Goal: Entertainment & Leisure: Browse casually

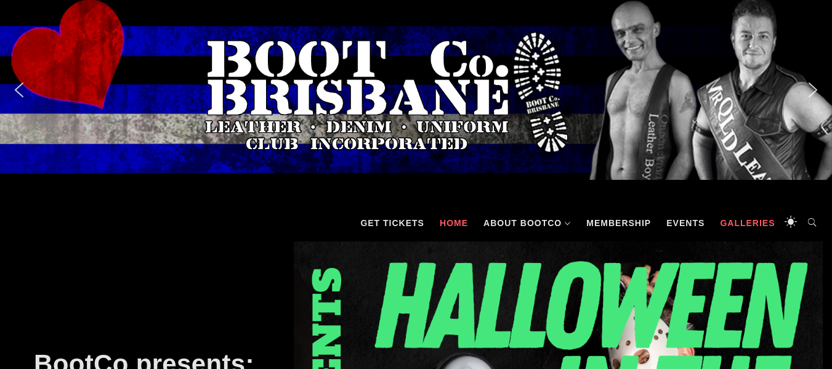
click at [730, 223] on link "Galleries" at bounding box center [747, 222] width 67 height 37
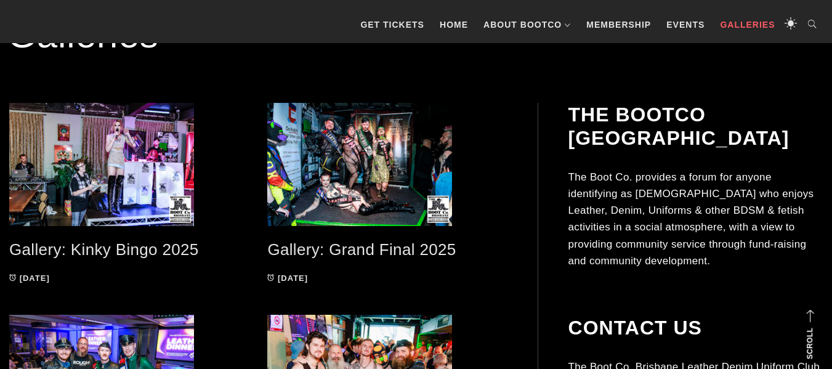
scroll to position [222, 0]
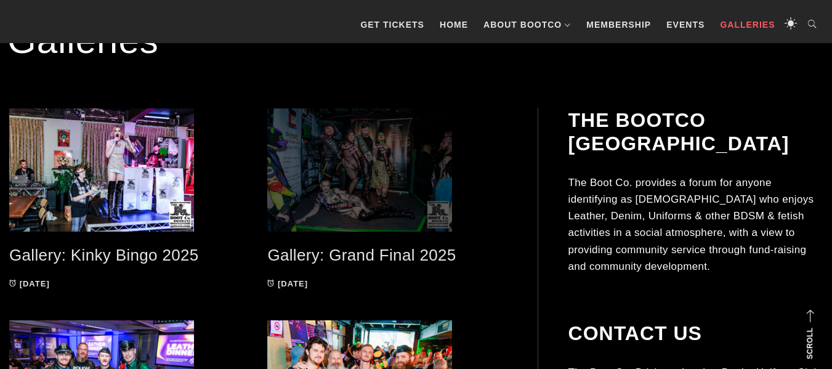
click at [352, 166] on span at bounding box center [387, 169] width 240 height 123
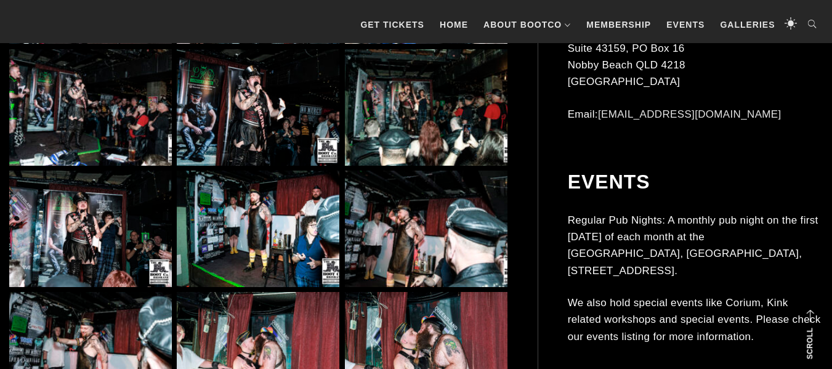
scroll to position [1872, 0]
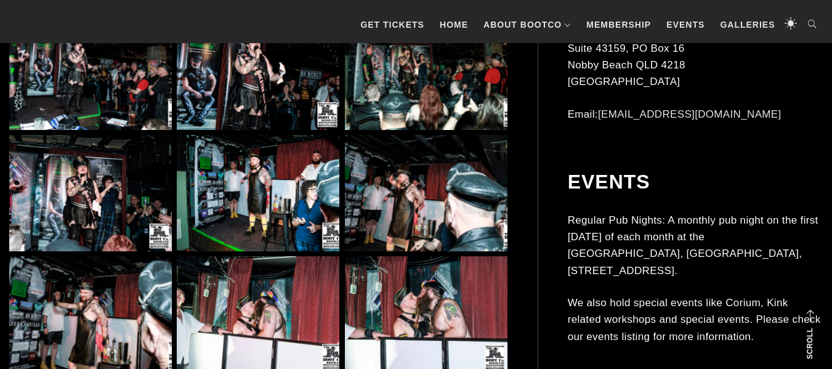
click at [382, 223] on img at bounding box center [426, 193] width 163 height 116
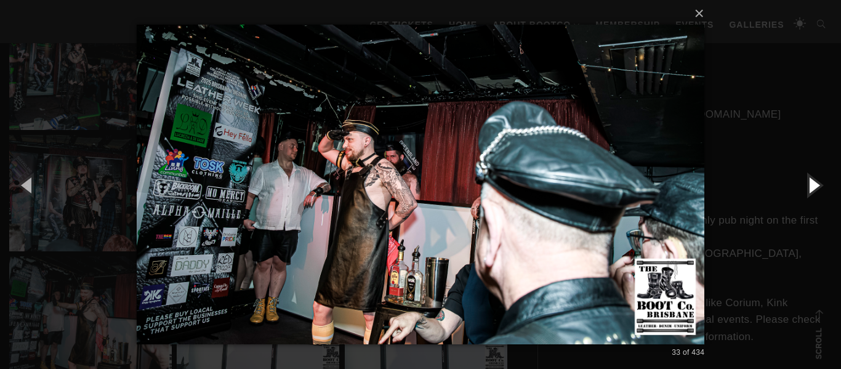
click at [817, 189] on button "button" at bounding box center [813, 185] width 55 height 68
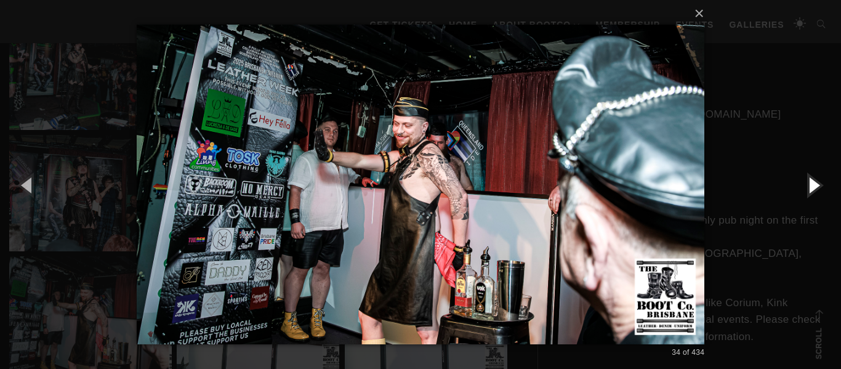
click at [817, 189] on button "button" at bounding box center [813, 185] width 55 height 68
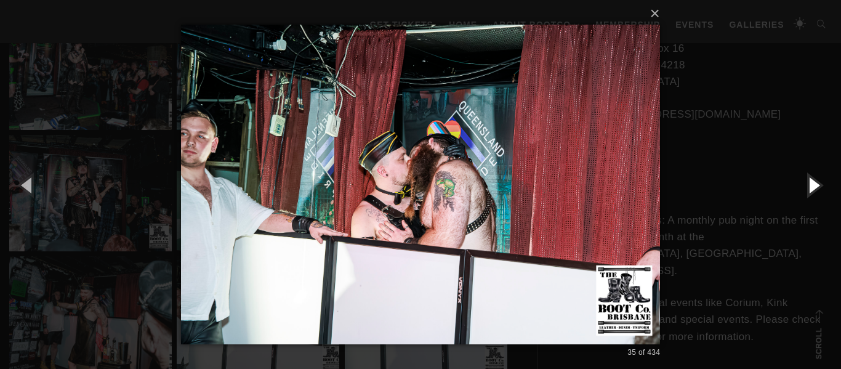
click at [817, 189] on button "button" at bounding box center [813, 185] width 55 height 68
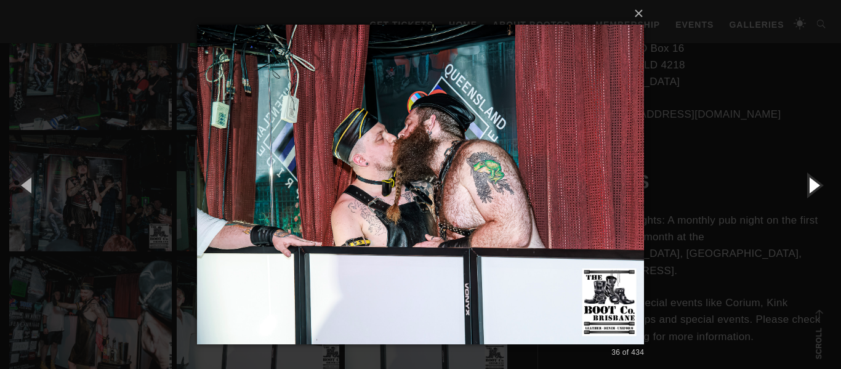
click at [817, 189] on button "button" at bounding box center [813, 185] width 55 height 68
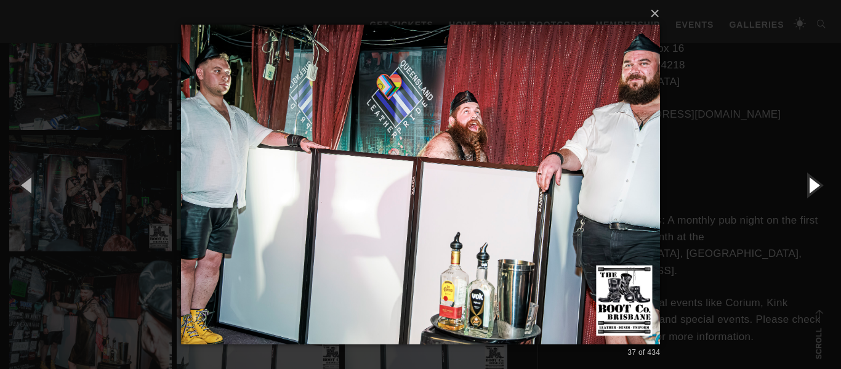
click at [817, 189] on button "button" at bounding box center [813, 185] width 55 height 68
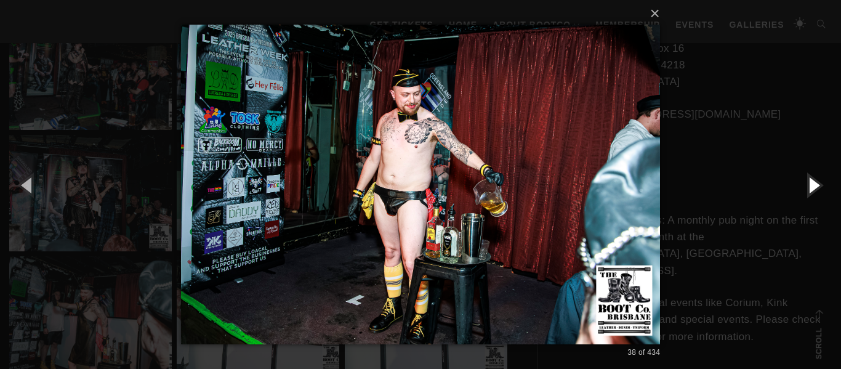
click at [817, 189] on button "button" at bounding box center [813, 185] width 55 height 68
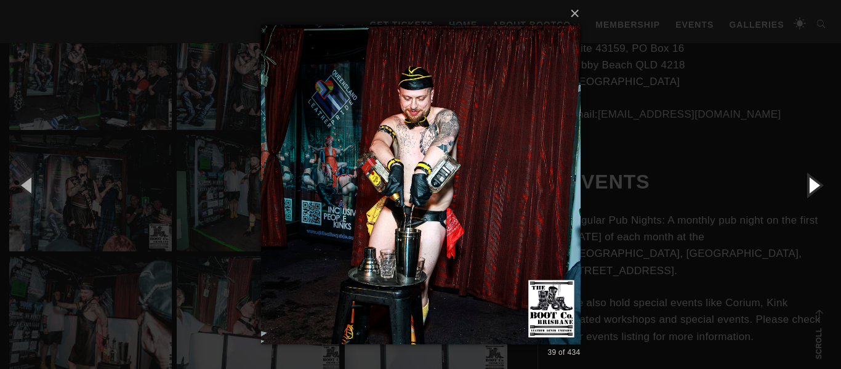
click at [817, 189] on button "button" at bounding box center [813, 185] width 55 height 68
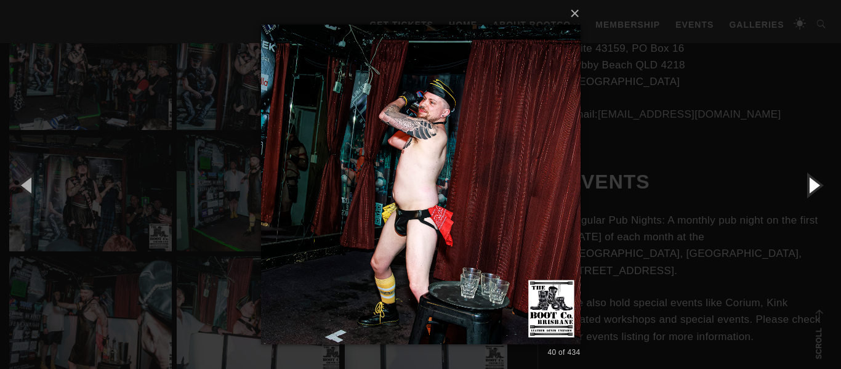
click at [817, 189] on button "button" at bounding box center [813, 185] width 55 height 68
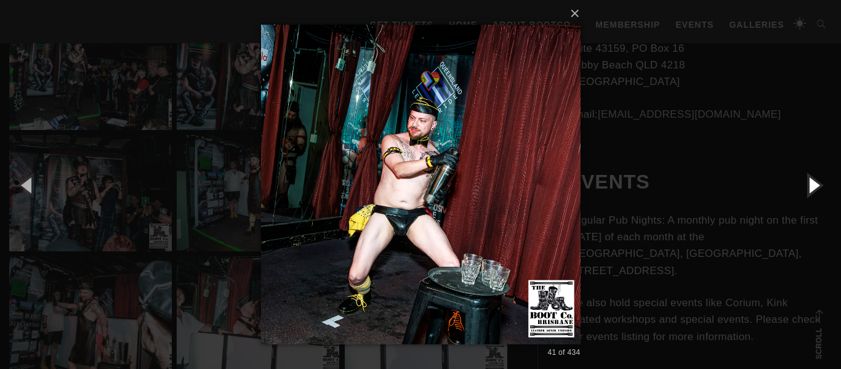
click at [817, 189] on button "button" at bounding box center [813, 185] width 55 height 68
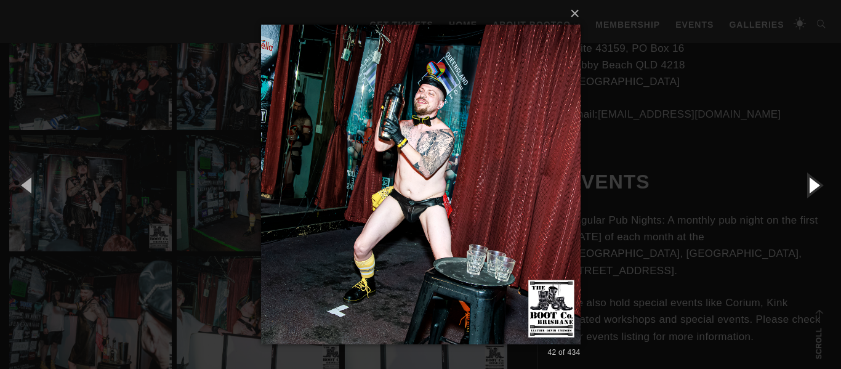
click at [817, 189] on button "button" at bounding box center [813, 185] width 55 height 68
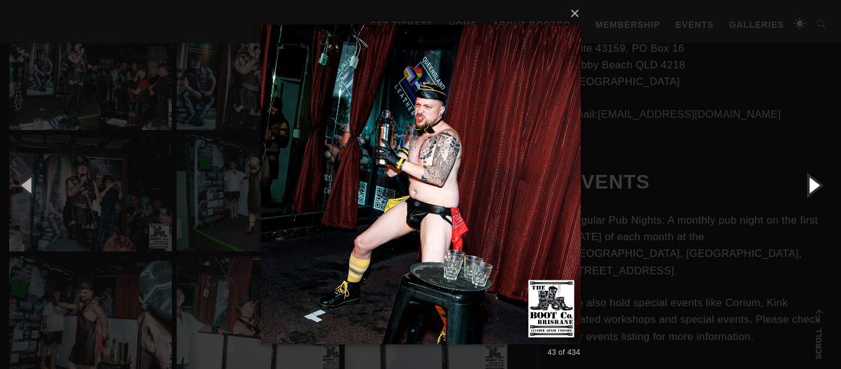
click at [817, 189] on button "button" at bounding box center [813, 185] width 55 height 68
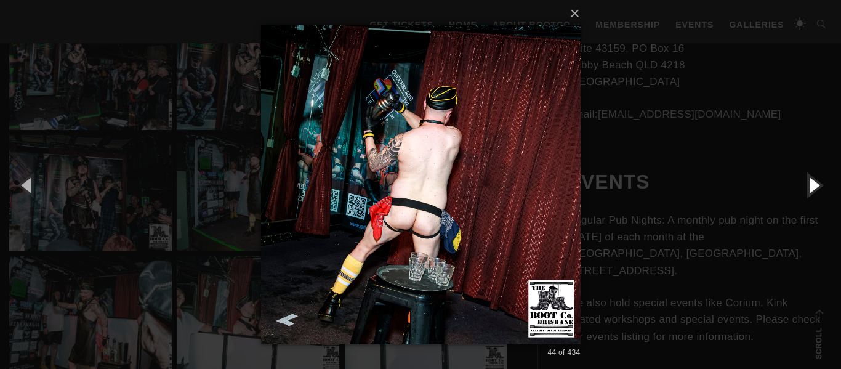
click at [817, 189] on button "button" at bounding box center [813, 185] width 55 height 68
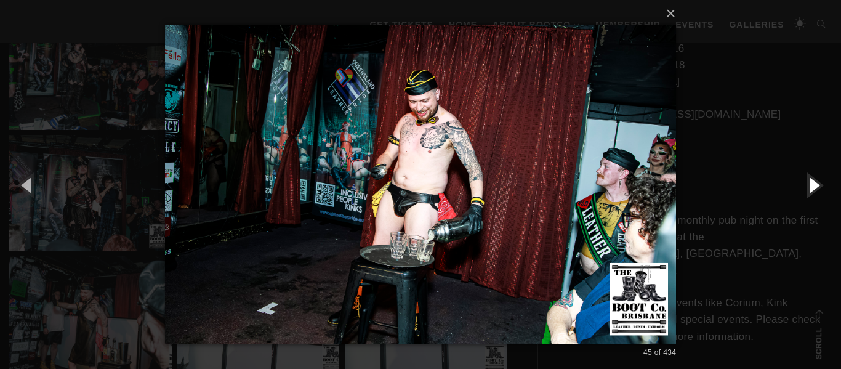
click at [817, 189] on button "button" at bounding box center [813, 185] width 55 height 68
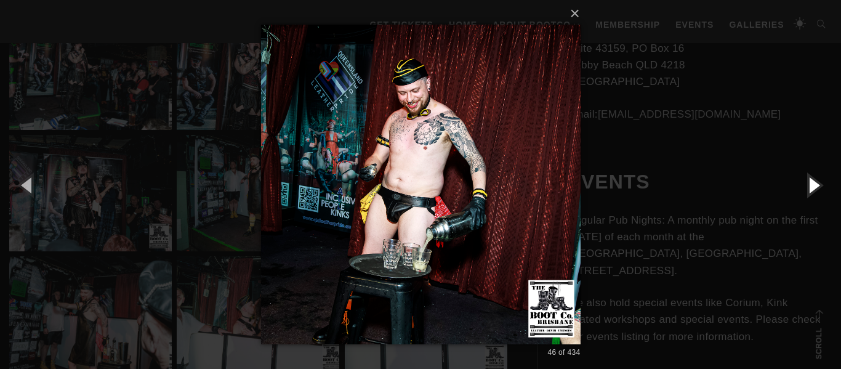
click at [817, 189] on button "button" at bounding box center [813, 185] width 55 height 68
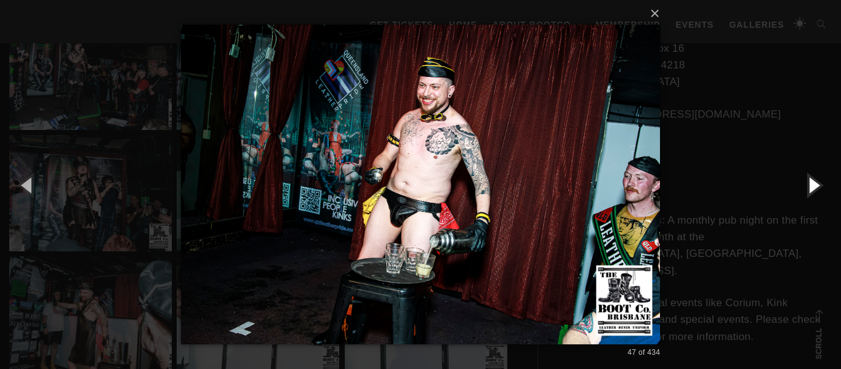
click at [817, 189] on button "button" at bounding box center [813, 185] width 55 height 68
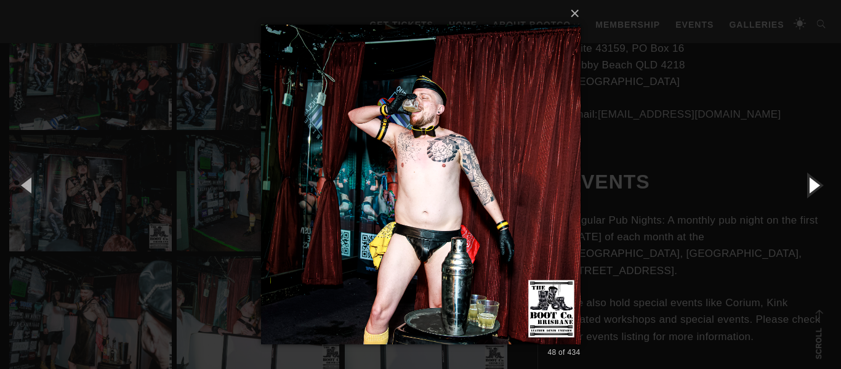
click at [817, 189] on button "button" at bounding box center [813, 185] width 55 height 68
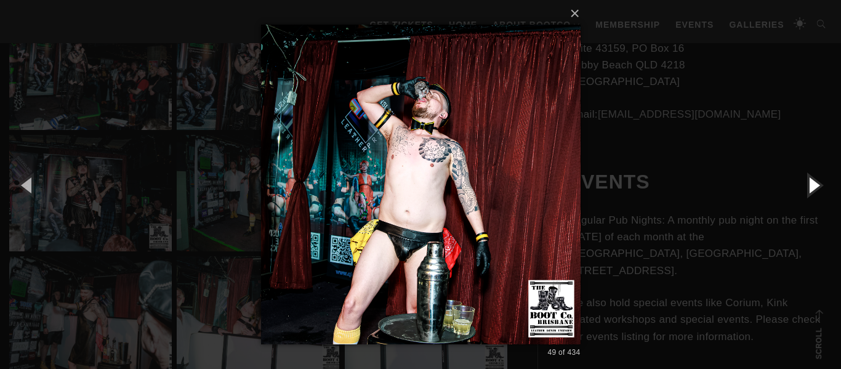
click at [817, 189] on button "button" at bounding box center [813, 185] width 55 height 68
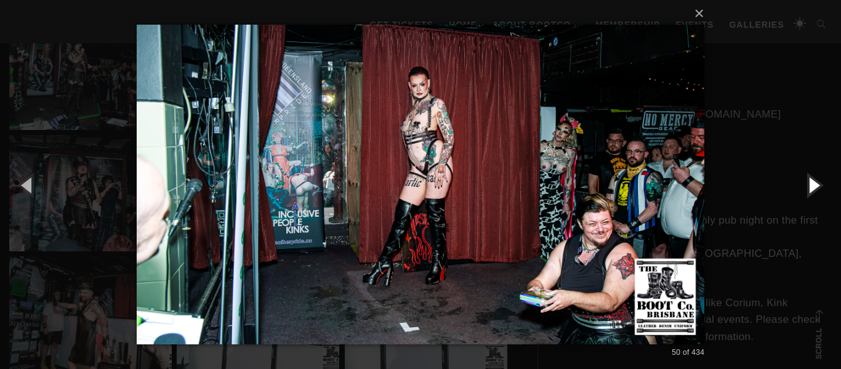
click at [817, 189] on button "button" at bounding box center [813, 185] width 55 height 68
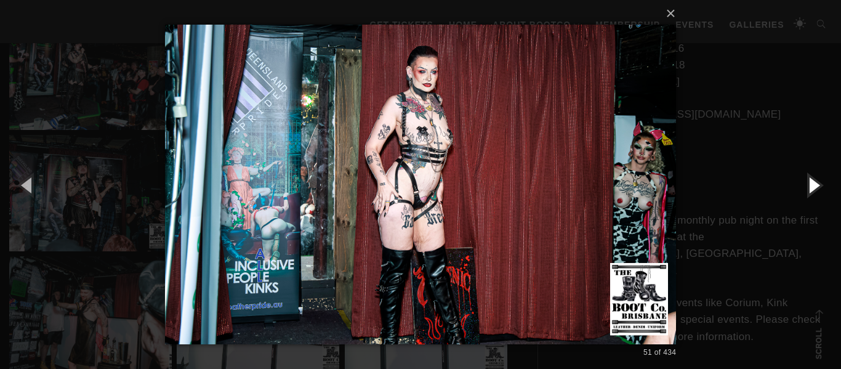
click at [817, 189] on button "button" at bounding box center [813, 185] width 55 height 68
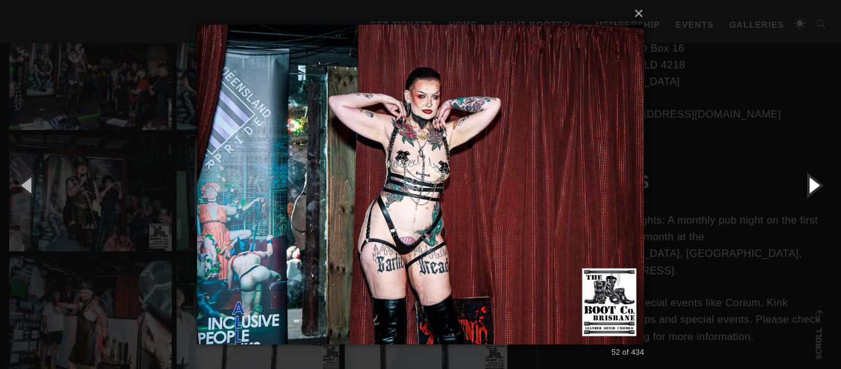
click at [817, 189] on button "button" at bounding box center [813, 185] width 55 height 68
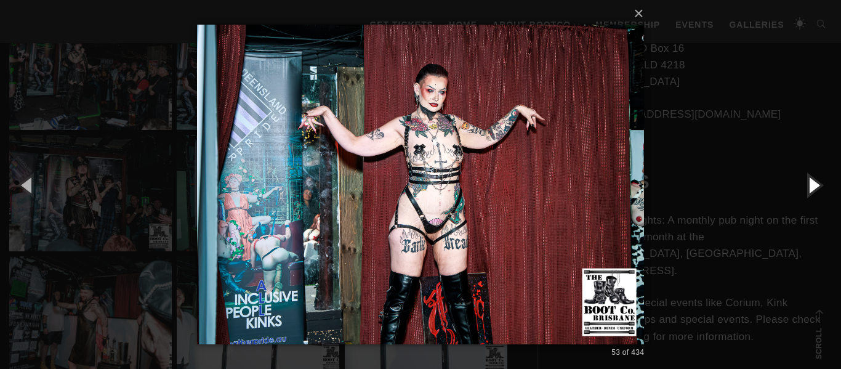
click at [817, 189] on button "button" at bounding box center [813, 185] width 55 height 68
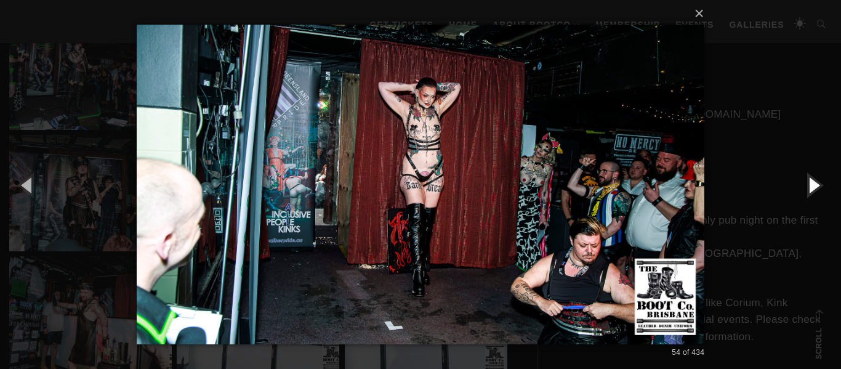
click at [817, 189] on button "button" at bounding box center [813, 185] width 55 height 68
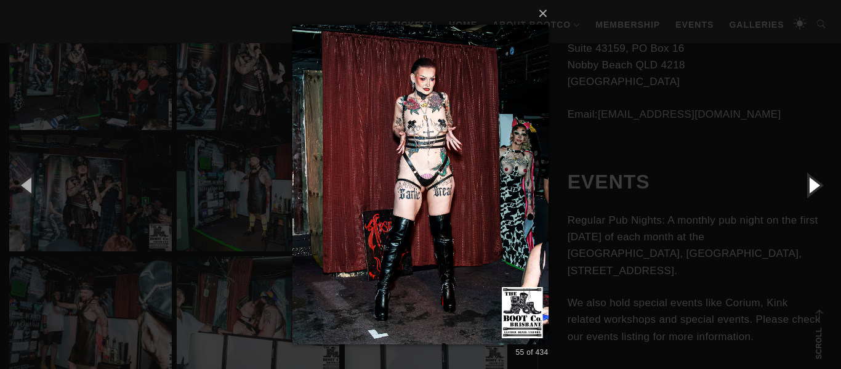
click at [817, 189] on button "button" at bounding box center [813, 185] width 55 height 68
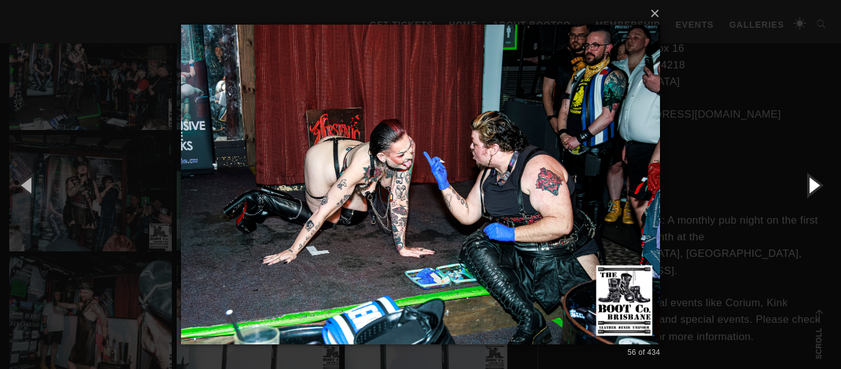
click at [817, 189] on button "button" at bounding box center [813, 185] width 55 height 68
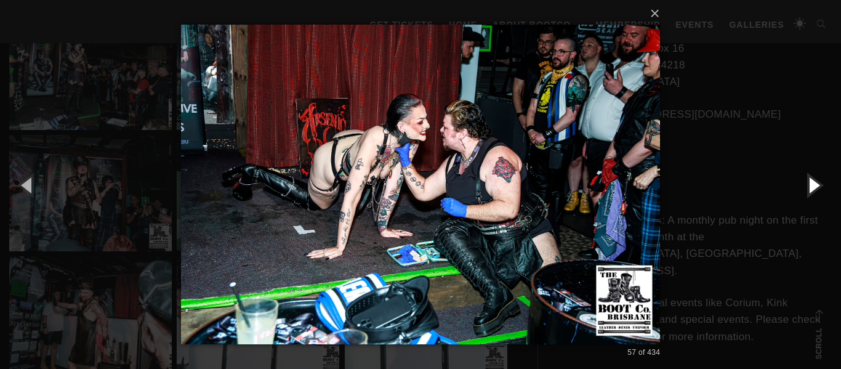
click at [817, 189] on button "button" at bounding box center [813, 185] width 55 height 68
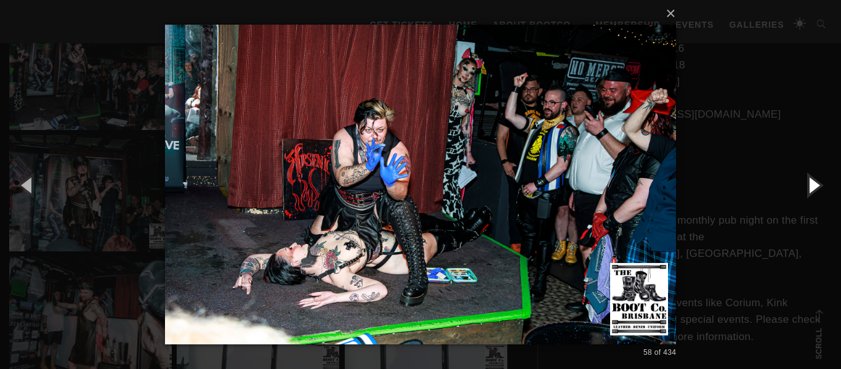
click at [817, 189] on button "button" at bounding box center [813, 185] width 55 height 68
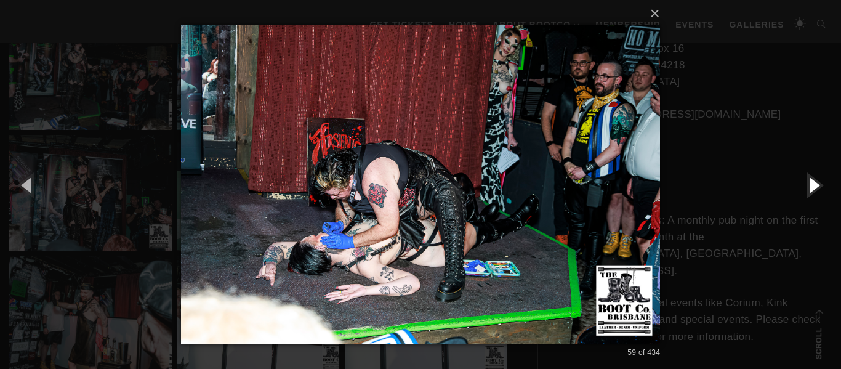
click at [817, 189] on button "button" at bounding box center [813, 185] width 55 height 68
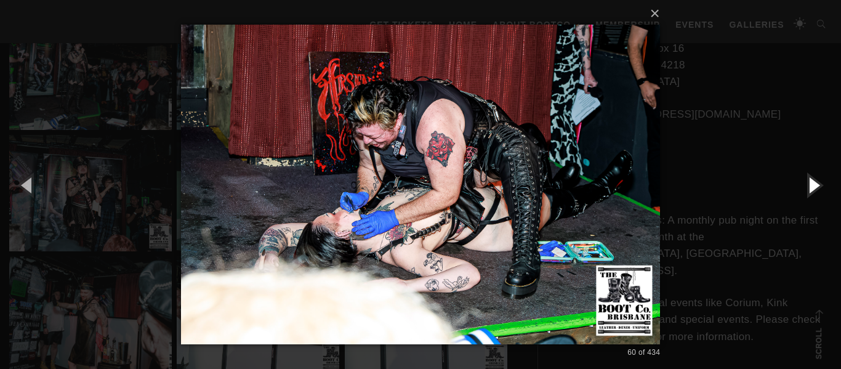
click at [817, 189] on button "button" at bounding box center [813, 185] width 55 height 68
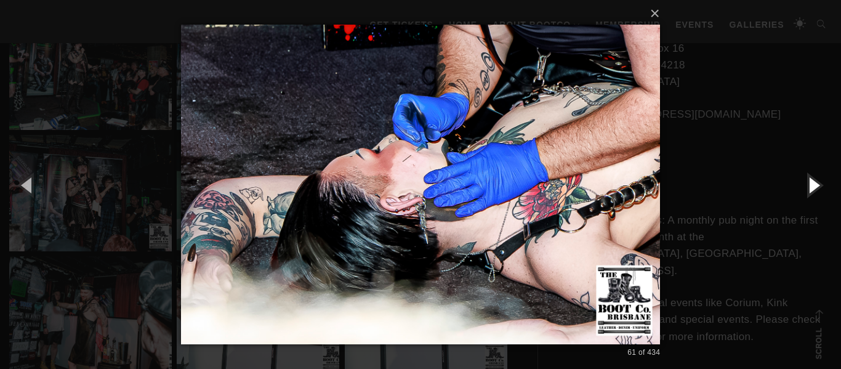
click at [817, 189] on button "button" at bounding box center [813, 185] width 55 height 68
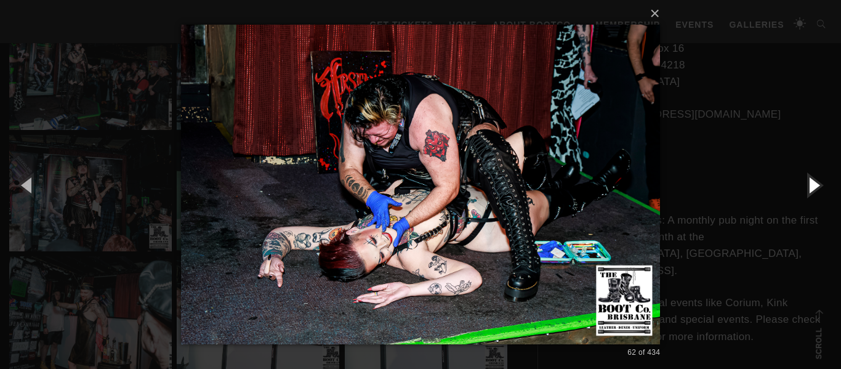
click at [817, 189] on button "button" at bounding box center [813, 185] width 55 height 68
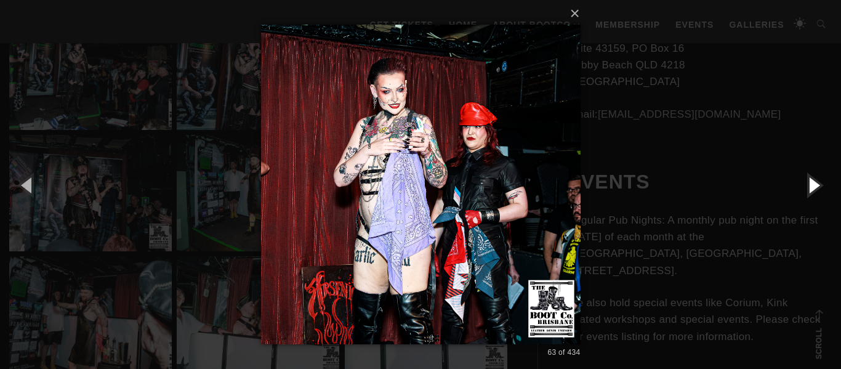
click at [817, 189] on button "button" at bounding box center [813, 185] width 55 height 68
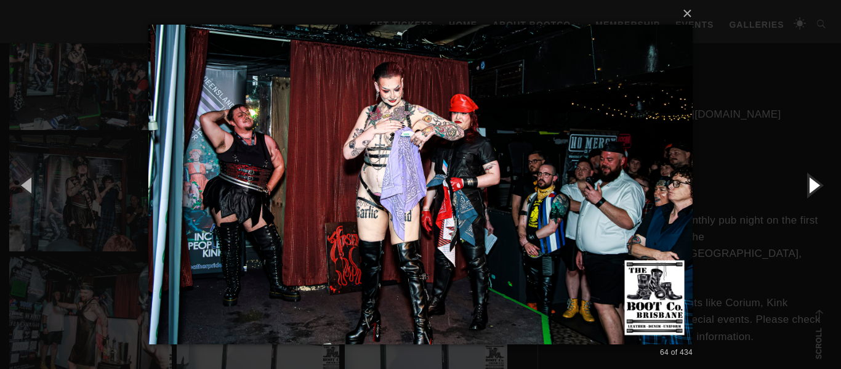
click at [817, 189] on button "button" at bounding box center [813, 185] width 55 height 68
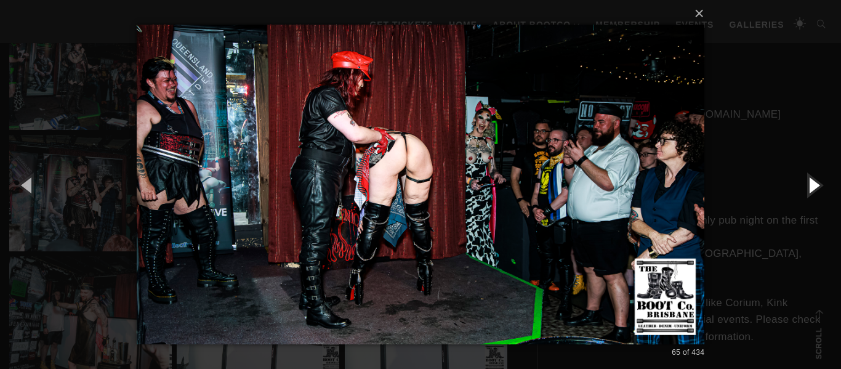
click at [817, 189] on button "button" at bounding box center [813, 185] width 55 height 68
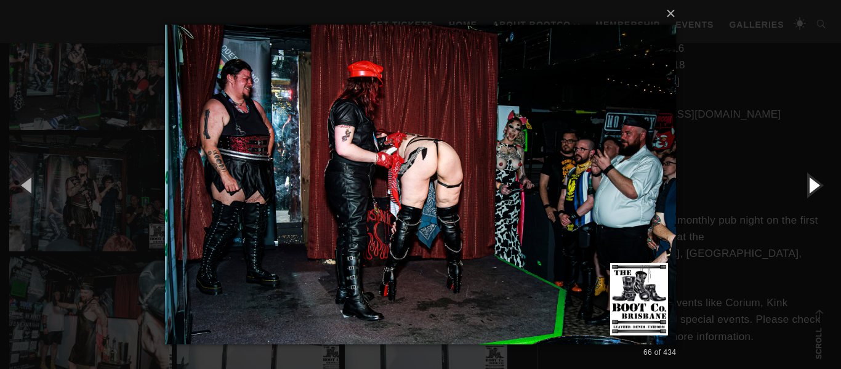
click at [817, 189] on button "button" at bounding box center [813, 185] width 55 height 68
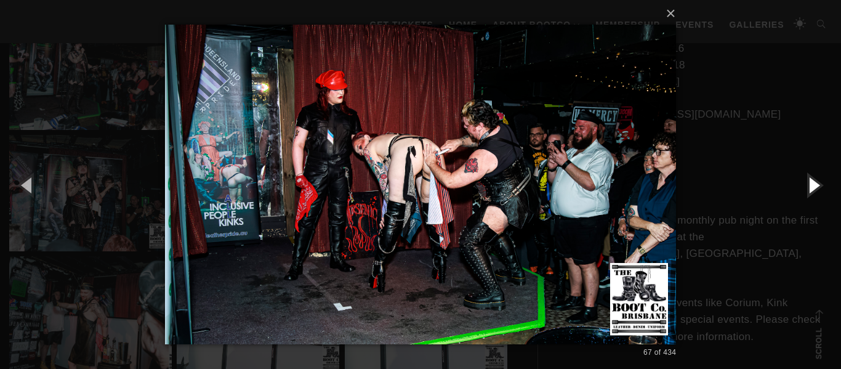
click at [817, 189] on button "button" at bounding box center [813, 185] width 55 height 68
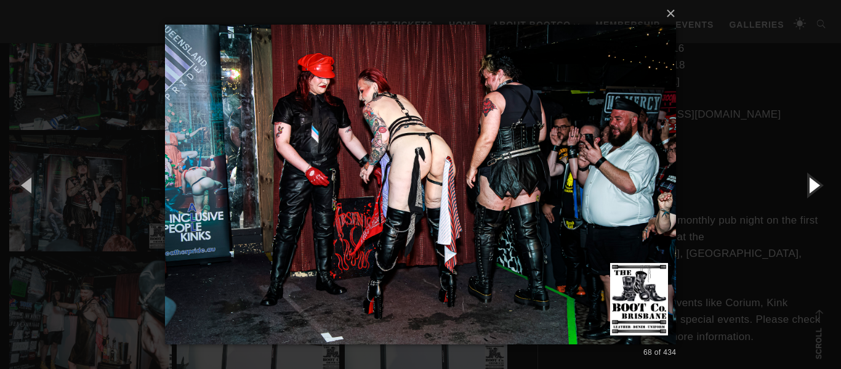
click at [817, 189] on button "button" at bounding box center [813, 185] width 55 height 68
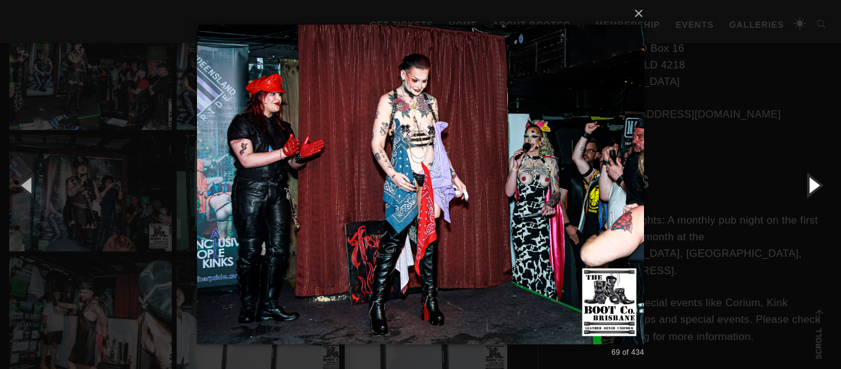
click at [817, 189] on button "button" at bounding box center [813, 185] width 55 height 68
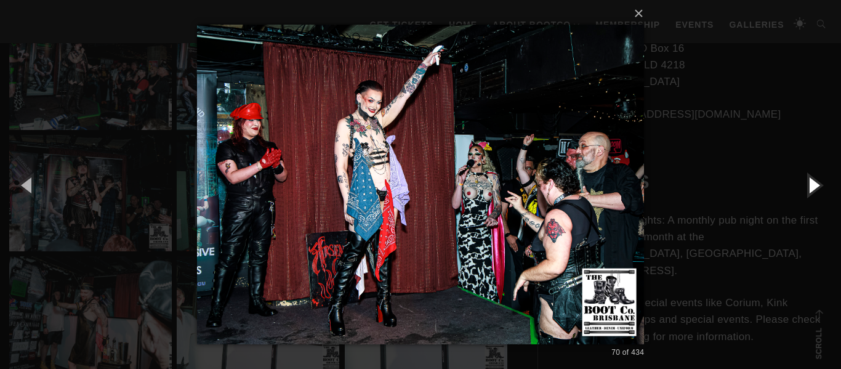
click at [817, 189] on button "button" at bounding box center [813, 185] width 55 height 68
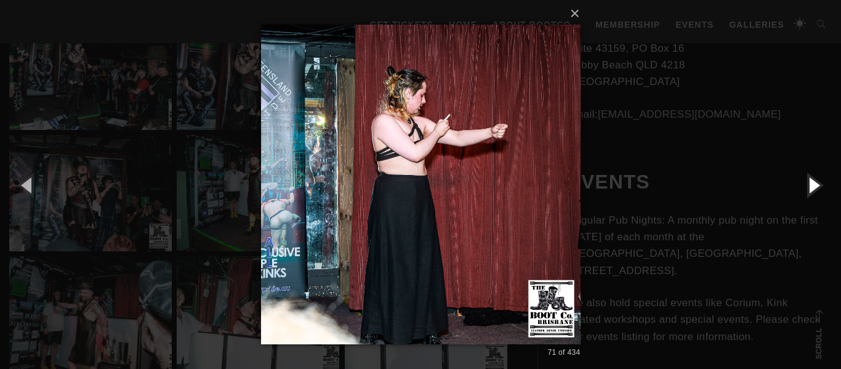
click at [817, 189] on button "button" at bounding box center [813, 185] width 55 height 68
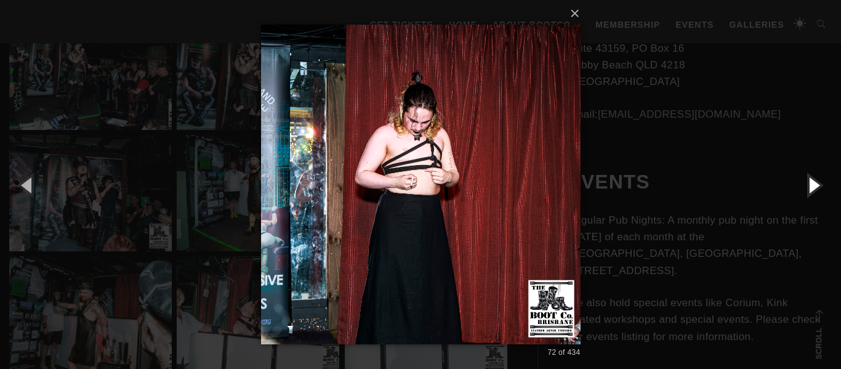
click at [817, 189] on button "button" at bounding box center [813, 185] width 55 height 68
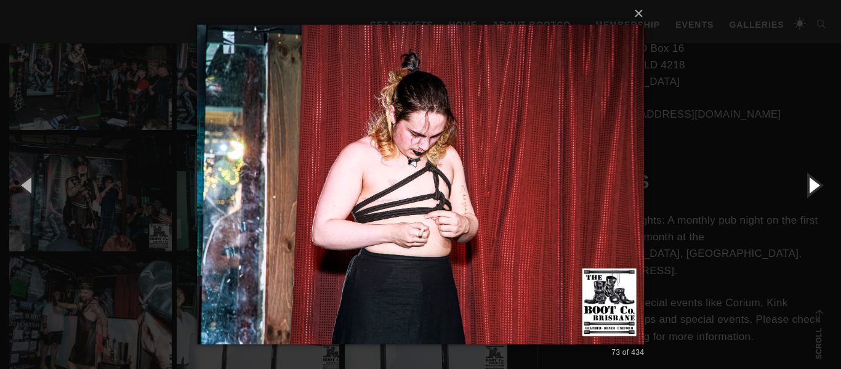
click at [817, 189] on button "button" at bounding box center [813, 185] width 55 height 68
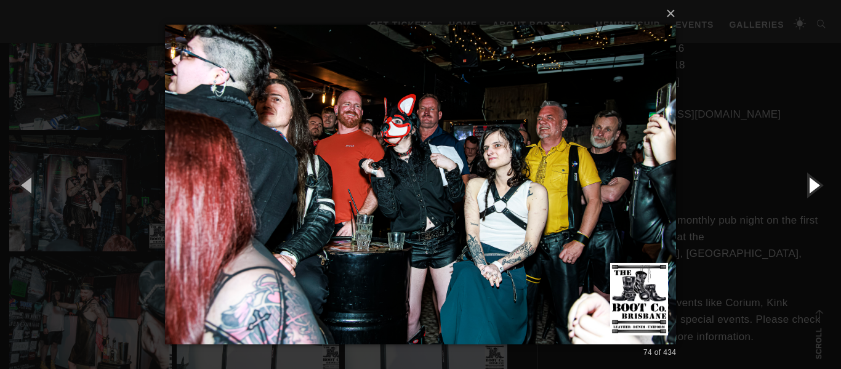
click at [817, 189] on button "button" at bounding box center [813, 185] width 55 height 68
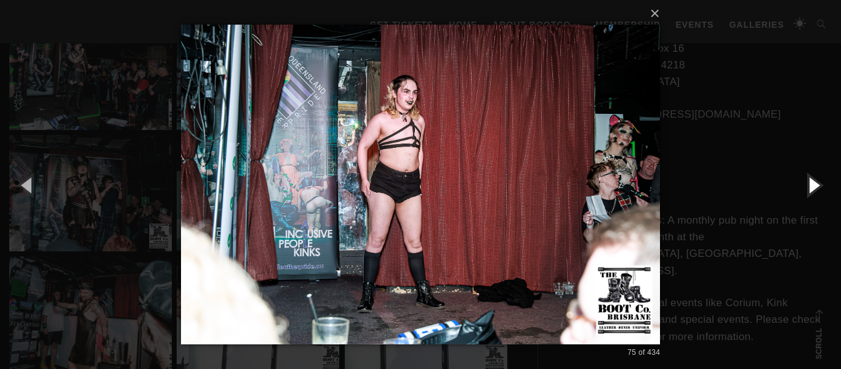
click at [817, 189] on button "button" at bounding box center [813, 185] width 55 height 68
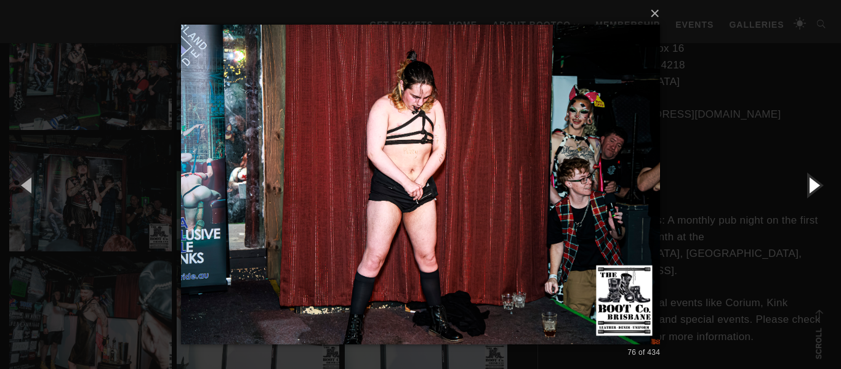
click at [817, 189] on button "button" at bounding box center [813, 185] width 55 height 68
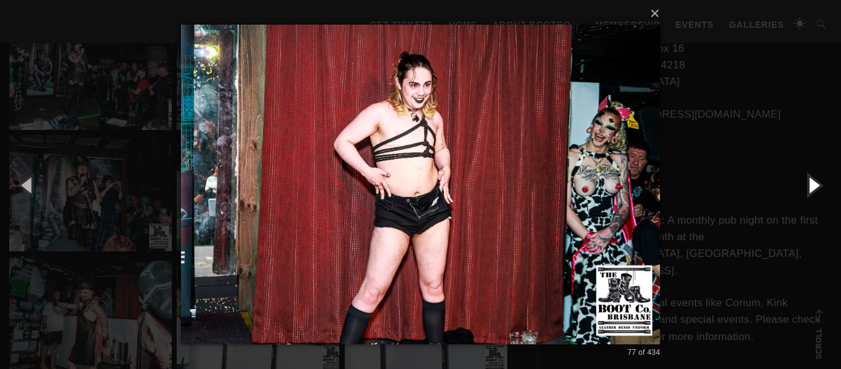
click at [817, 189] on button "button" at bounding box center [813, 185] width 55 height 68
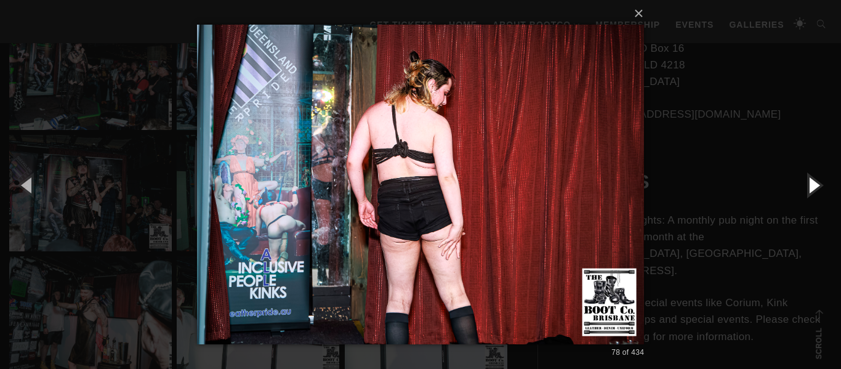
click at [817, 189] on button "button" at bounding box center [813, 185] width 55 height 68
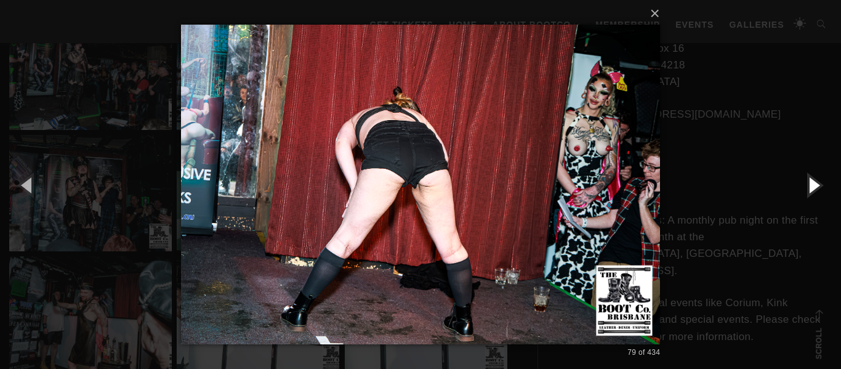
click at [817, 189] on button "button" at bounding box center [813, 185] width 55 height 68
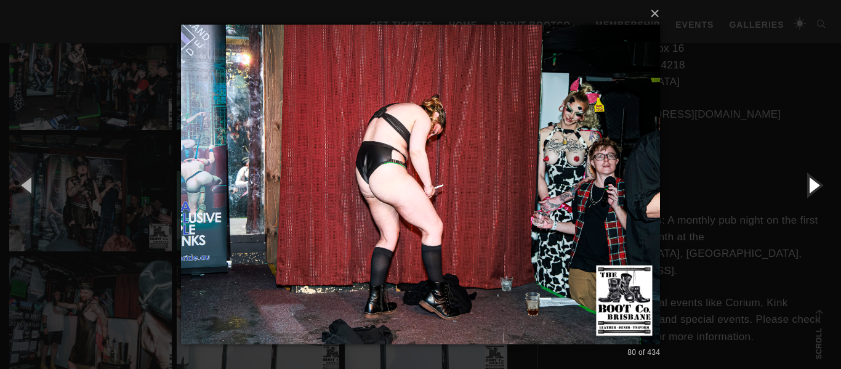
click at [817, 189] on button "button" at bounding box center [813, 185] width 55 height 68
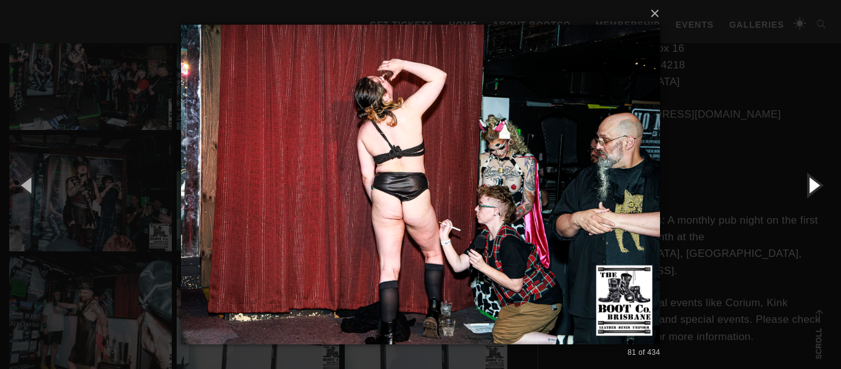
click at [817, 189] on button "button" at bounding box center [813, 185] width 55 height 68
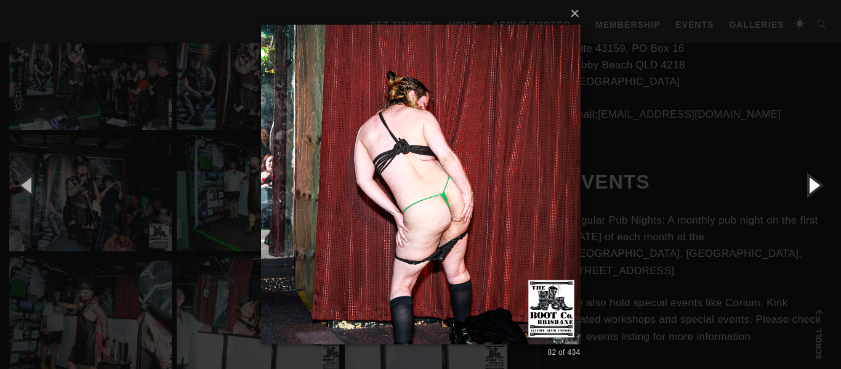
click at [817, 189] on button "button" at bounding box center [813, 185] width 55 height 68
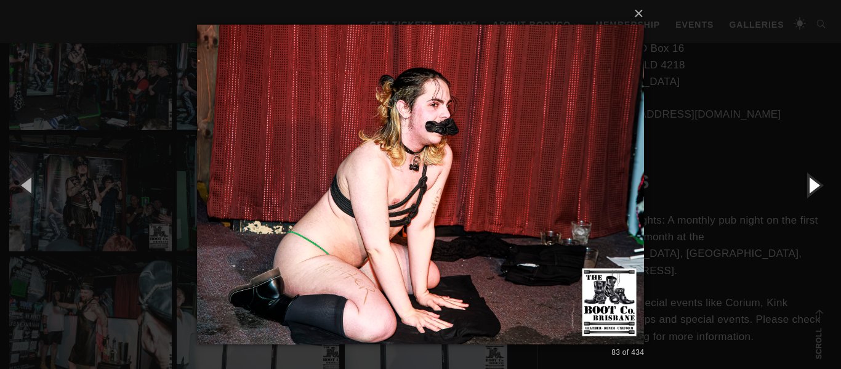
click at [817, 189] on button "button" at bounding box center [813, 185] width 55 height 68
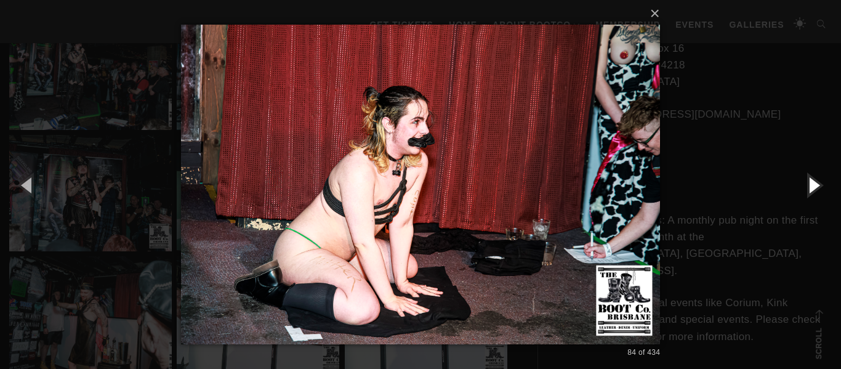
click at [817, 189] on button "button" at bounding box center [813, 185] width 55 height 68
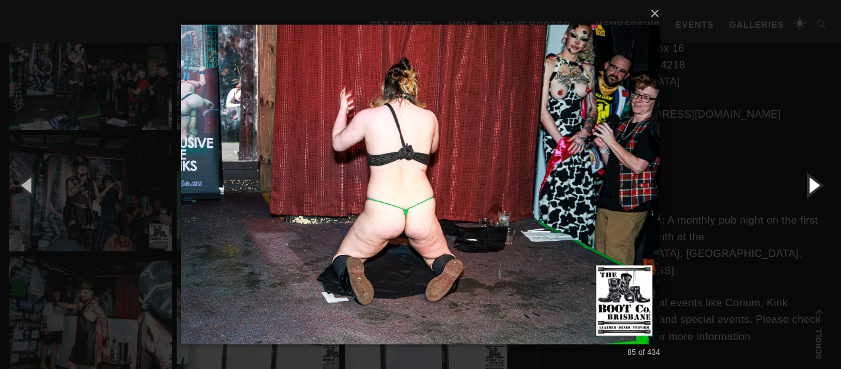
click at [817, 189] on button "button" at bounding box center [813, 185] width 55 height 68
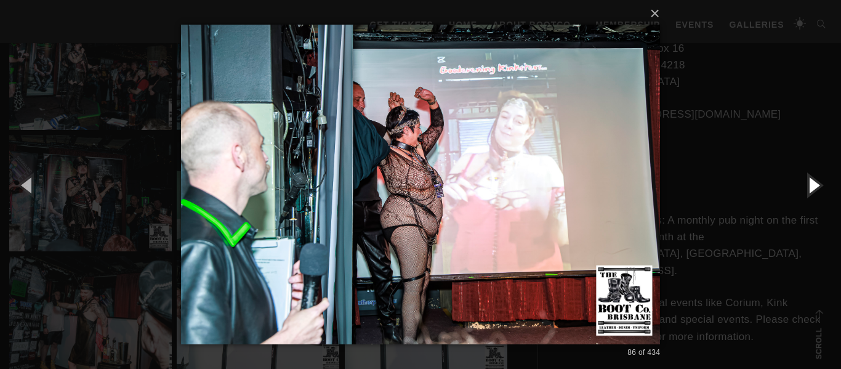
click at [817, 189] on button "button" at bounding box center [813, 185] width 55 height 68
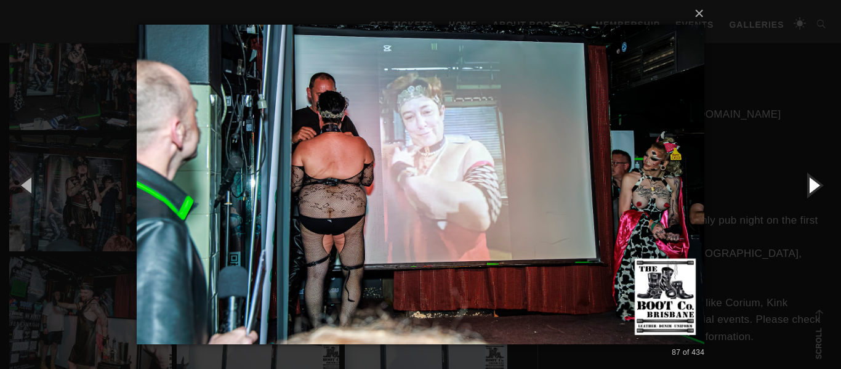
click at [817, 189] on button "button" at bounding box center [813, 185] width 55 height 68
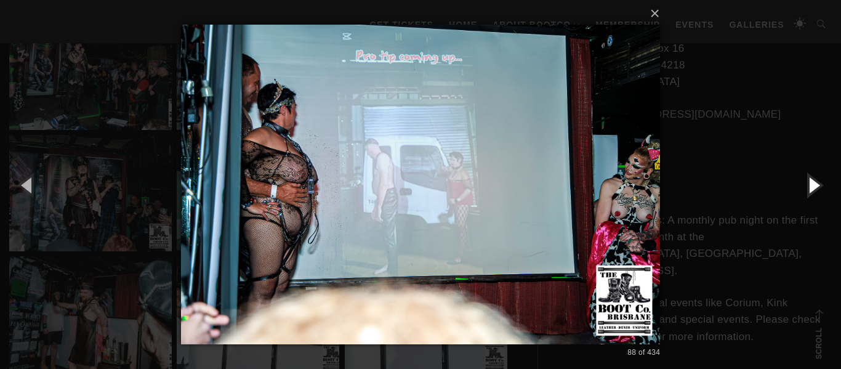
click at [817, 189] on button "button" at bounding box center [813, 185] width 55 height 68
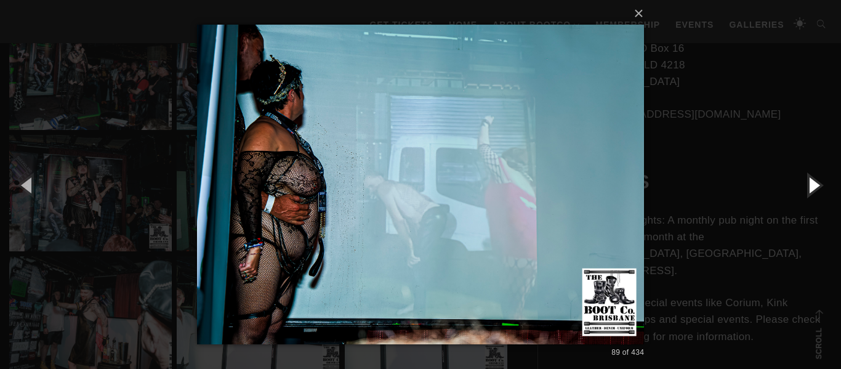
click at [817, 189] on button "button" at bounding box center [813, 185] width 55 height 68
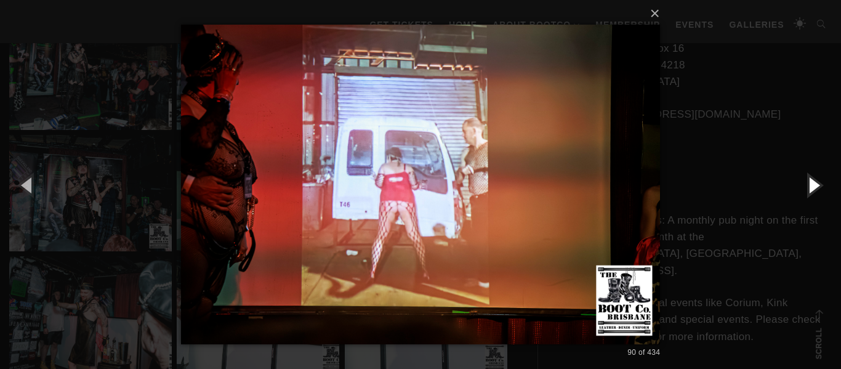
click at [817, 189] on button "button" at bounding box center [813, 185] width 55 height 68
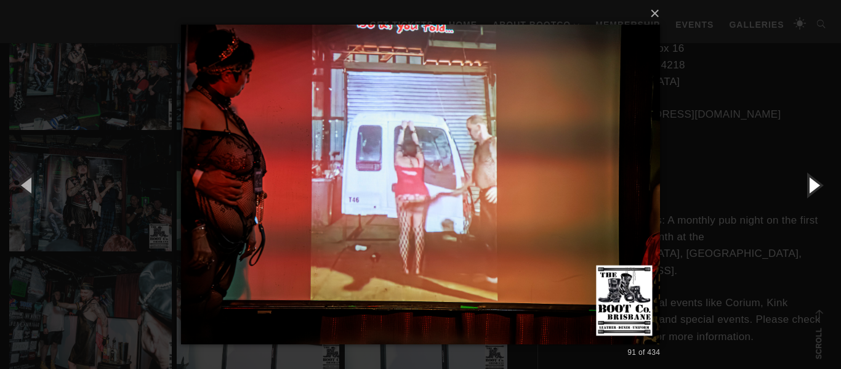
click at [817, 189] on button "button" at bounding box center [813, 185] width 55 height 68
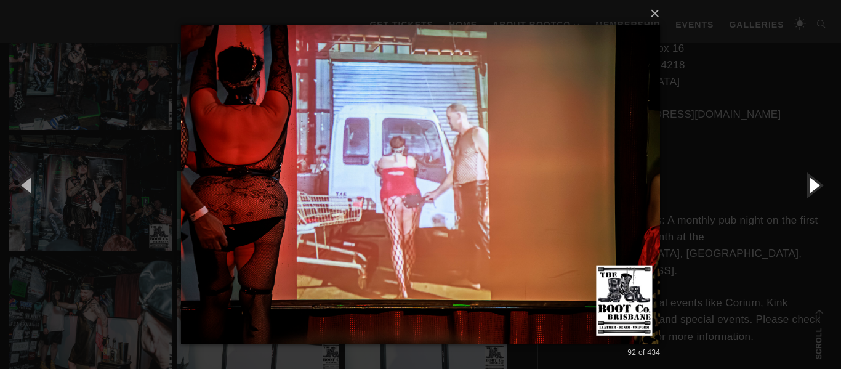
click at [817, 189] on button "button" at bounding box center [813, 185] width 55 height 68
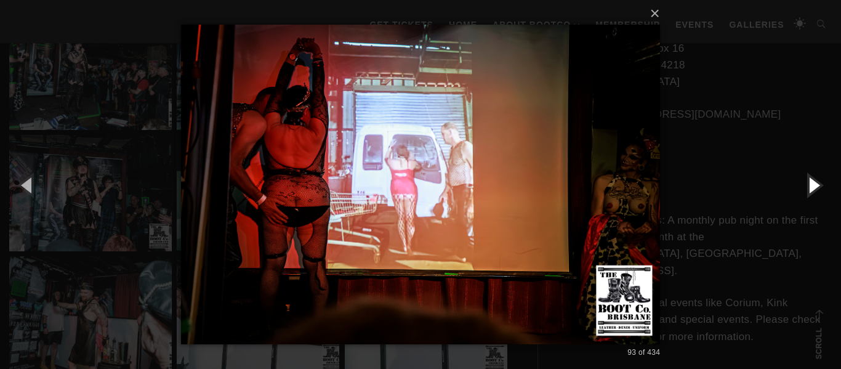
click at [817, 189] on button "button" at bounding box center [813, 185] width 55 height 68
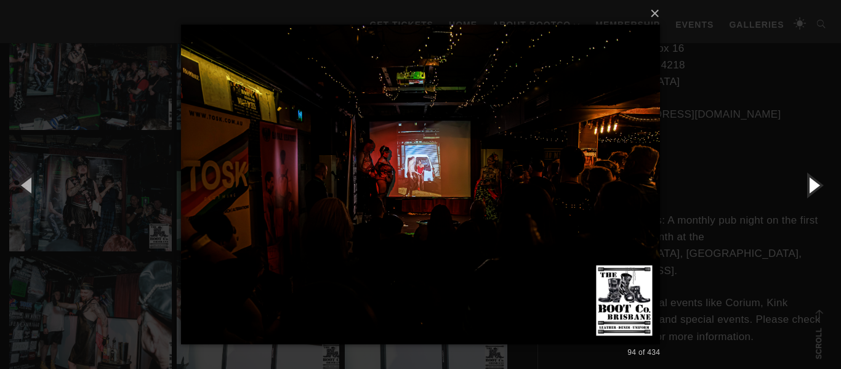
click at [817, 189] on button "button" at bounding box center [813, 185] width 55 height 68
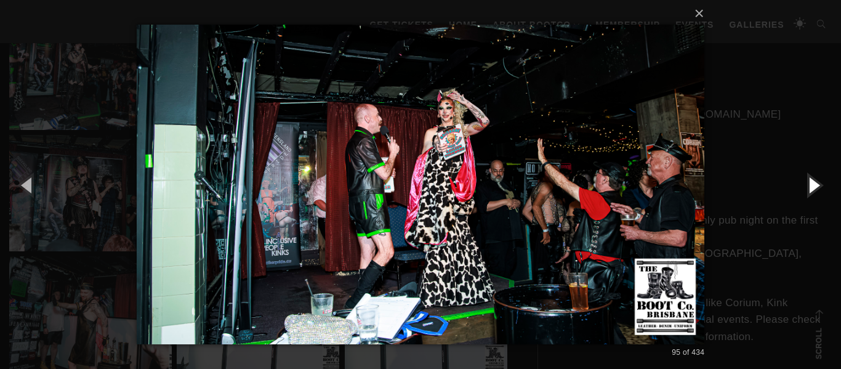
click at [817, 189] on button "button" at bounding box center [813, 185] width 55 height 68
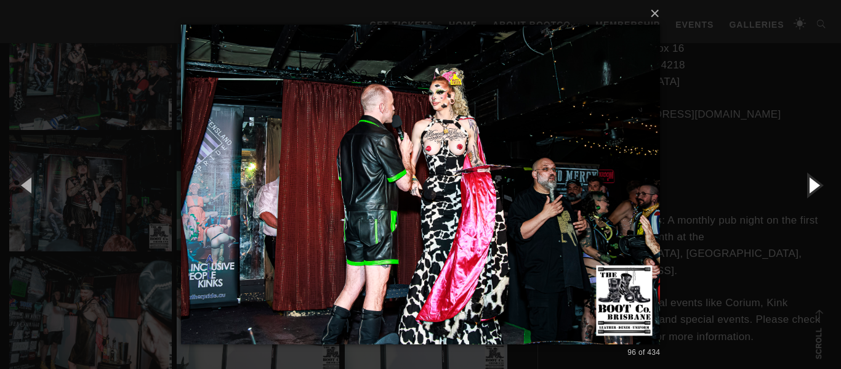
click at [817, 189] on button "button" at bounding box center [813, 185] width 55 height 68
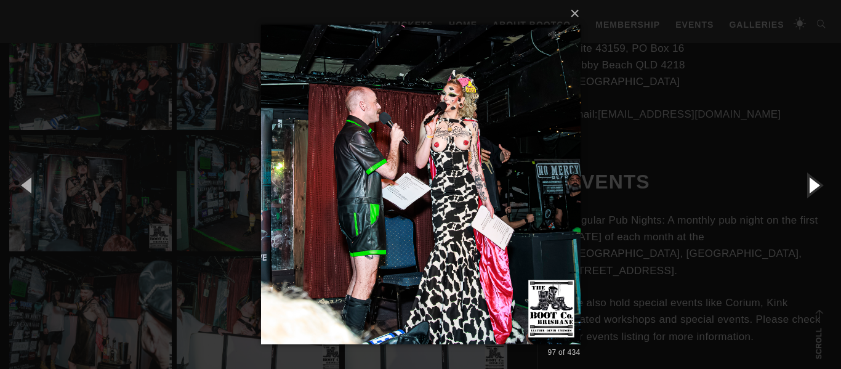
click at [817, 189] on button "button" at bounding box center [813, 185] width 55 height 68
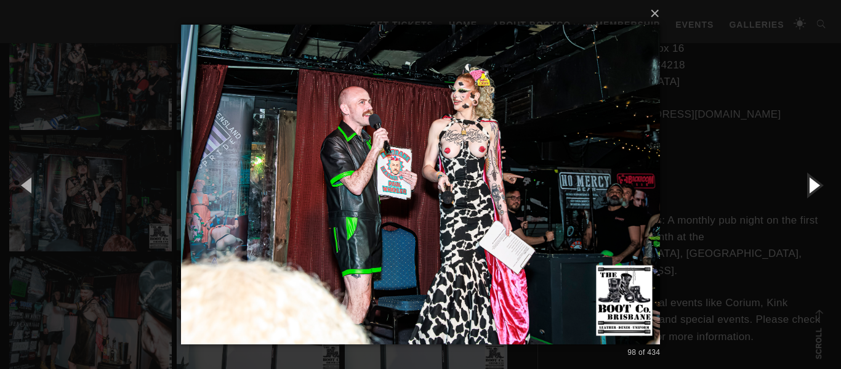
click at [817, 189] on button "button" at bounding box center [813, 185] width 55 height 68
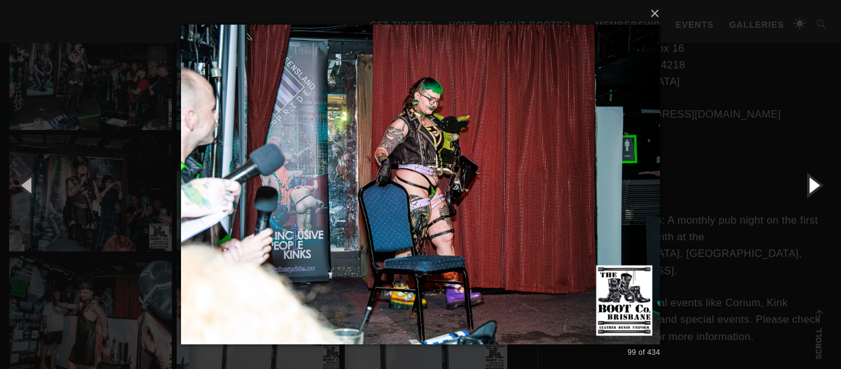
click at [817, 189] on button "button" at bounding box center [813, 185] width 55 height 68
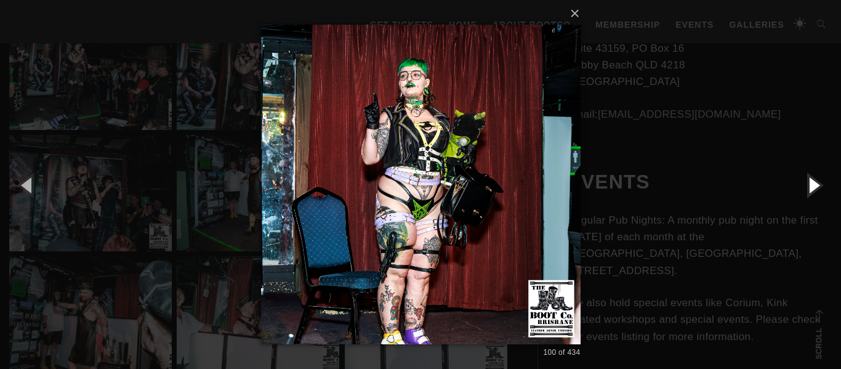
click at [817, 189] on button "button" at bounding box center [813, 185] width 55 height 68
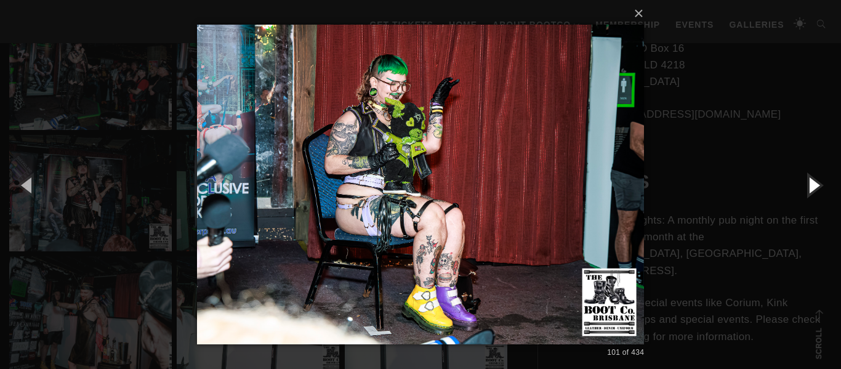
click at [817, 189] on button "button" at bounding box center [813, 185] width 55 height 68
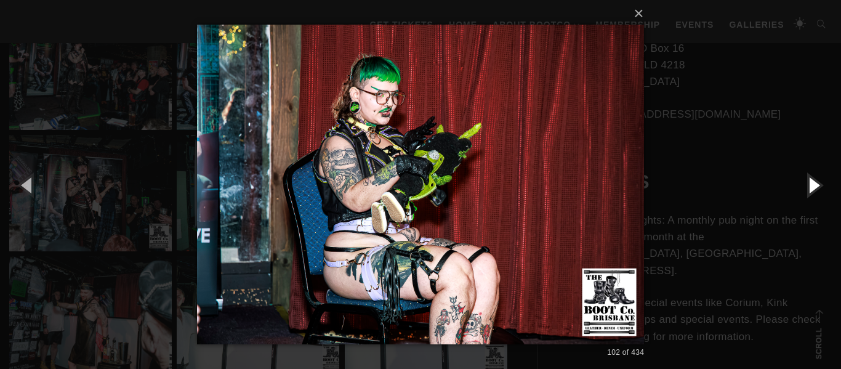
click at [817, 189] on button "button" at bounding box center [813, 185] width 55 height 68
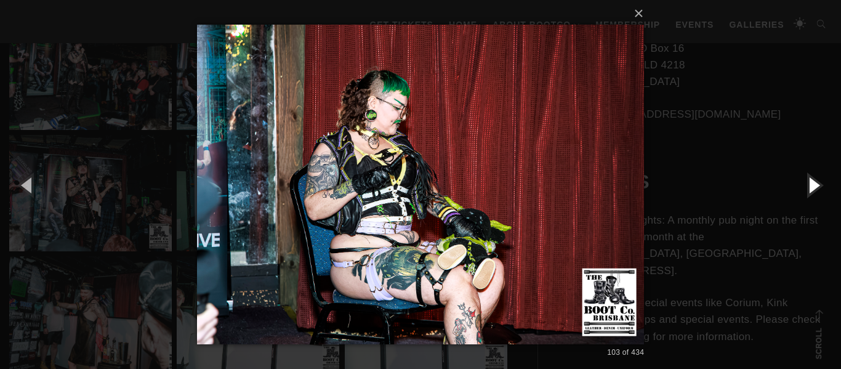
click at [817, 189] on button "button" at bounding box center [813, 185] width 55 height 68
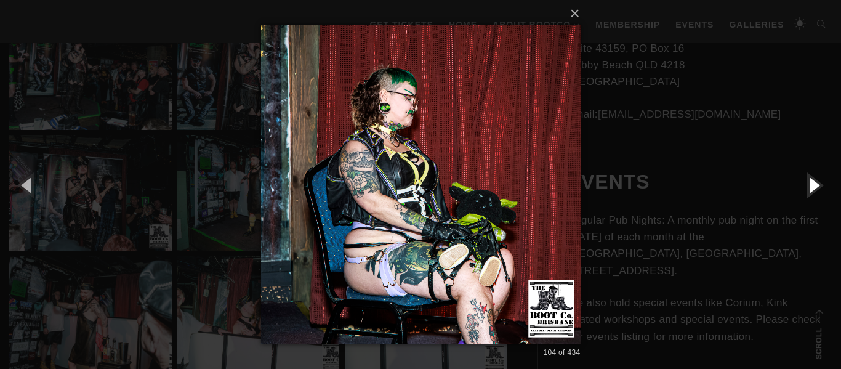
click at [817, 189] on button "button" at bounding box center [813, 185] width 55 height 68
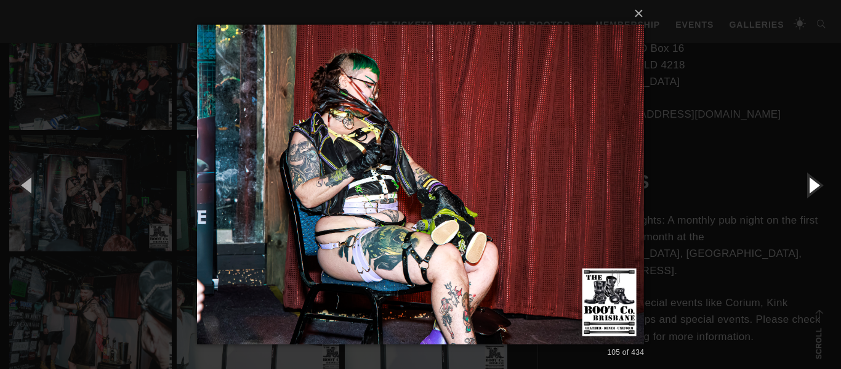
click at [817, 189] on button "button" at bounding box center [813, 185] width 55 height 68
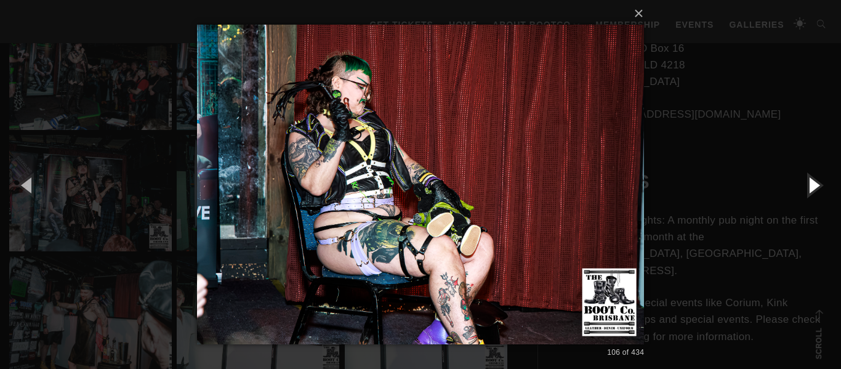
click at [817, 189] on button "button" at bounding box center [813, 185] width 55 height 68
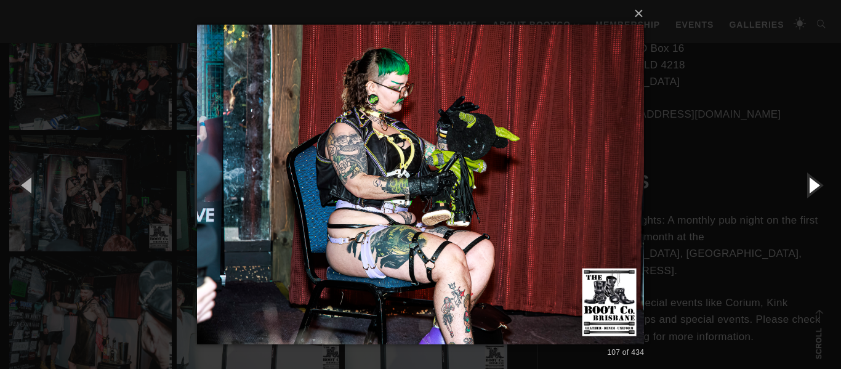
click at [817, 189] on button "button" at bounding box center [813, 185] width 55 height 68
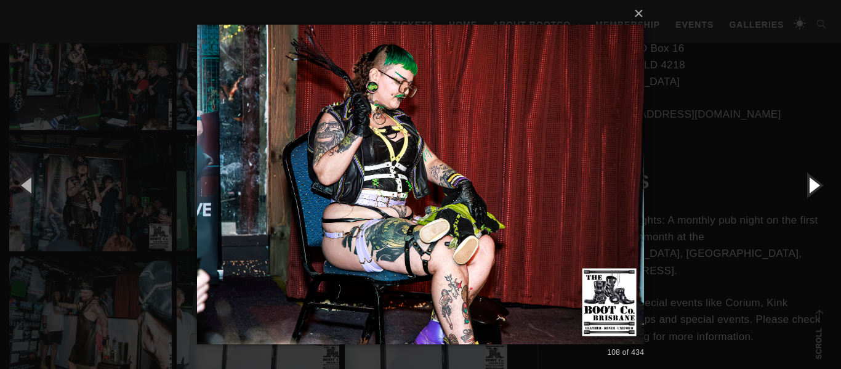
click at [817, 189] on button "button" at bounding box center [813, 185] width 55 height 68
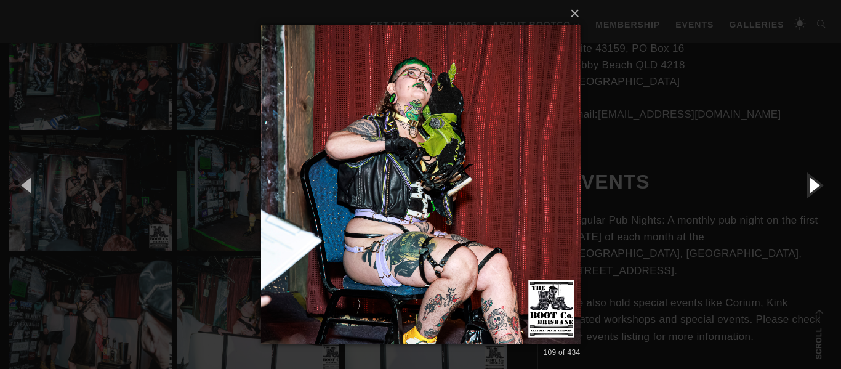
click at [817, 189] on button "button" at bounding box center [813, 185] width 55 height 68
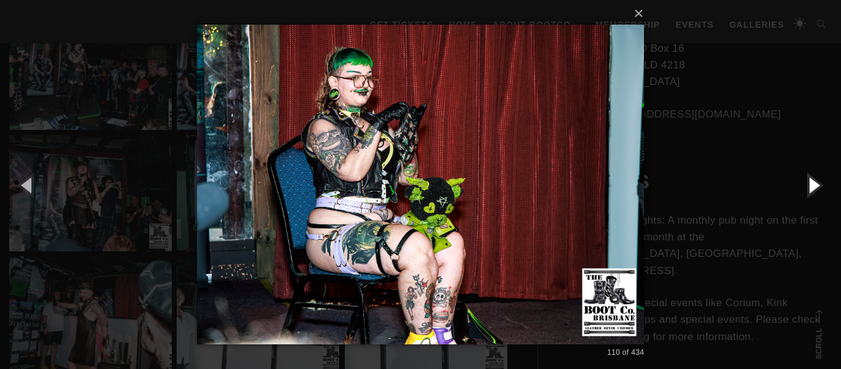
click at [817, 189] on button "button" at bounding box center [813, 185] width 55 height 68
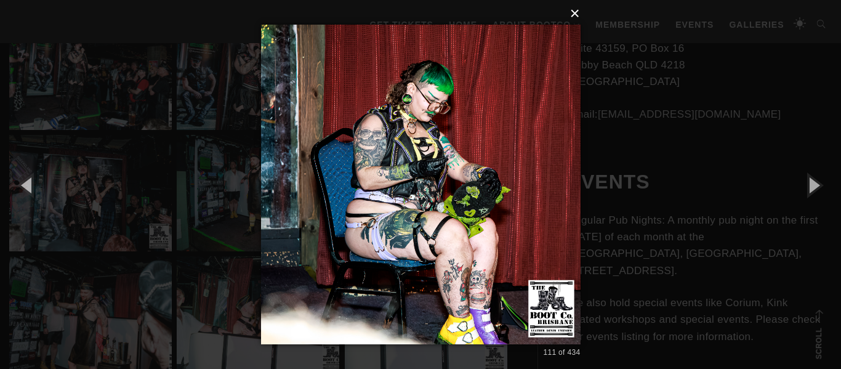
click at [578, 14] on button "×" at bounding box center [425, 13] width 320 height 27
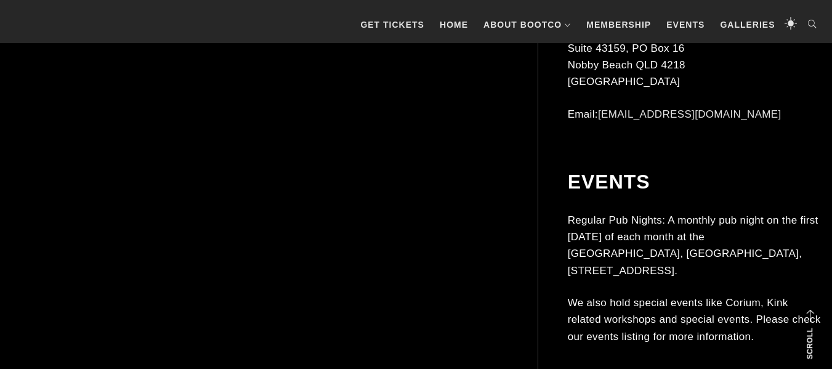
scroll to position [6995, 0]
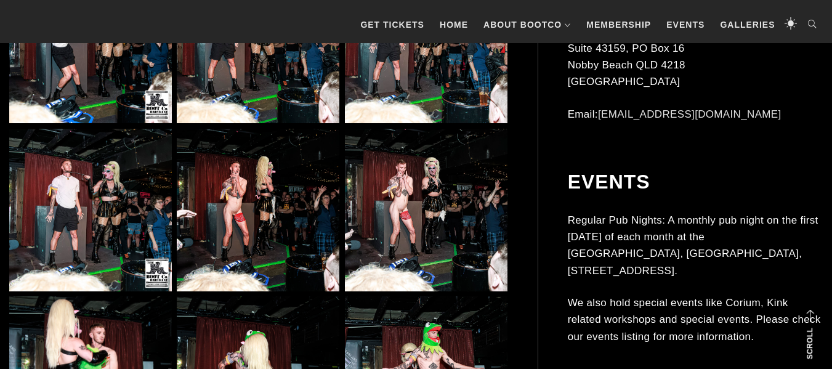
click at [233, 211] on img at bounding box center [258, 210] width 163 height 163
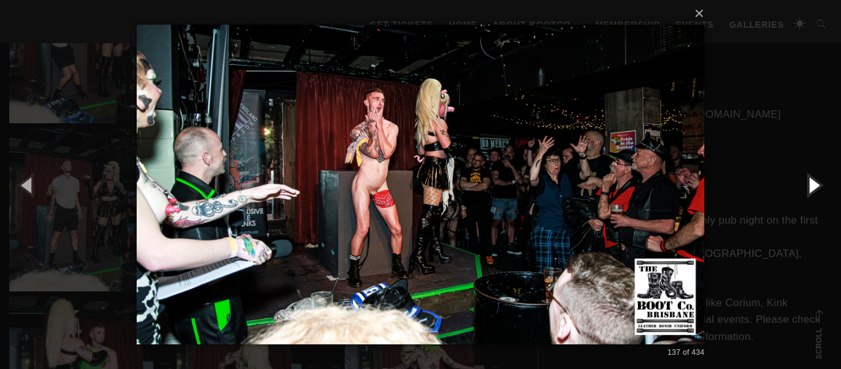
click at [811, 181] on button "button" at bounding box center [813, 185] width 55 height 68
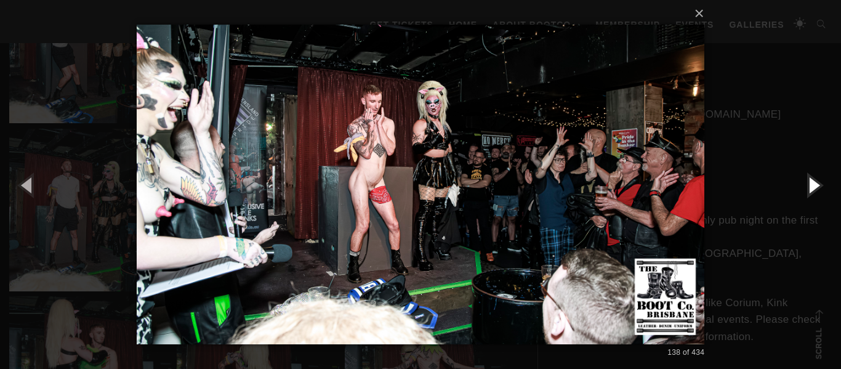
click at [811, 181] on button "button" at bounding box center [813, 185] width 55 height 68
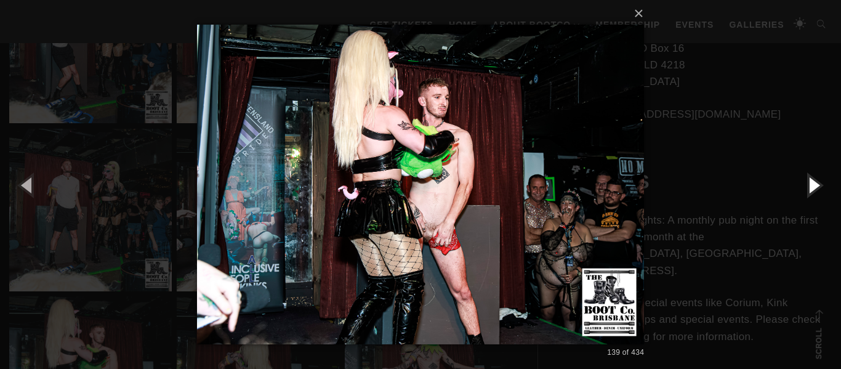
click at [811, 181] on button "button" at bounding box center [813, 185] width 55 height 68
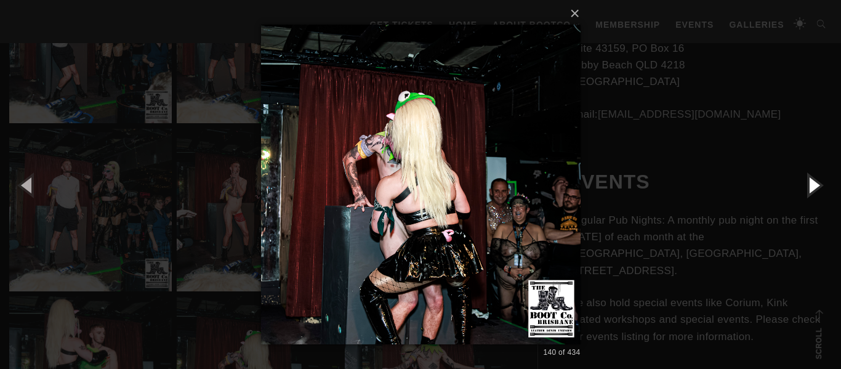
click at [811, 181] on button "button" at bounding box center [813, 185] width 55 height 68
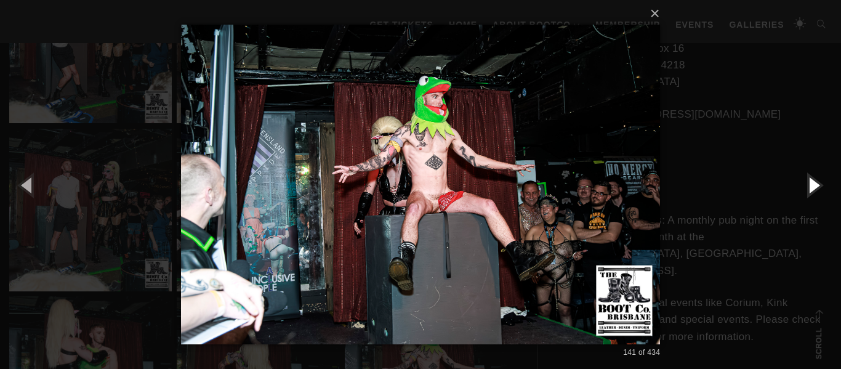
click at [811, 181] on button "button" at bounding box center [813, 185] width 55 height 68
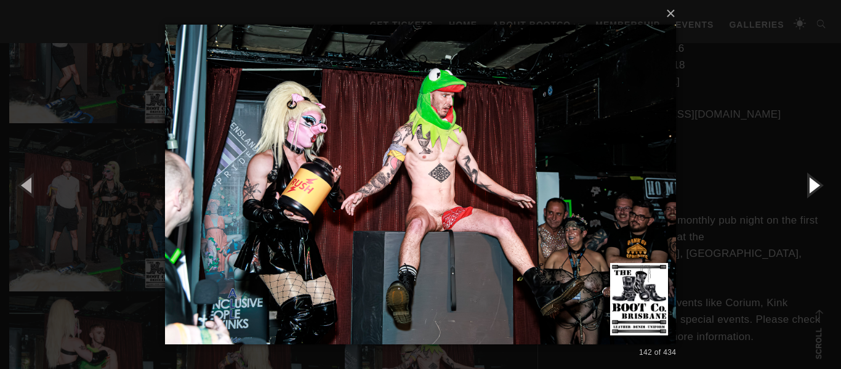
click at [811, 181] on button "button" at bounding box center [813, 185] width 55 height 68
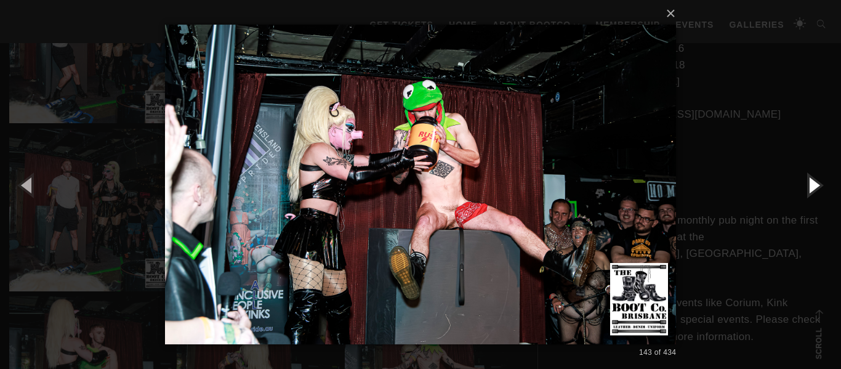
click at [811, 181] on button "button" at bounding box center [813, 185] width 55 height 68
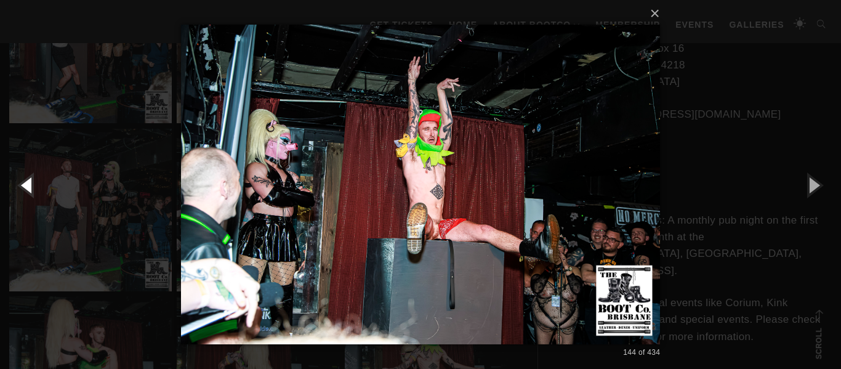
click at [22, 179] on button "button" at bounding box center [27, 185] width 55 height 68
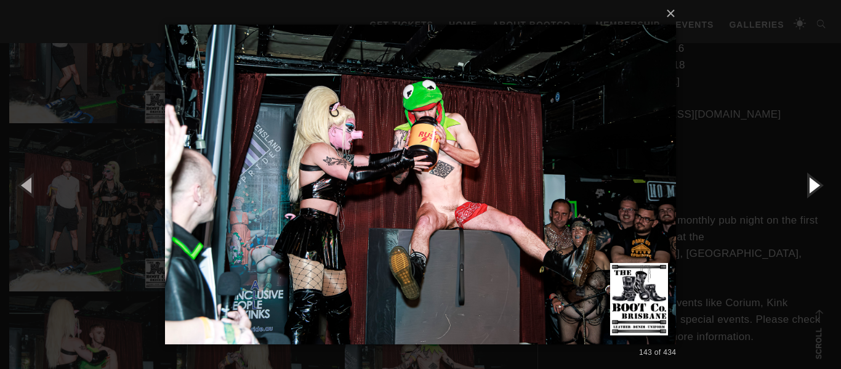
click at [816, 180] on button "button" at bounding box center [813, 185] width 55 height 68
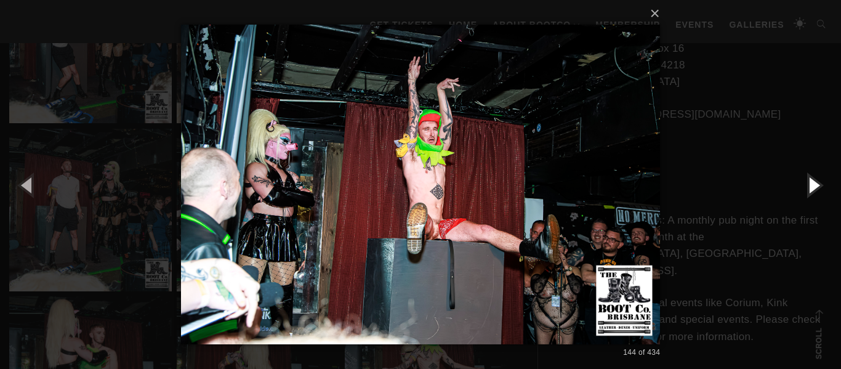
click at [816, 180] on button "button" at bounding box center [813, 185] width 55 height 68
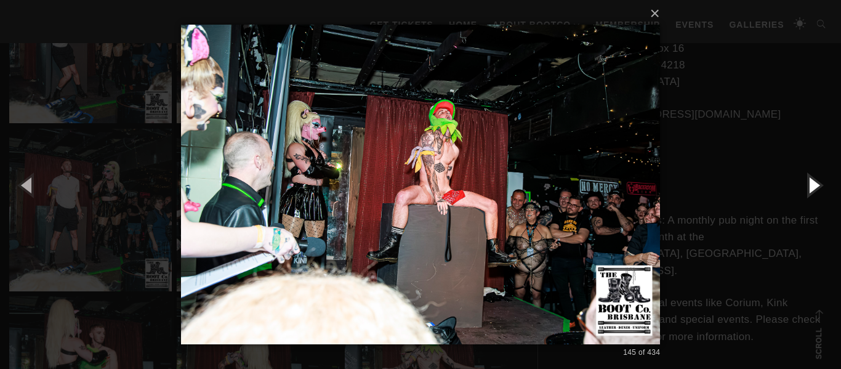
click at [816, 180] on button "button" at bounding box center [813, 185] width 55 height 68
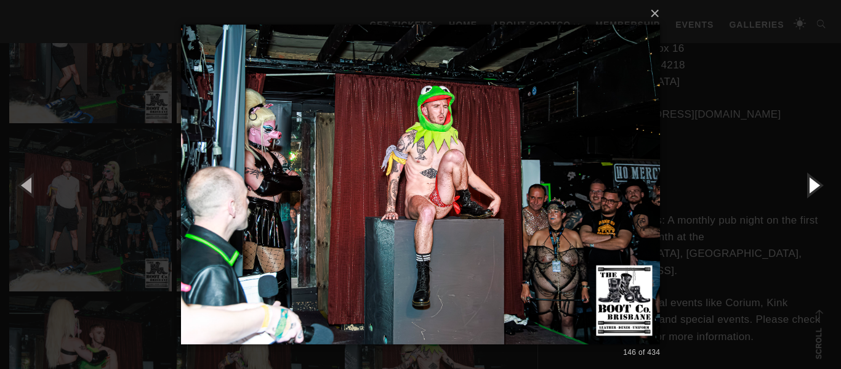
click at [816, 180] on button "button" at bounding box center [813, 185] width 55 height 68
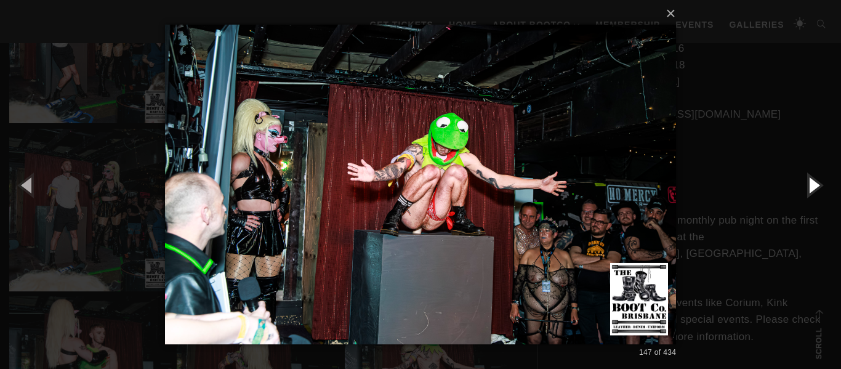
click at [816, 180] on button "button" at bounding box center [813, 185] width 55 height 68
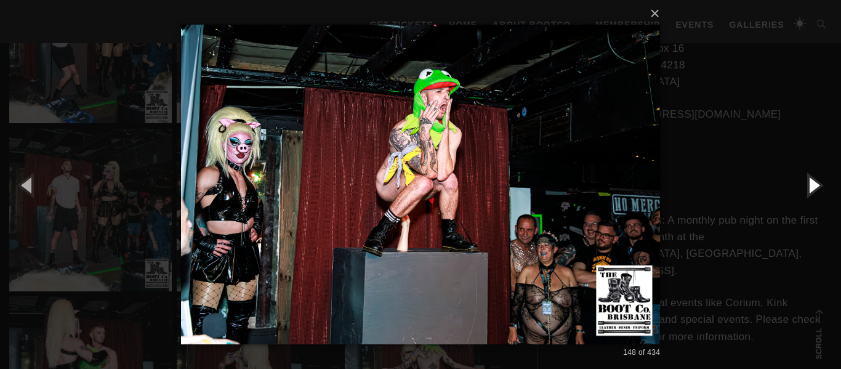
click at [816, 180] on button "button" at bounding box center [813, 185] width 55 height 68
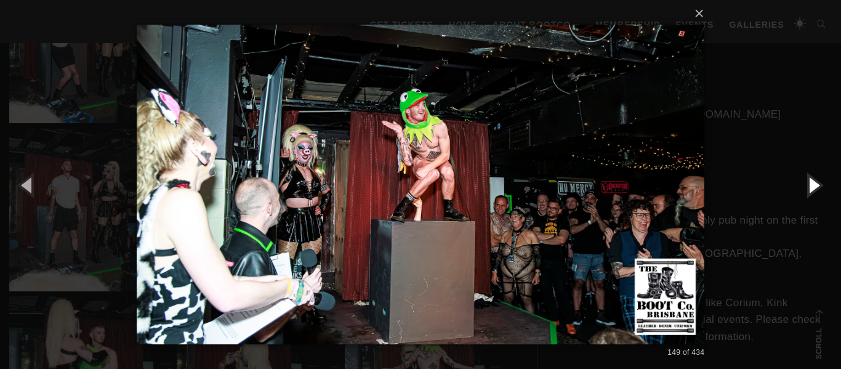
click at [816, 180] on button "button" at bounding box center [813, 185] width 55 height 68
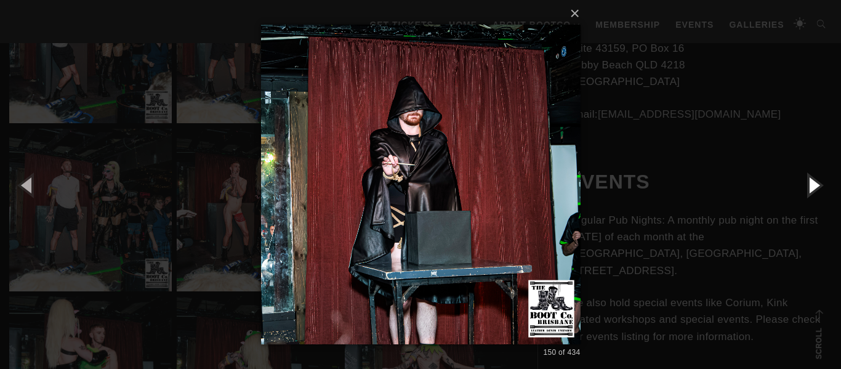
click at [816, 180] on button "button" at bounding box center [813, 185] width 55 height 68
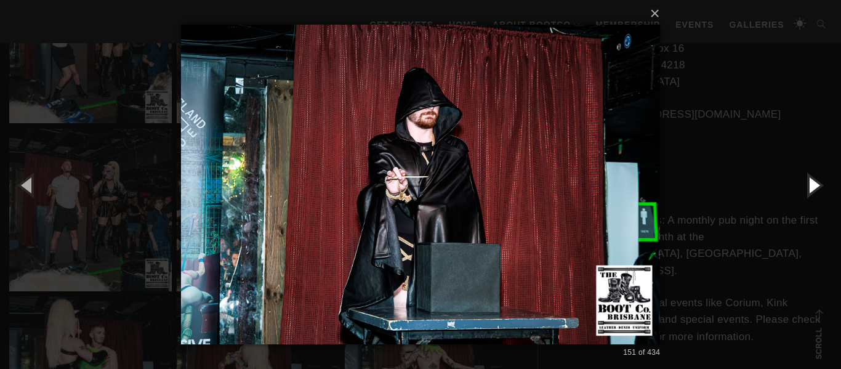
click at [816, 180] on button "button" at bounding box center [813, 185] width 55 height 68
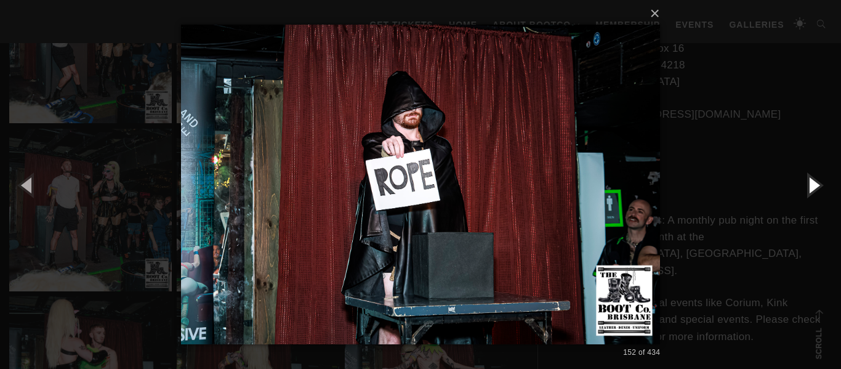
click at [811, 182] on button "button" at bounding box center [813, 185] width 55 height 68
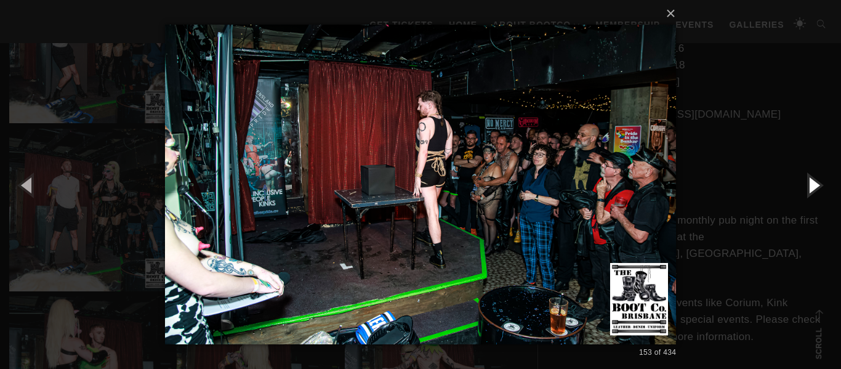
click at [811, 182] on button "button" at bounding box center [813, 185] width 55 height 68
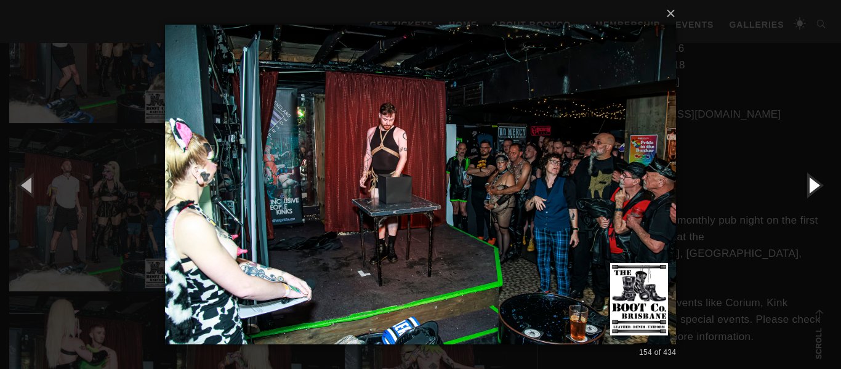
click at [811, 182] on button "button" at bounding box center [813, 185] width 55 height 68
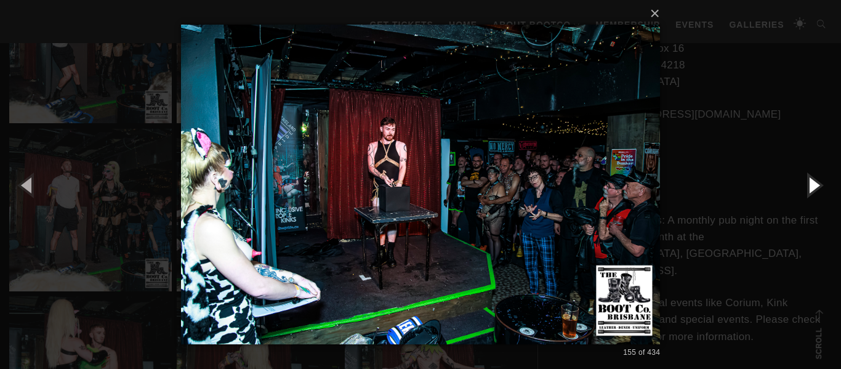
click at [811, 182] on button "button" at bounding box center [813, 185] width 55 height 68
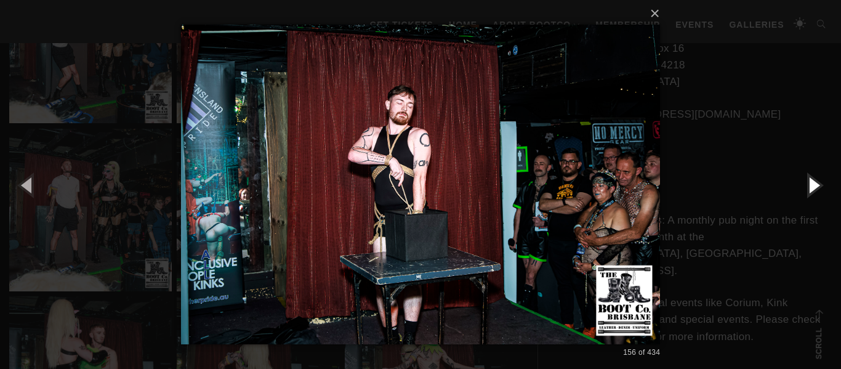
click at [811, 182] on button "button" at bounding box center [813, 185] width 55 height 68
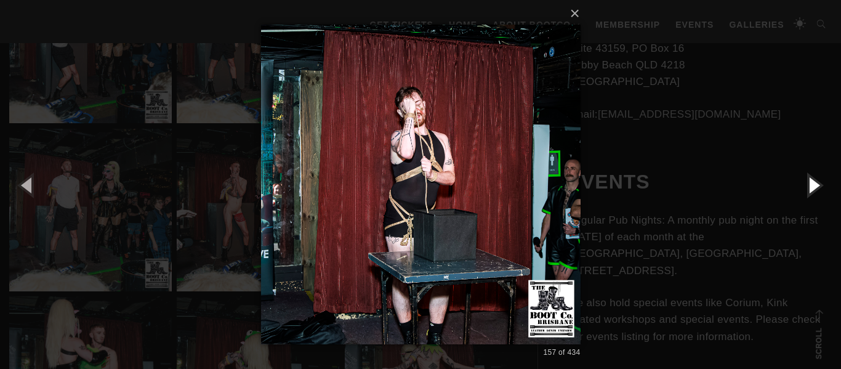
click at [811, 182] on button "button" at bounding box center [813, 185] width 55 height 68
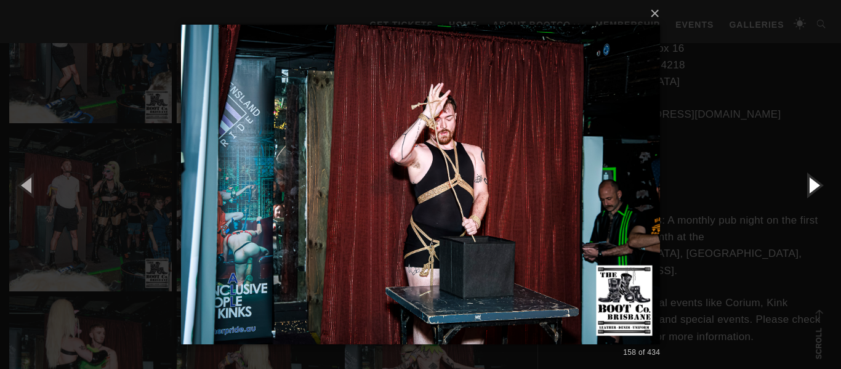
click at [811, 182] on button "button" at bounding box center [813, 185] width 55 height 68
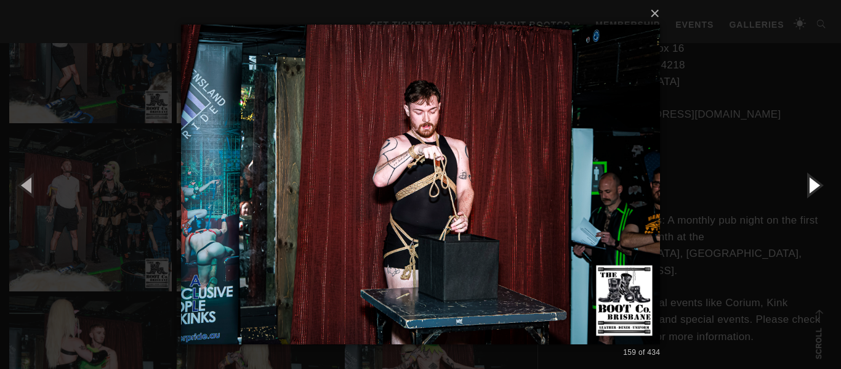
click at [811, 182] on button "button" at bounding box center [813, 185] width 55 height 68
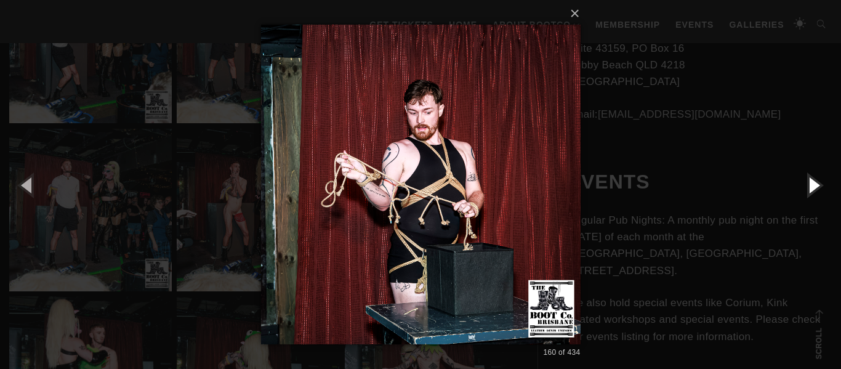
click at [811, 182] on button "button" at bounding box center [813, 185] width 55 height 68
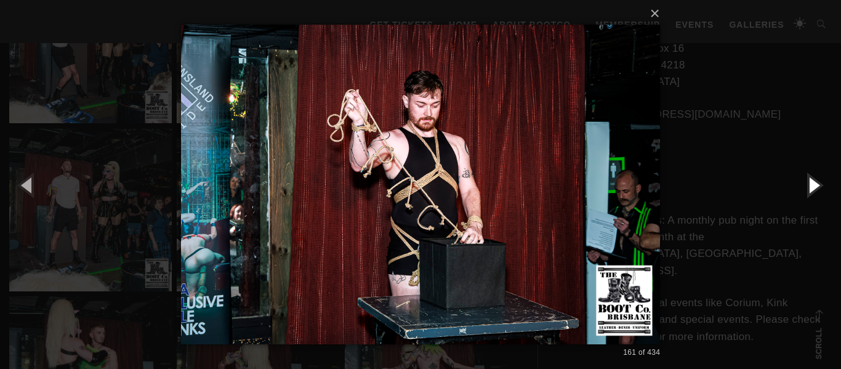
click at [811, 182] on button "button" at bounding box center [813, 185] width 55 height 68
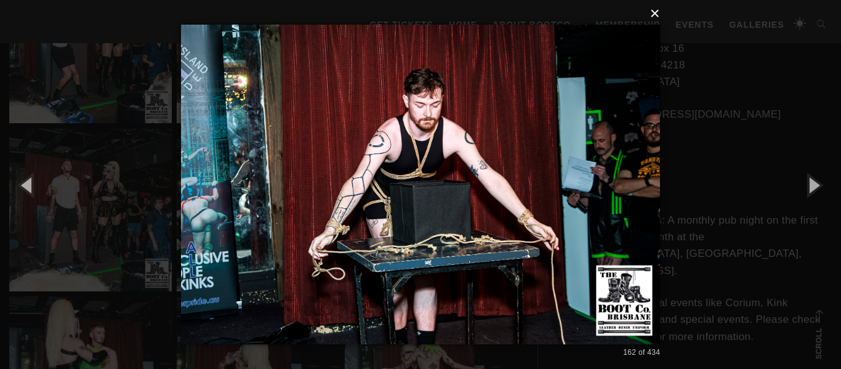
click at [654, 15] on button "×" at bounding box center [425, 13] width 480 height 27
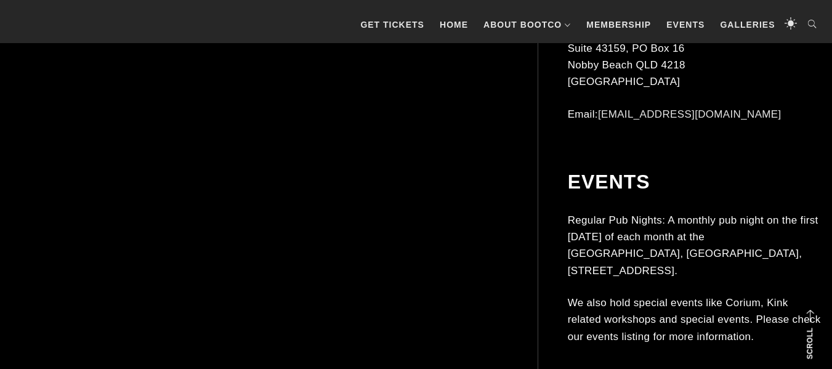
scroll to position [9540, 0]
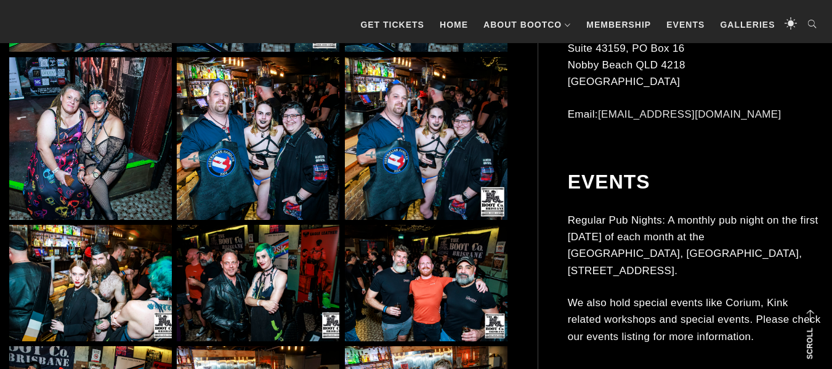
click at [265, 168] on img at bounding box center [258, 138] width 163 height 163
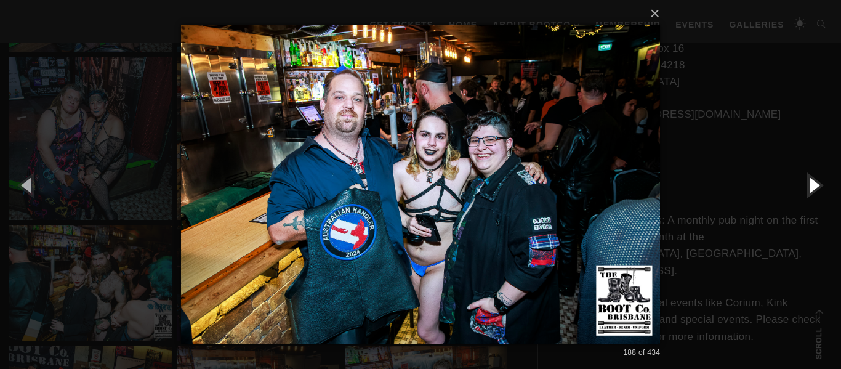
click at [814, 187] on button "button" at bounding box center [813, 185] width 55 height 68
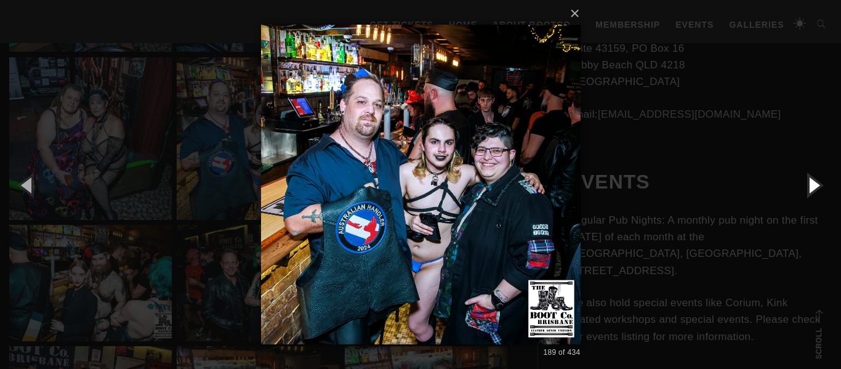
click at [814, 187] on button "button" at bounding box center [813, 185] width 55 height 68
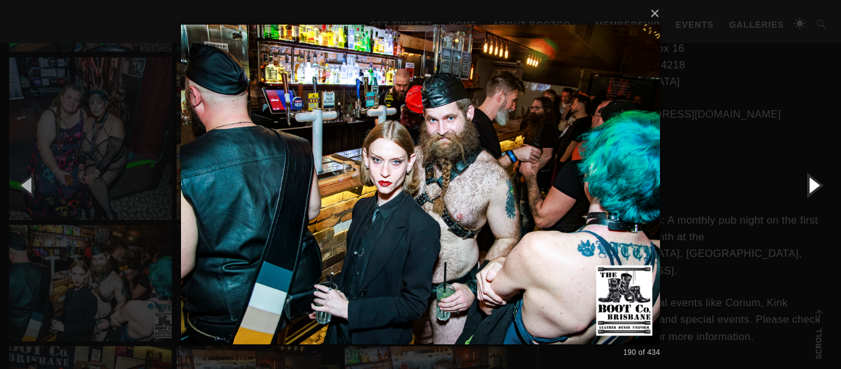
click at [814, 187] on button "button" at bounding box center [813, 185] width 55 height 68
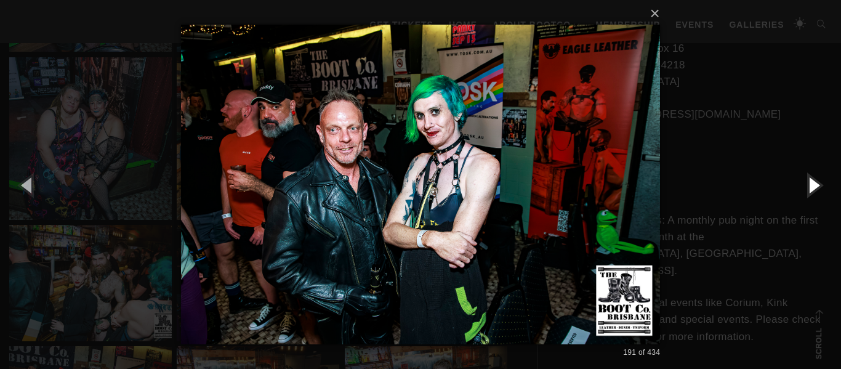
click at [814, 187] on button "button" at bounding box center [813, 185] width 55 height 68
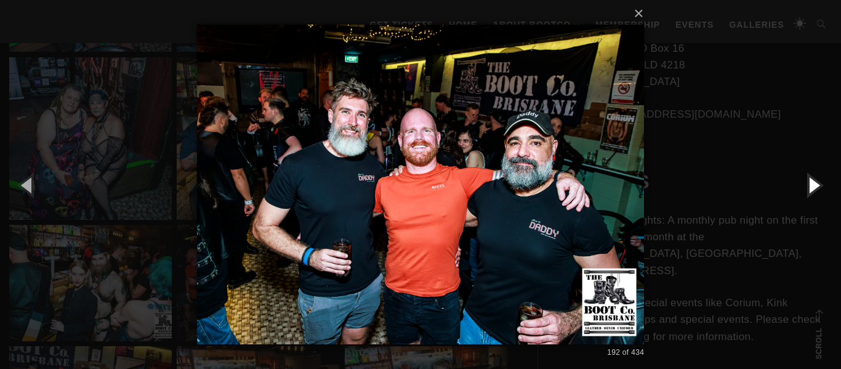
click at [814, 187] on button "button" at bounding box center [813, 185] width 55 height 68
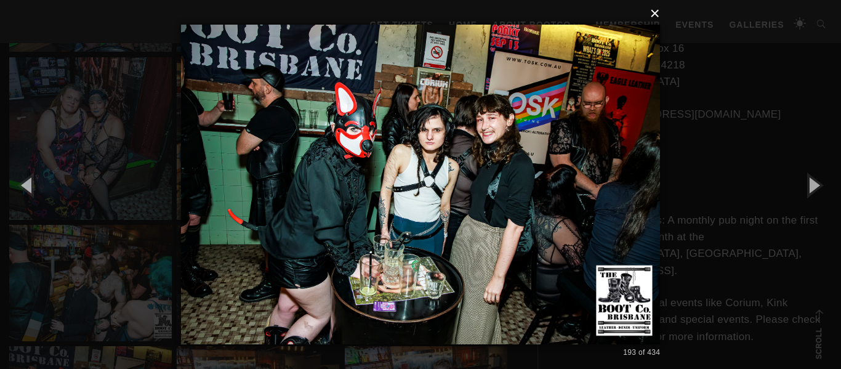
click at [657, 15] on button "×" at bounding box center [425, 13] width 480 height 27
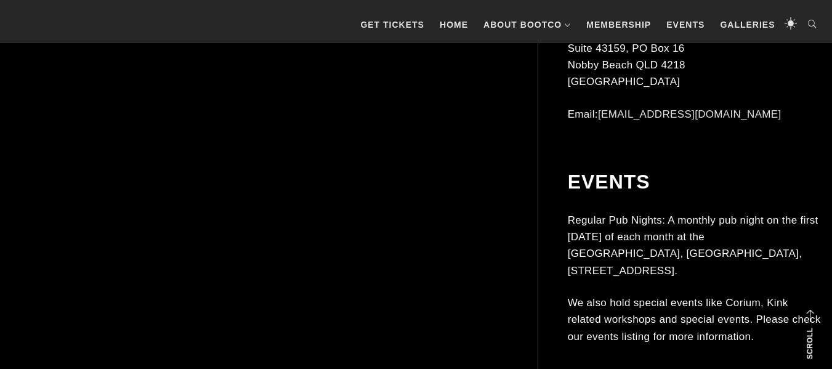
scroll to position [13850, 0]
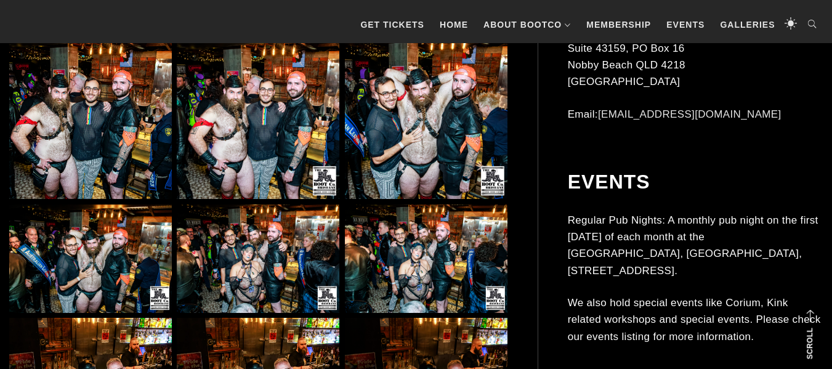
click at [102, 142] on img at bounding box center [90, 117] width 163 height 163
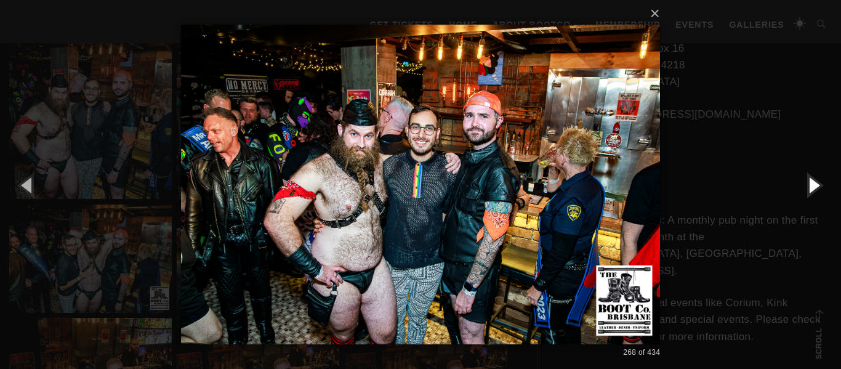
click at [812, 183] on button "button" at bounding box center [813, 185] width 55 height 68
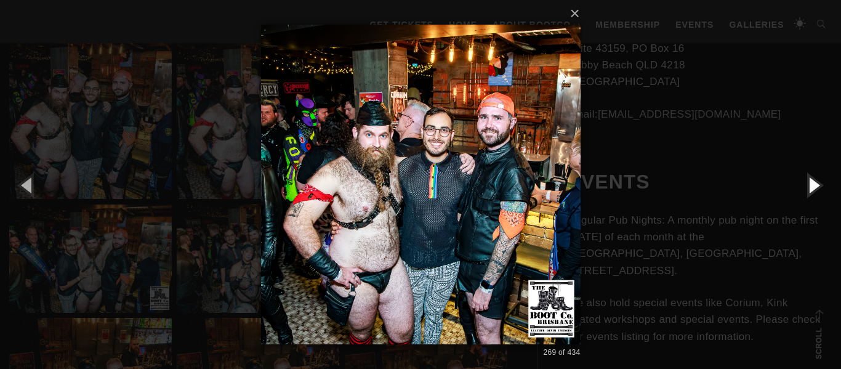
click at [812, 183] on button "button" at bounding box center [813, 185] width 55 height 68
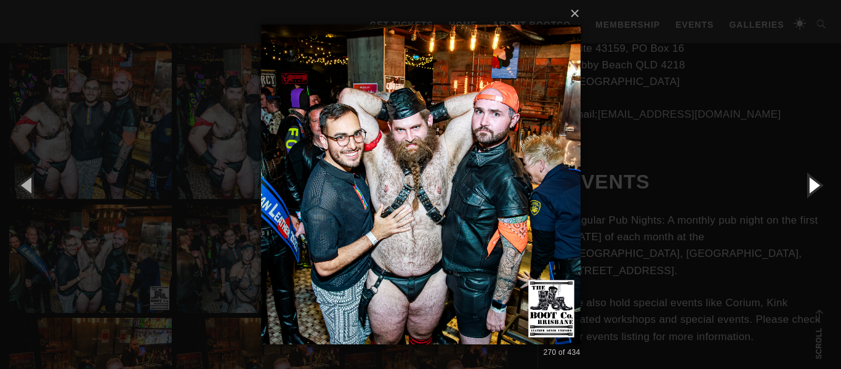
click at [812, 183] on button "button" at bounding box center [813, 185] width 55 height 68
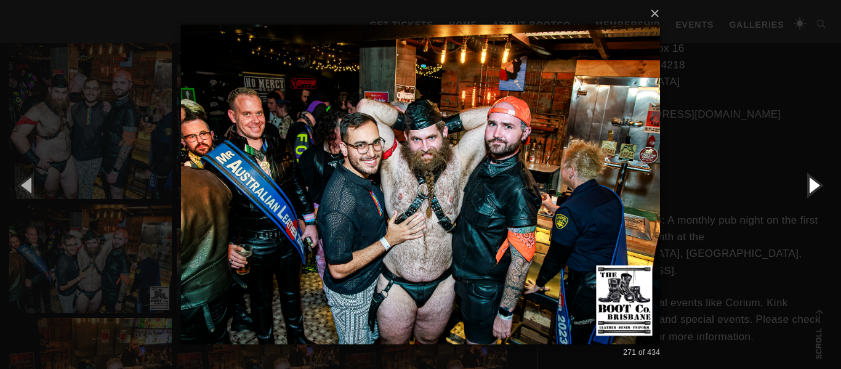
click at [812, 183] on button "button" at bounding box center [813, 185] width 55 height 68
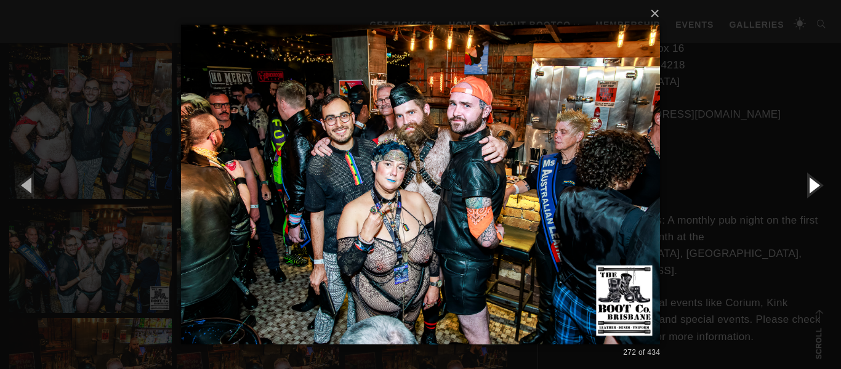
click at [812, 183] on button "button" at bounding box center [813, 185] width 55 height 68
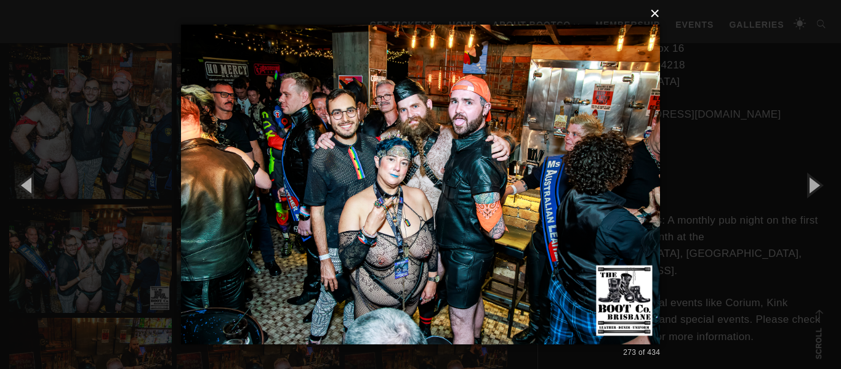
click at [656, 14] on button "×" at bounding box center [425, 13] width 480 height 27
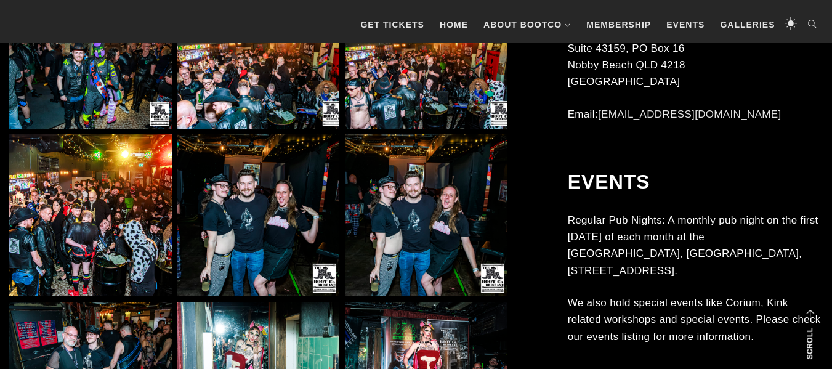
scroll to position [14490, 0]
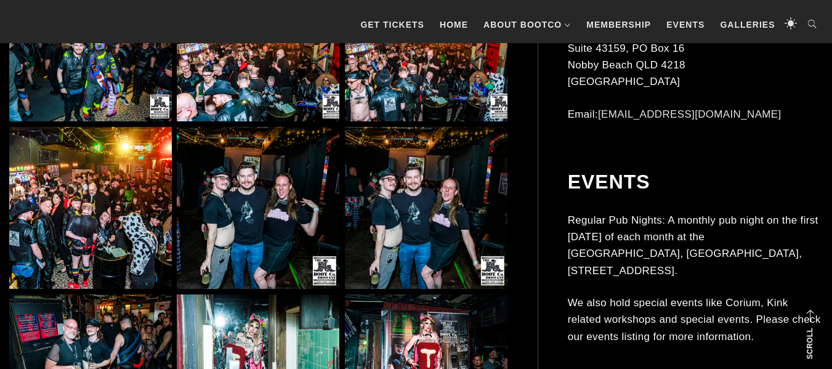
click at [414, 74] on img at bounding box center [426, 67] width 163 height 108
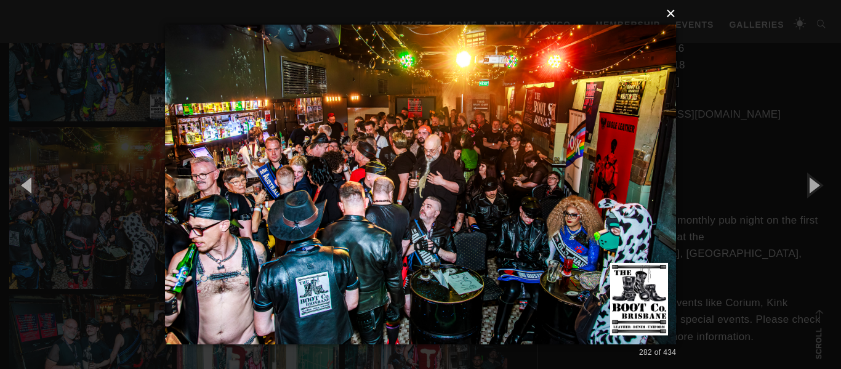
click at [672, 18] on button "×" at bounding box center [424, 13] width 511 height 27
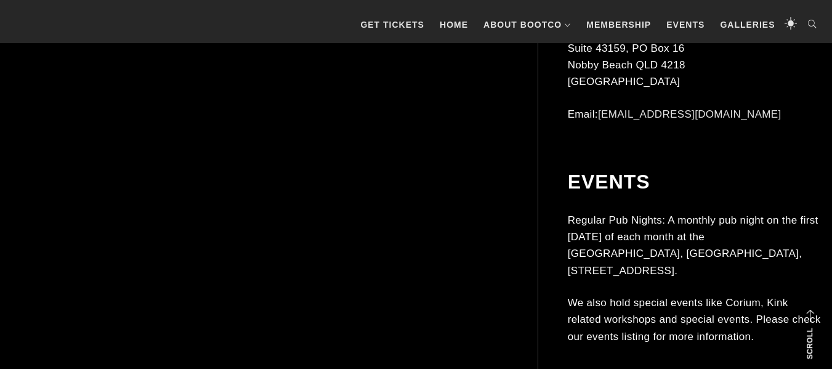
scroll to position [16830, 0]
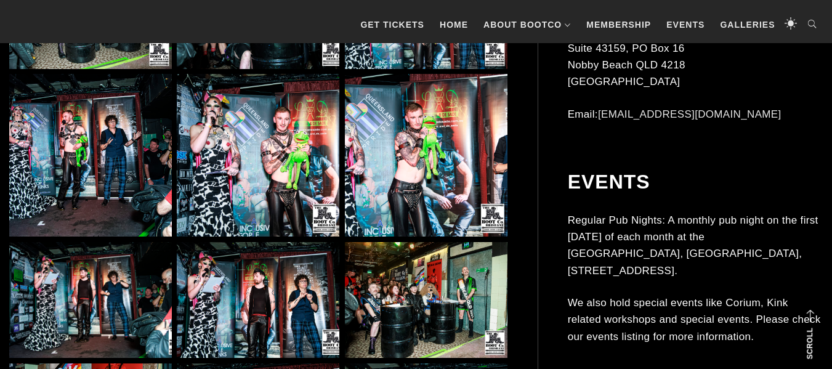
click at [291, 163] on img at bounding box center [258, 155] width 163 height 163
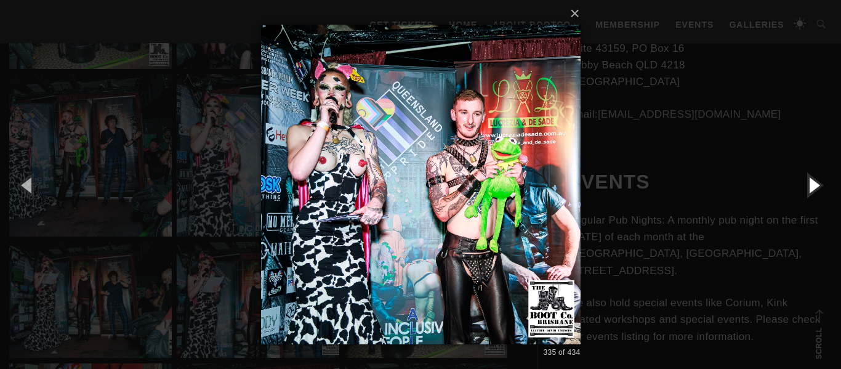
click at [819, 184] on button "button" at bounding box center [813, 185] width 55 height 68
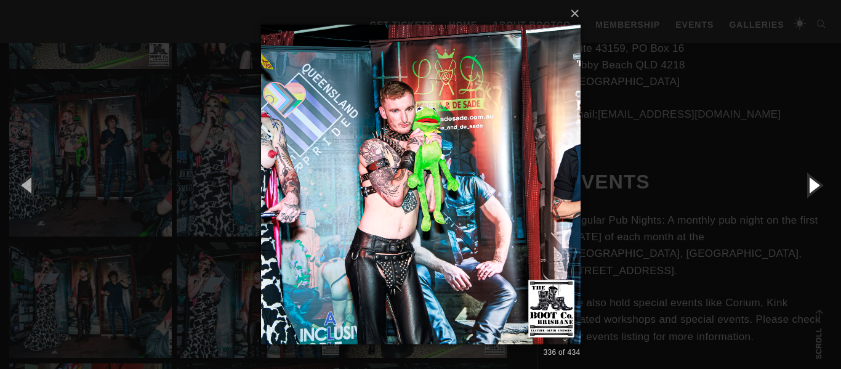
click at [819, 184] on button "button" at bounding box center [813, 185] width 55 height 68
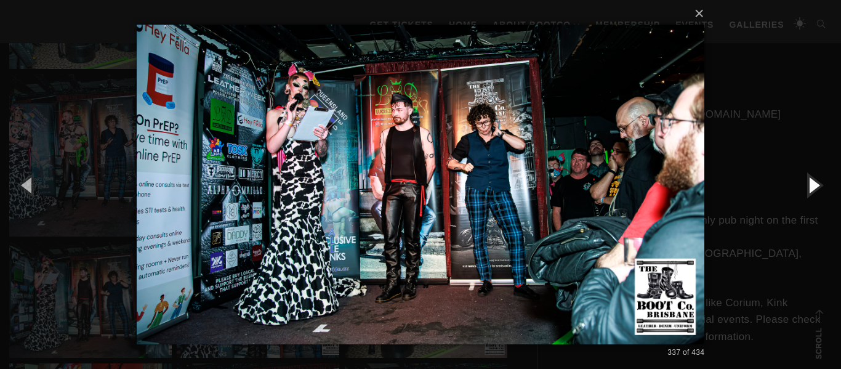
click at [819, 184] on button "button" at bounding box center [813, 185] width 55 height 68
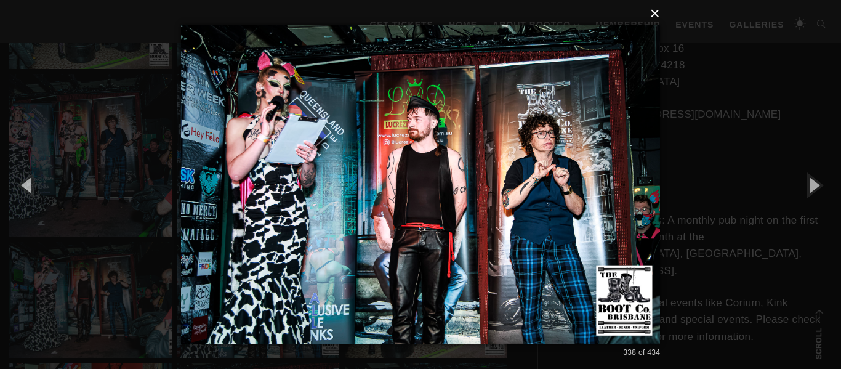
click at [659, 14] on button "×" at bounding box center [425, 13] width 480 height 27
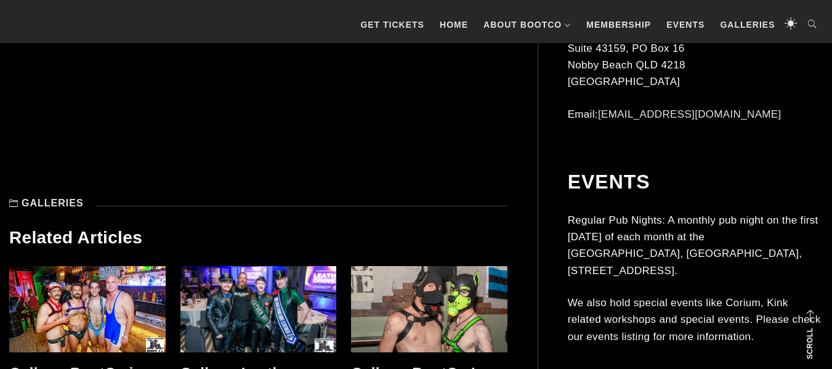
scroll to position [21880, 0]
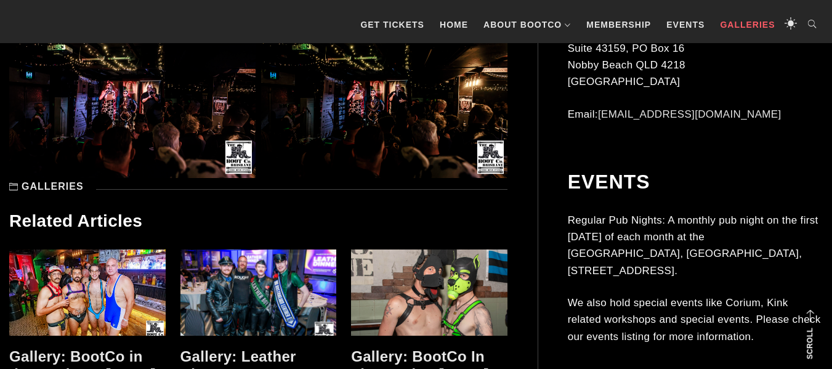
click at [732, 17] on link "Galleries" at bounding box center [747, 24] width 67 height 37
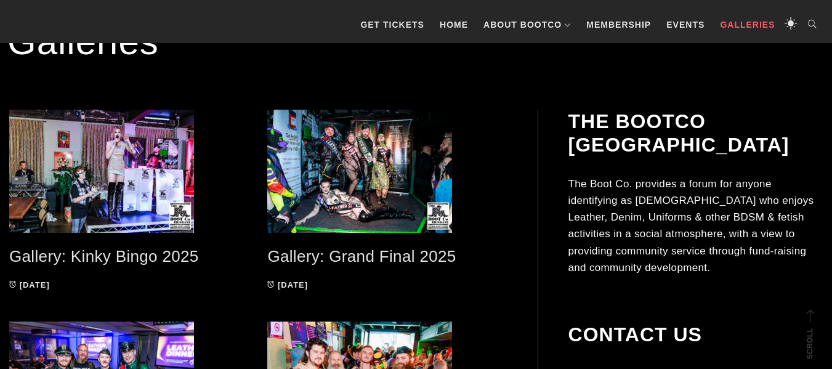
scroll to position [222, 0]
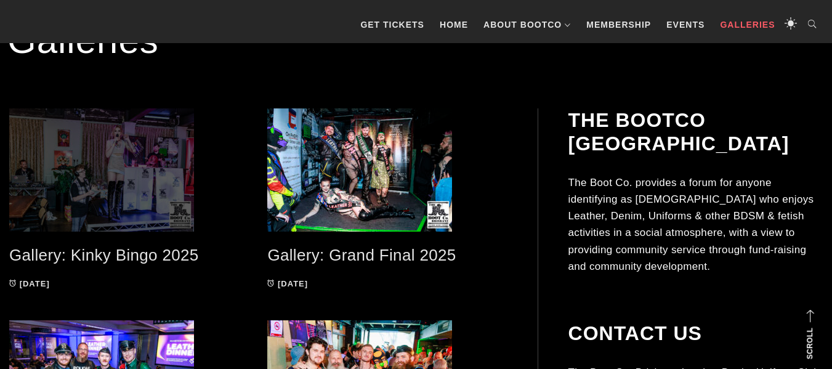
click at [126, 177] on span at bounding box center [129, 169] width 240 height 123
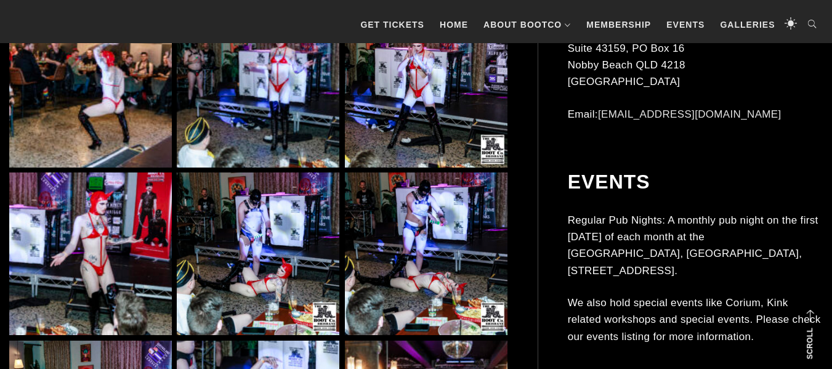
scroll to position [2980, 0]
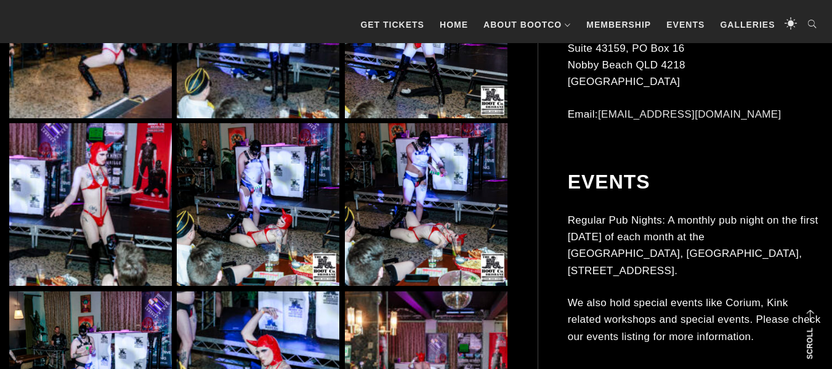
click at [92, 206] on img at bounding box center [90, 204] width 163 height 163
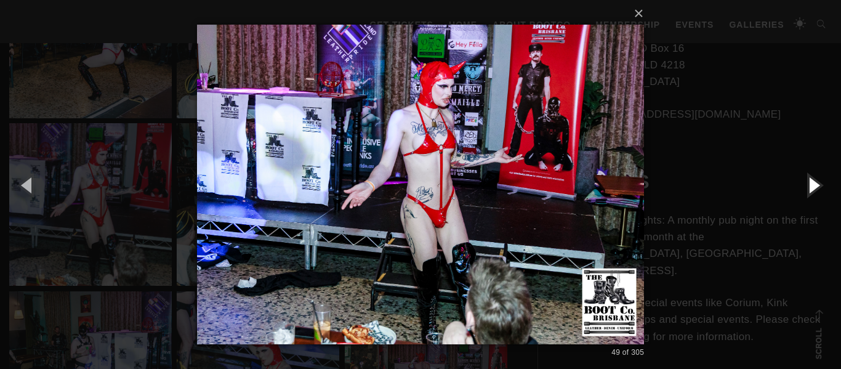
click at [817, 183] on button "button" at bounding box center [813, 185] width 55 height 68
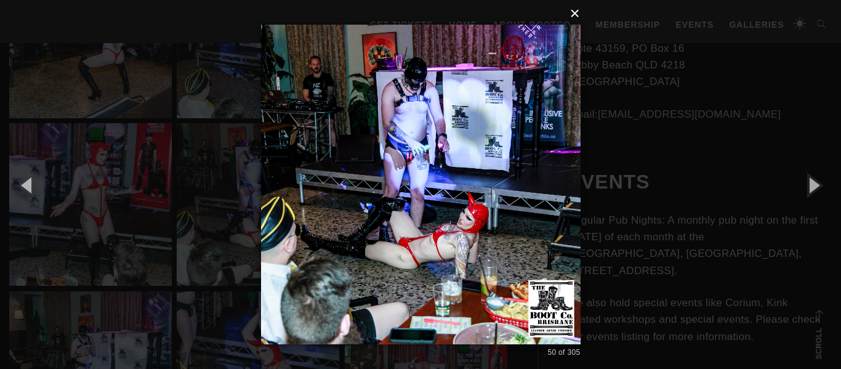
click at [575, 15] on button "×" at bounding box center [425, 13] width 320 height 27
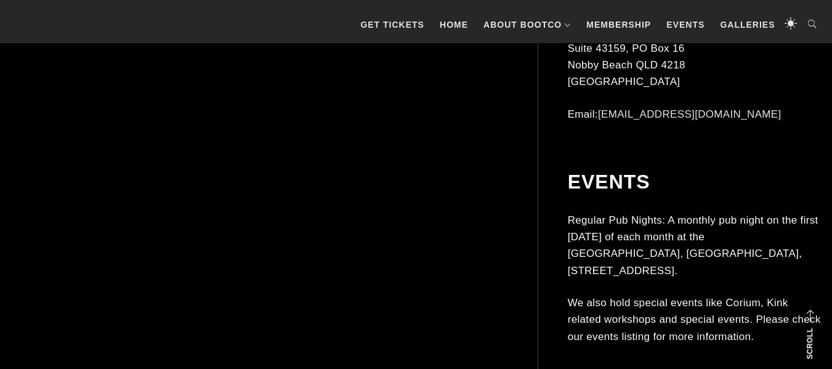
scroll to position [7882, 0]
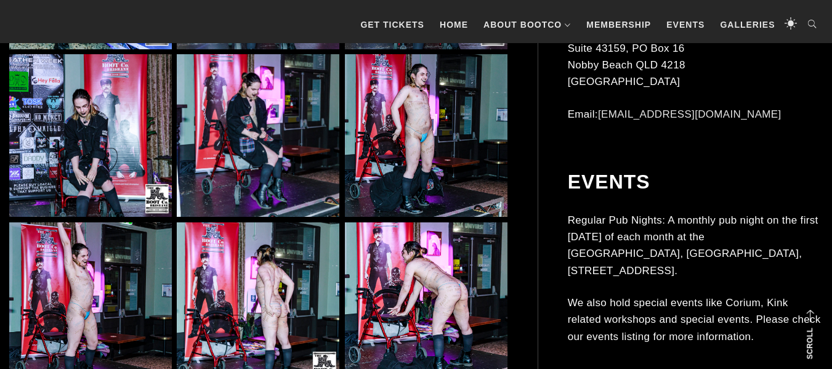
click at [428, 102] on img at bounding box center [426, 135] width 163 height 163
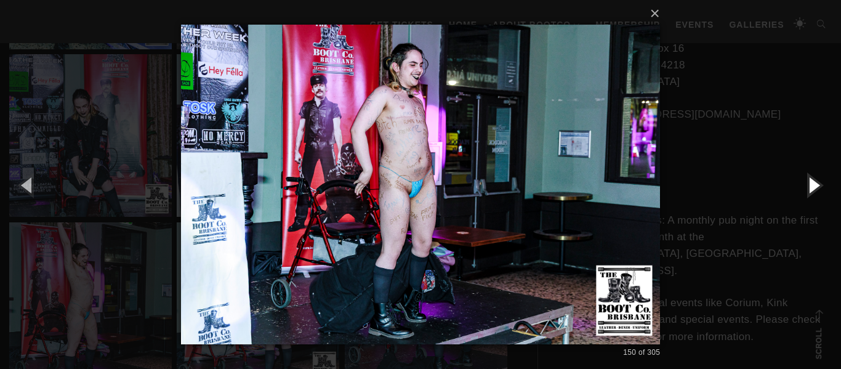
click at [815, 187] on button "button" at bounding box center [813, 185] width 55 height 68
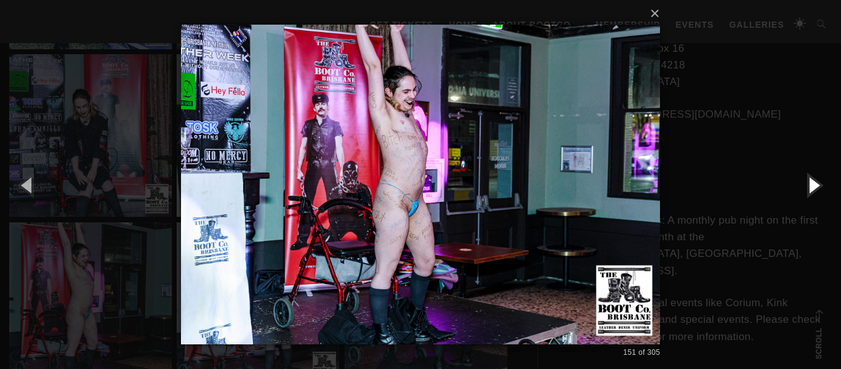
click at [815, 187] on button "button" at bounding box center [813, 185] width 55 height 68
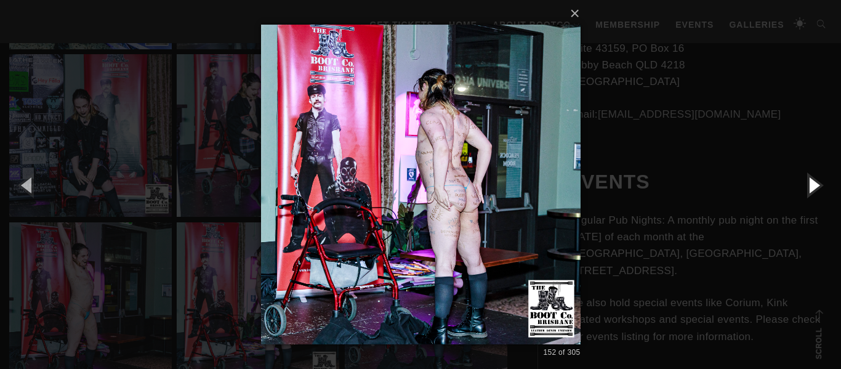
click at [815, 187] on button "button" at bounding box center [813, 185] width 55 height 68
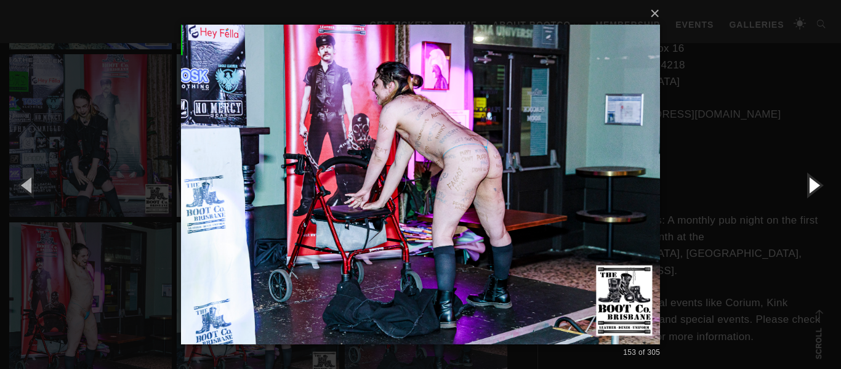
click at [815, 187] on button "button" at bounding box center [813, 185] width 55 height 68
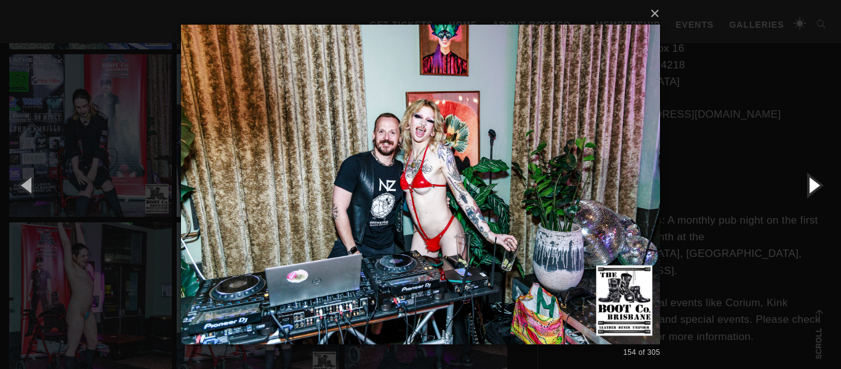
click at [815, 187] on button "button" at bounding box center [813, 185] width 55 height 68
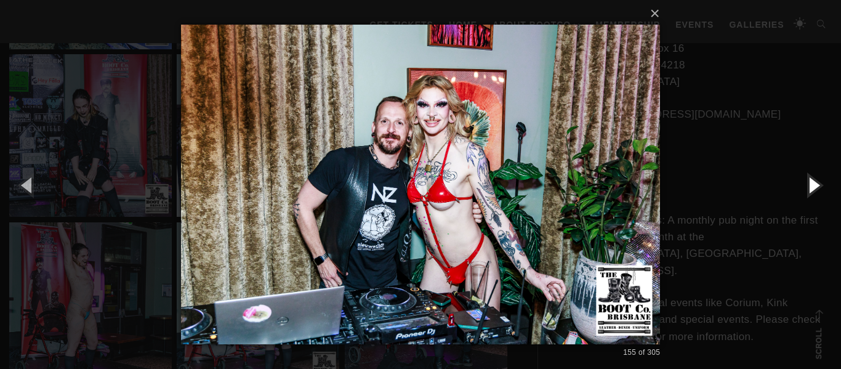
click at [815, 187] on button "button" at bounding box center [813, 185] width 55 height 68
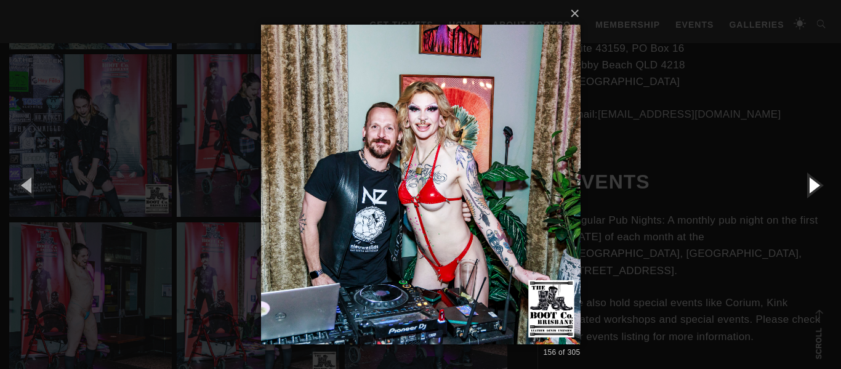
click at [815, 187] on button "button" at bounding box center [813, 185] width 55 height 68
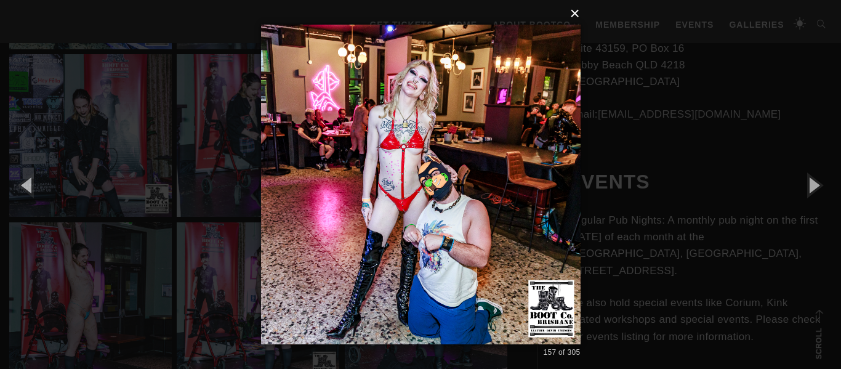
click at [577, 15] on button "×" at bounding box center [425, 13] width 320 height 27
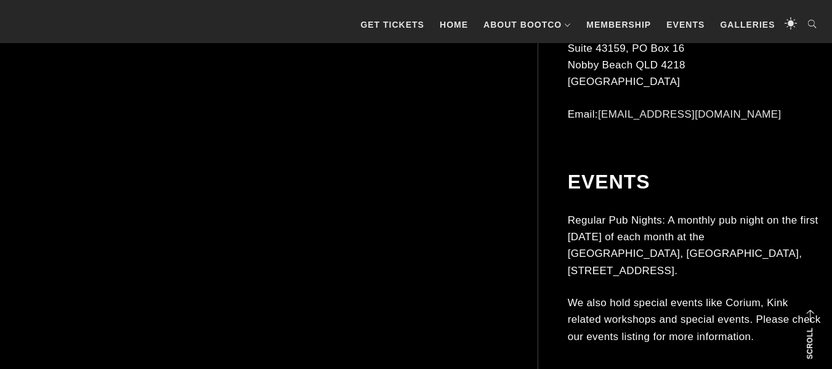
scroll to position [11921, 0]
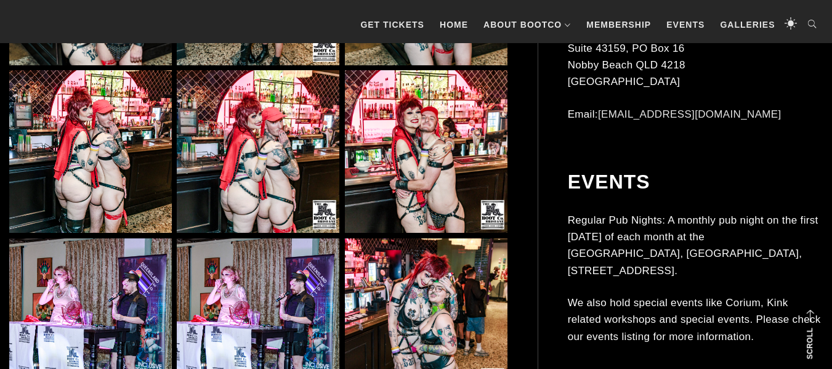
click at [291, 127] on img at bounding box center [258, 151] width 163 height 163
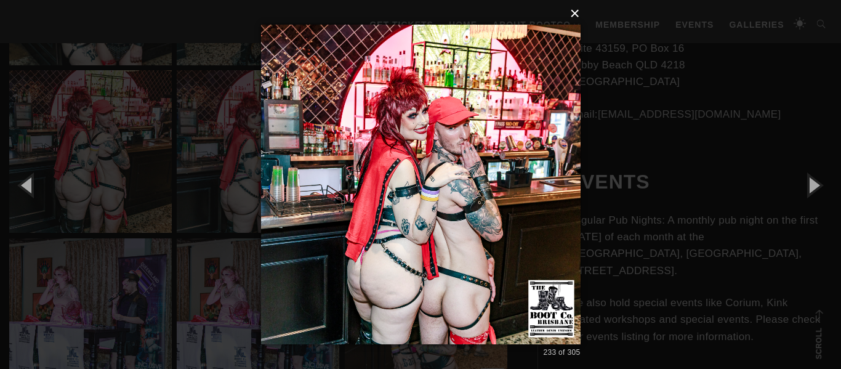
click at [575, 14] on button "×" at bounding box center [425, 13] width 320 height 27
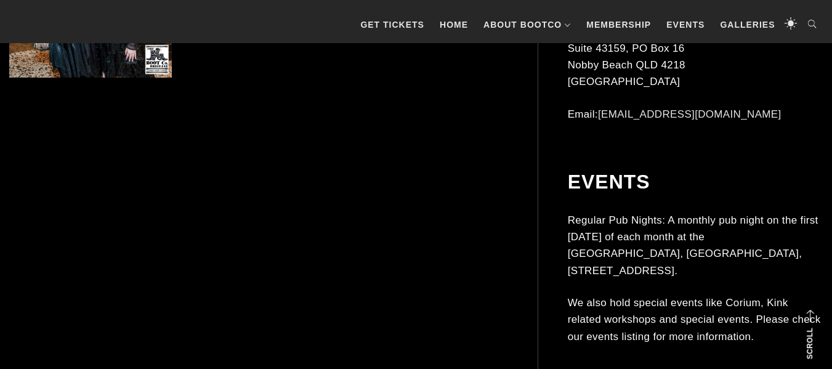
scroll to position [13030, 0]
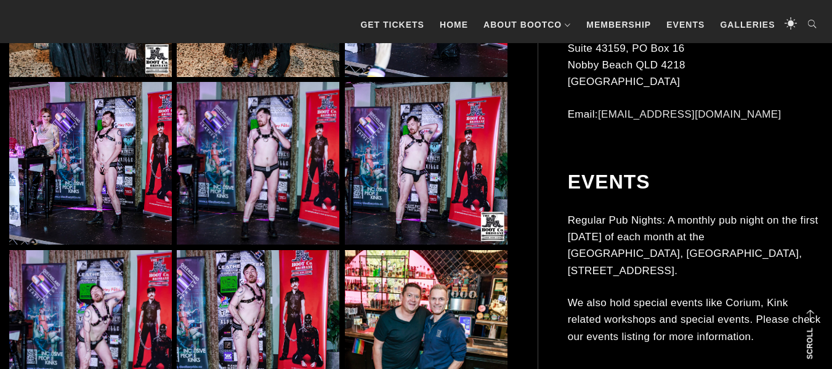
click at [139, 163] on img at bounding box center [90, 163] width 163 height 163
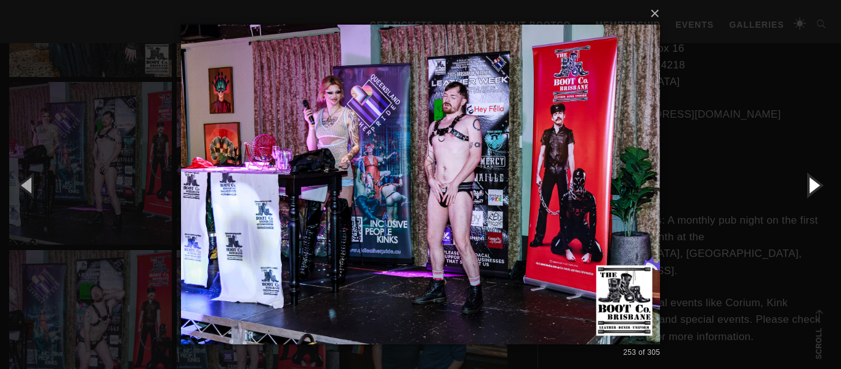
click at [820, 187] on button "button" at bounding box center [813, 185] width 55 height 68
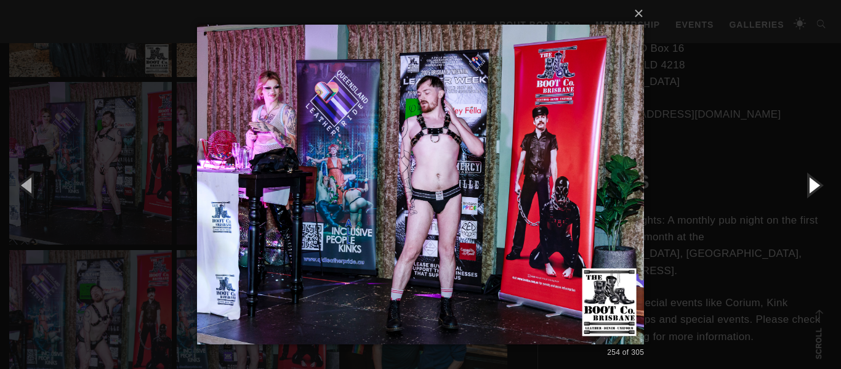
click at [820, 187] on button "button" at bounding box center [813, 185] width 55 height 68
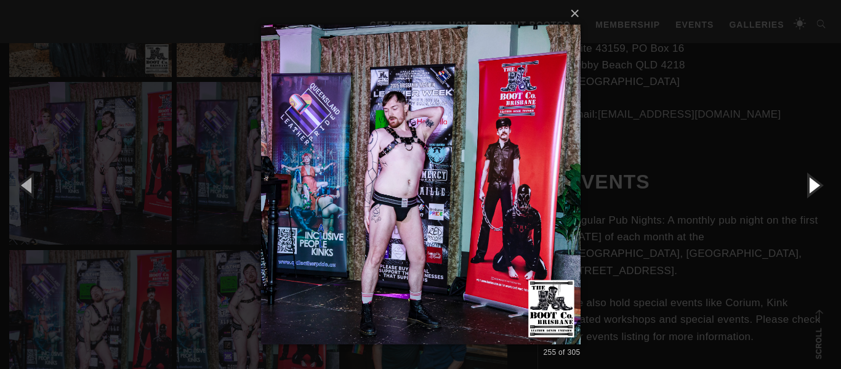
click at [820, 187] on button "button" at bounding box center [813, 185] width 55 height 68
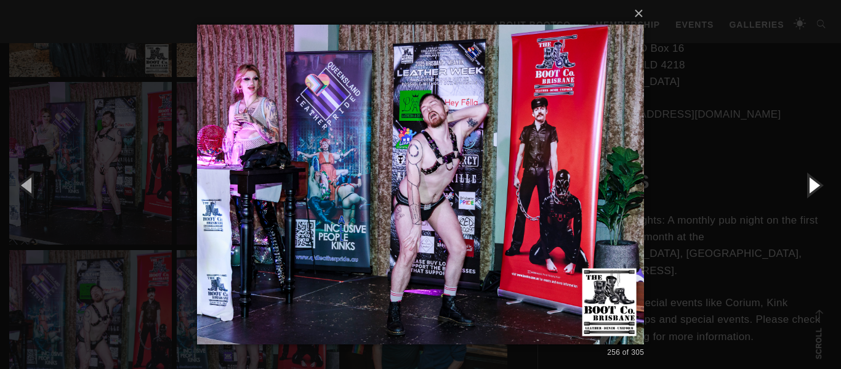
click at [820, 187] on button "button" at bounding box center [813, 185] width 55 height 68
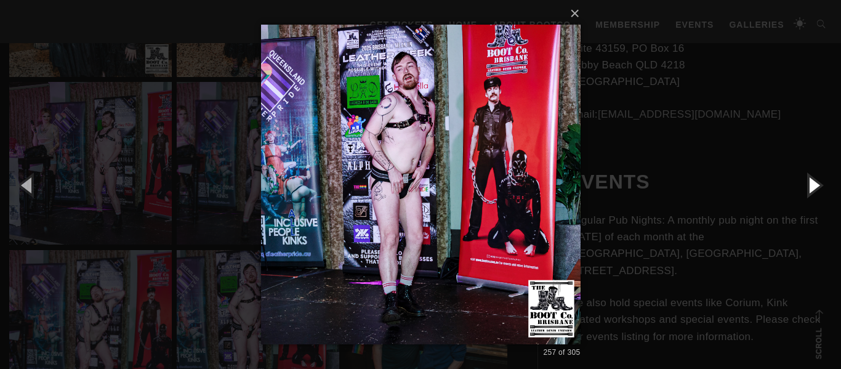
click at [820, 187] on button "button" at bounding box center [813, 185] width 55 height 68
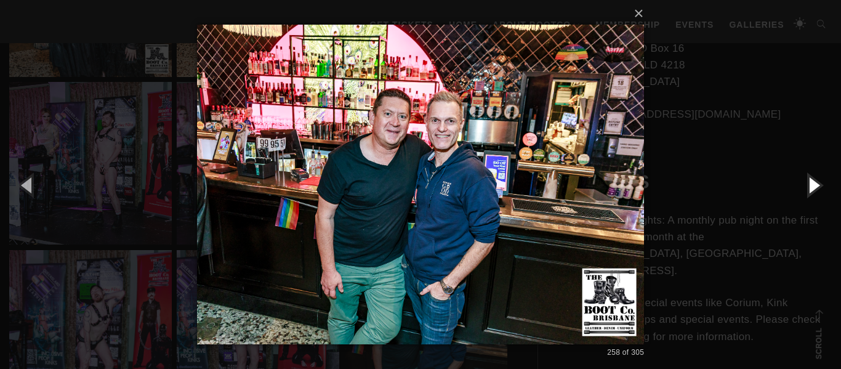
click at [820, 187] on button "button" at bounding box center [813, 185] width 55 height 68
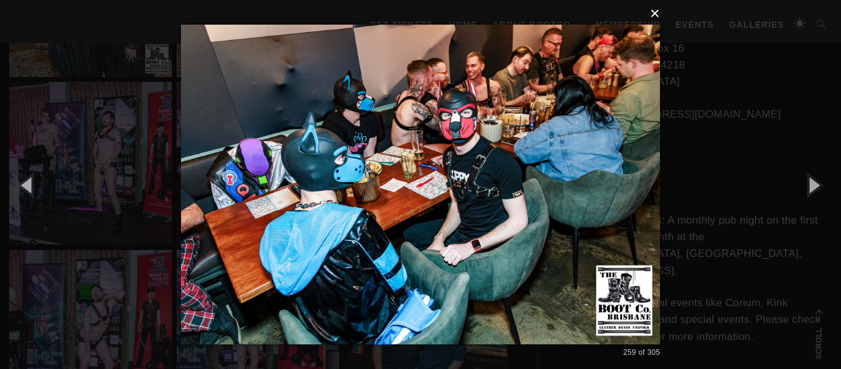
click at [655, 17] on button "×" at bounding box center [425, 13] width 480 height 27
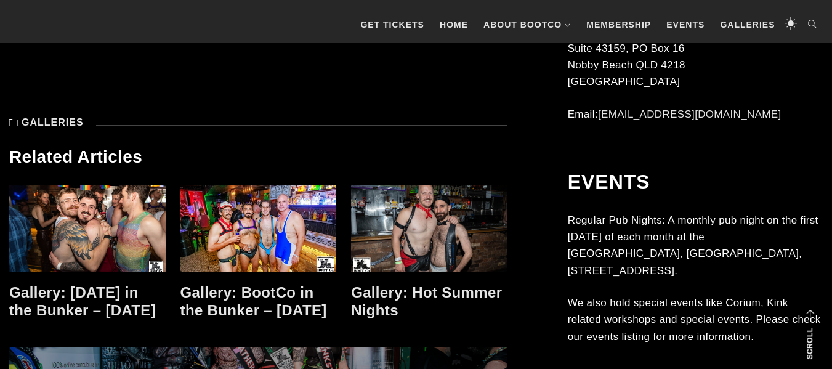
scroll to position [15739, 0]
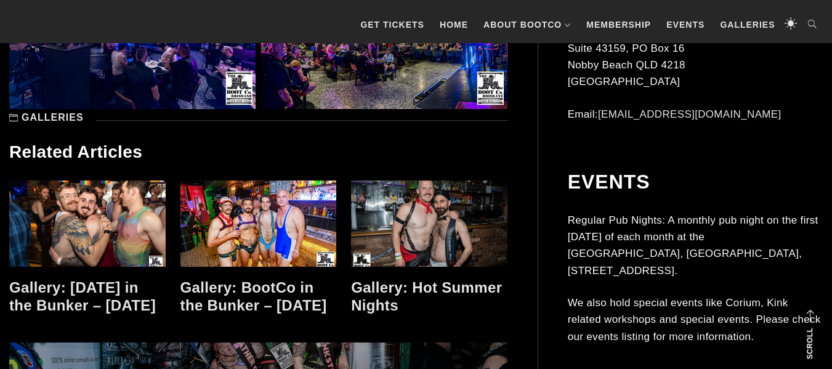
click at [445, 224] on link at bounding box center [429, 223] width 156 height 86
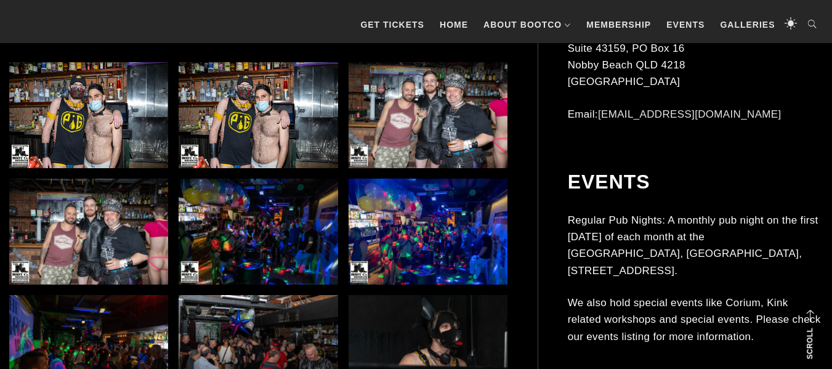
scroll to position [690, 0]
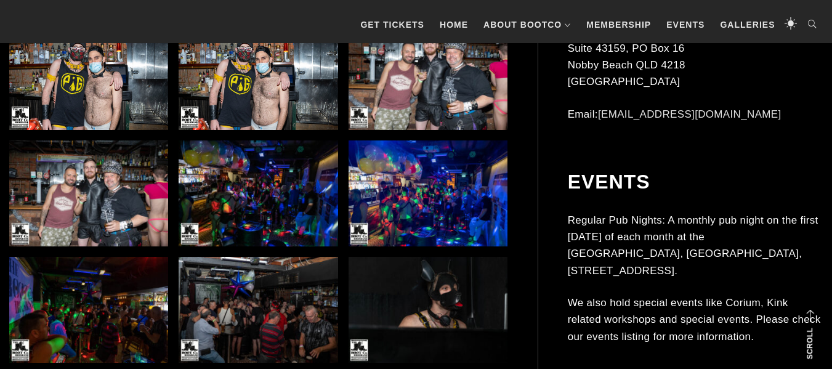
click at [583, 321] on p "We also hold special events like Corium, Kink related workshops and special eve…" at bounding box center [695, 319] width 254 height 50
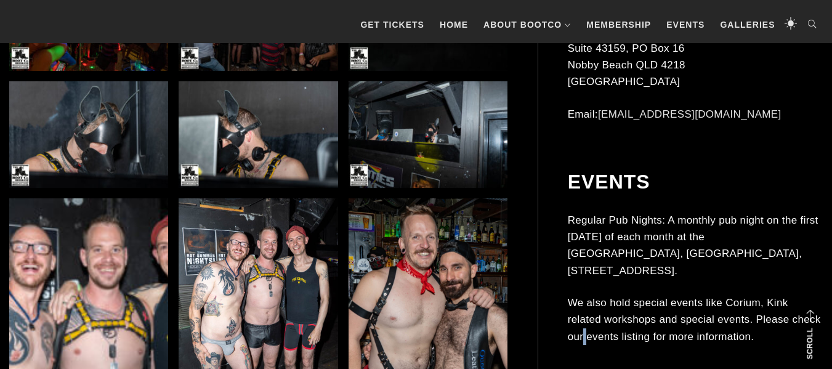
click at [583, 321] on p "We also hold special events like Corium, Kink related workshops and special eve…" at bounding box center [695, 319] width 254 height 50
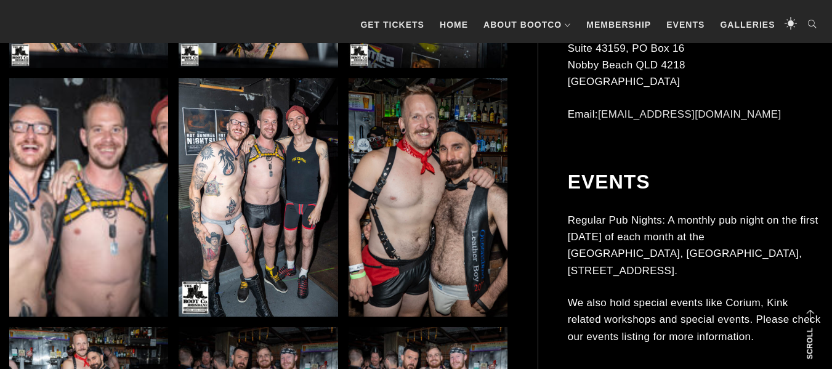
scroll to position [1158, 0]
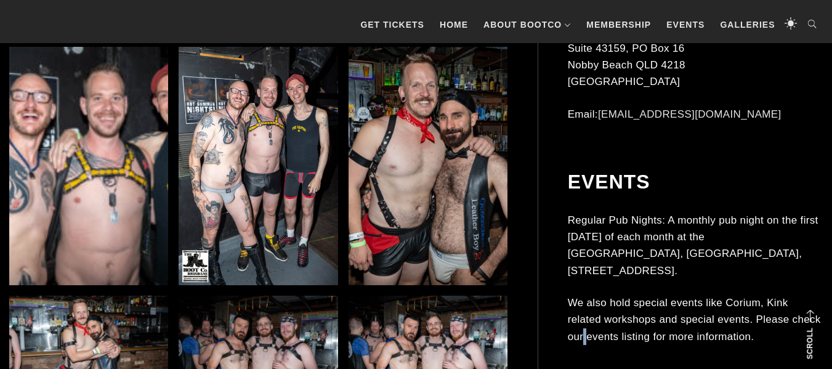
click at [583, 321] on p "We also hold special events like Corium, Kink related workshops and special eve…" at bounding box center [695, 319] width 254 height 50
click at [208, 220] on img at bounding box center [258, 166] width 159 height 238
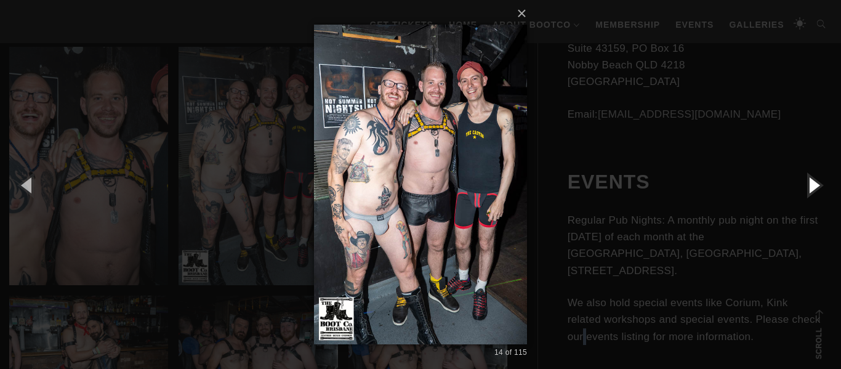
click at [810, 186] on button "button" at bounding box center [813, 185] width 55 height 68
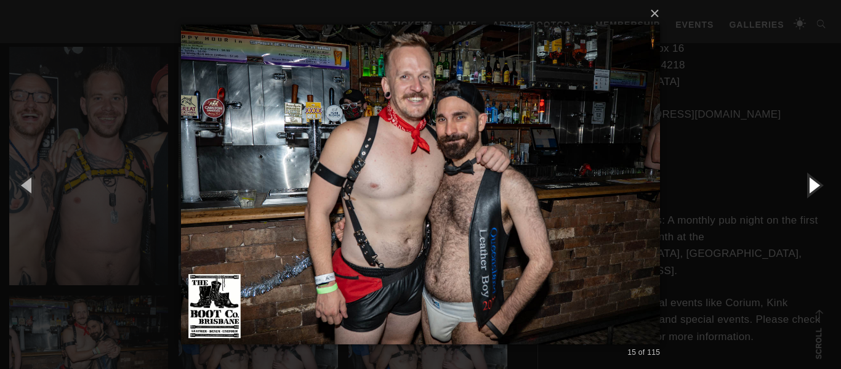
click at [810, 186] on button "button" at bounding box center [813, 185] width 55 height 68
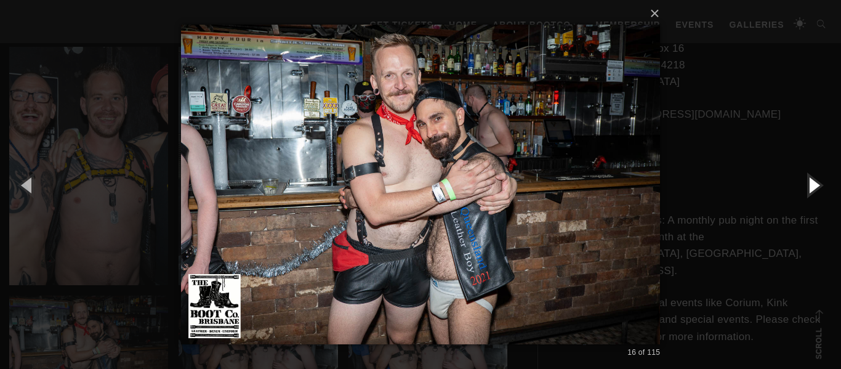
click at [810, 186] on button "button" at bounding box center [813, 185] width 55 height 68
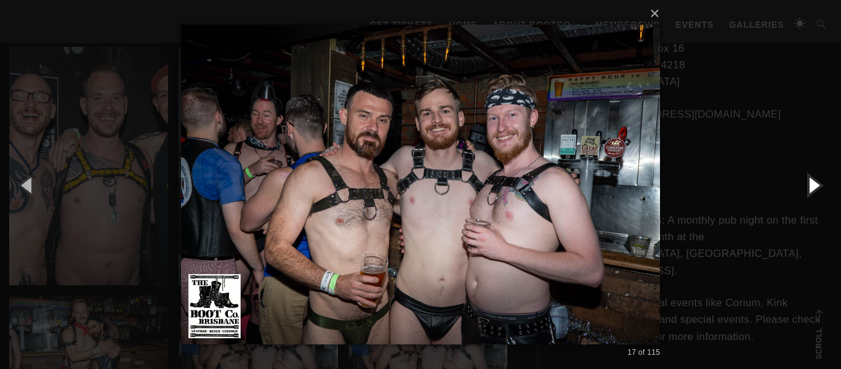
click at [810, 186] on button "button" at bounding box center [813, 185] width 55 height 68
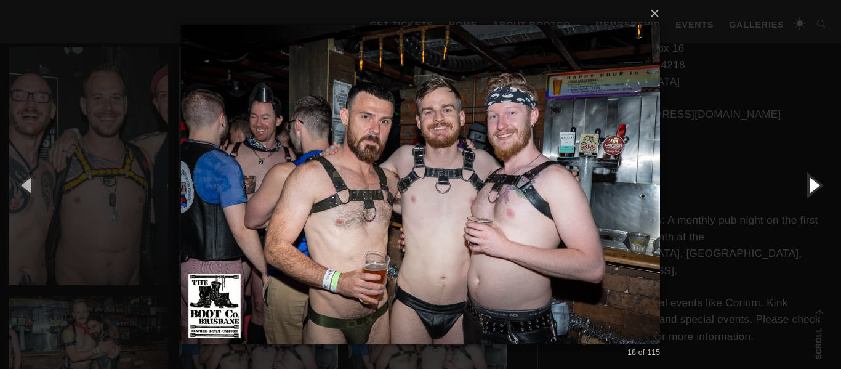
click at [810, 186] on button "button" at bounding box center [813, 185] width 55 height 68
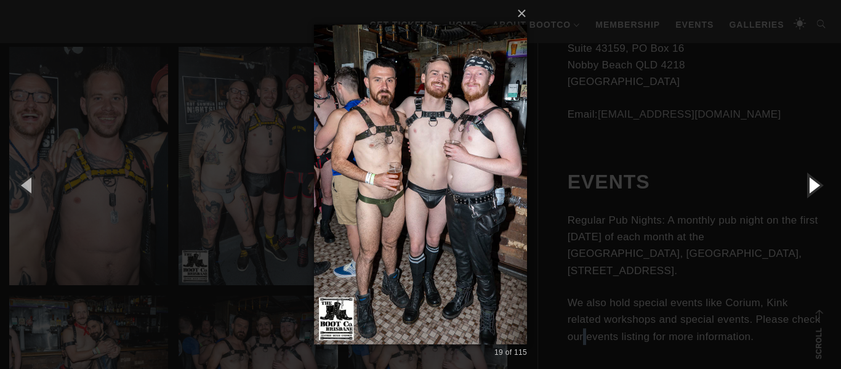
click at [810, 186] on button "button" at bounding box center [813, 185] width 55 height 68
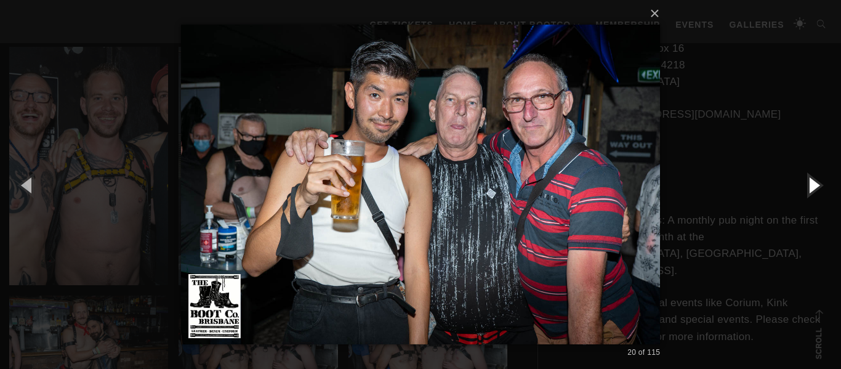
click at [810, 186] on button "button" at bounding box center [813, 185] width 55 height 68
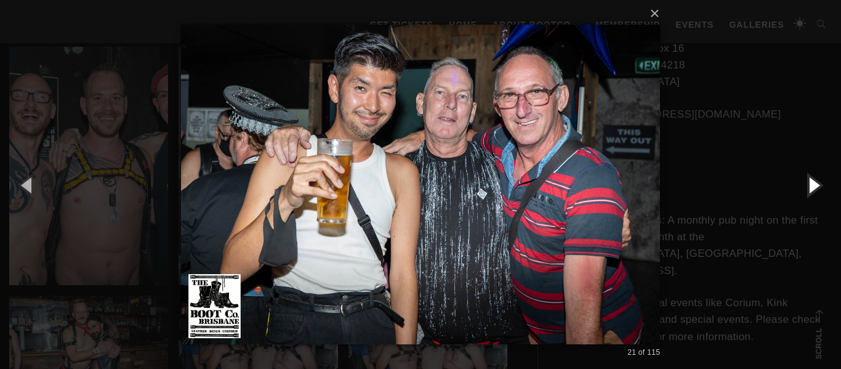
click at [810, 186] on button "button" at bounding box center [813, 185] width 55 height 68
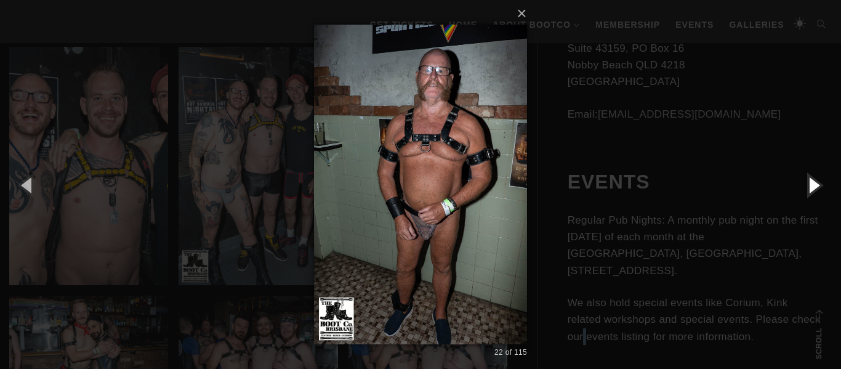
click at [810, 186] on button "button" at bounding box center [813, 185] width 55 height 68
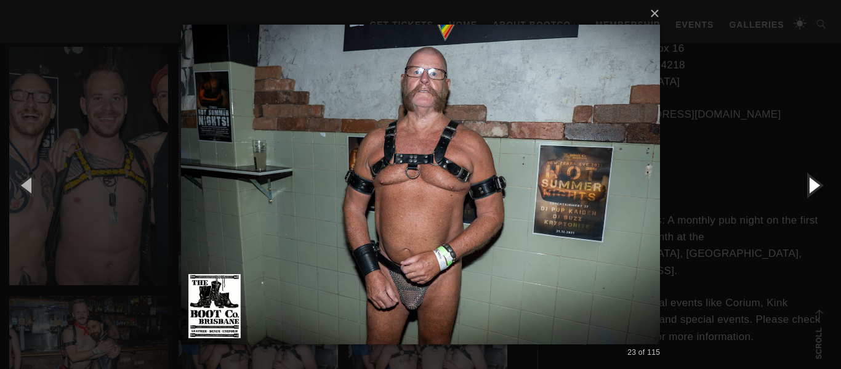
click at [810, 186] on button "button" at bounding box center [813, 185] width 55 height 68
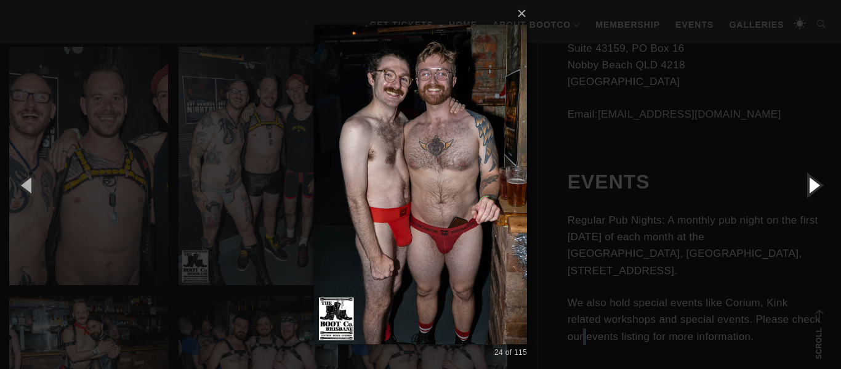
click at [810, 186] on button "button" at bounding box center [813, 185] width 55 height 68
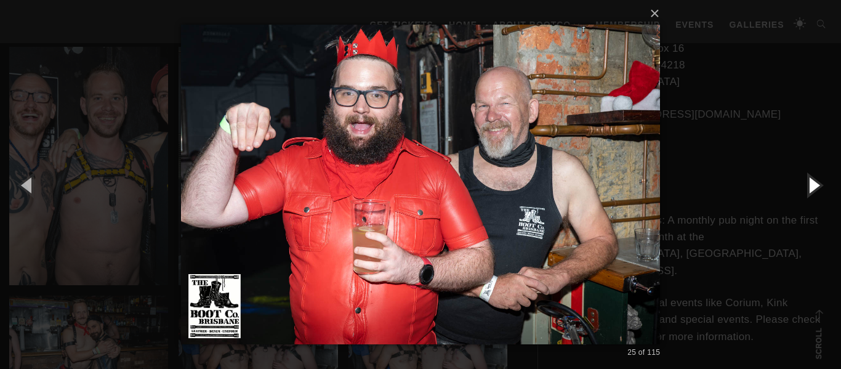
click at [810, 186] on button "button" at bounding box center [813, 185] width 55 height 68
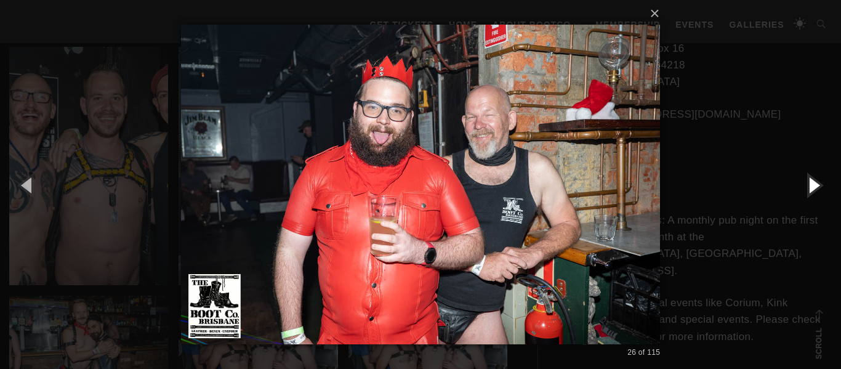
click at [810, 186] on button "button" at bounding box center [813, 185] width 55 height 68
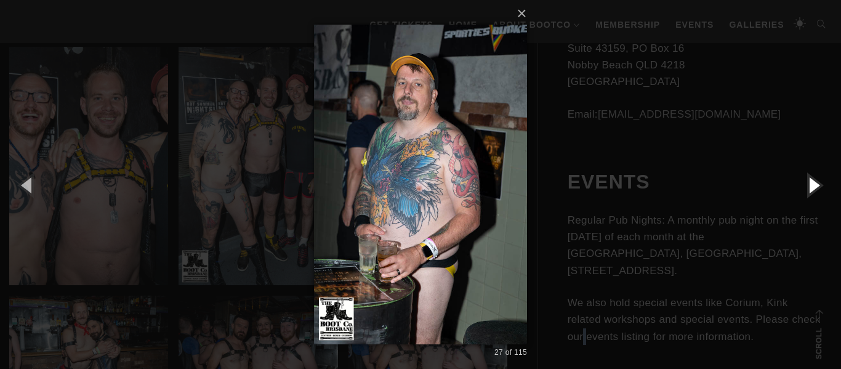
click at [810, 186] on button "button" at bounding box center [813, 185] width 55 height 68
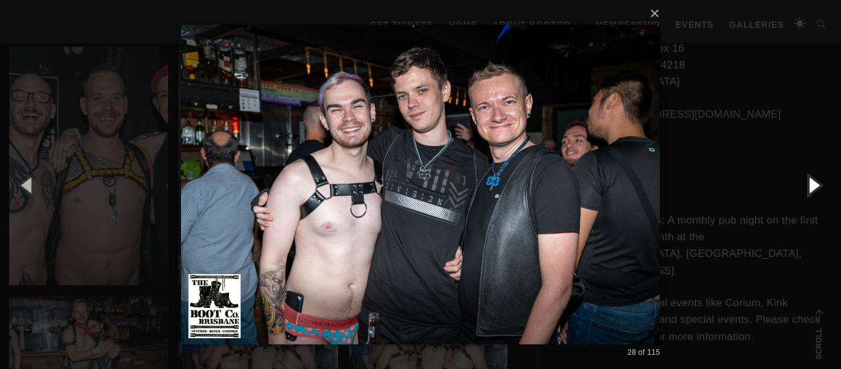
click at [810, 186] on button "button" at bounding box center [813, 185] width 55 height 68
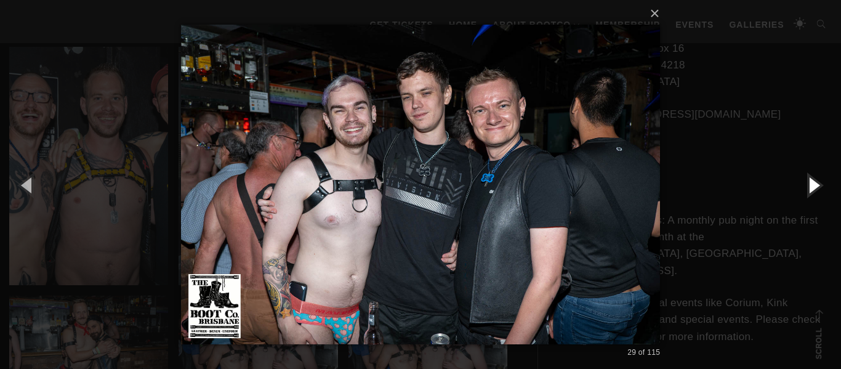
click at [810, 186] on button "button" at bounding box center [813, 185] width 55 height 68
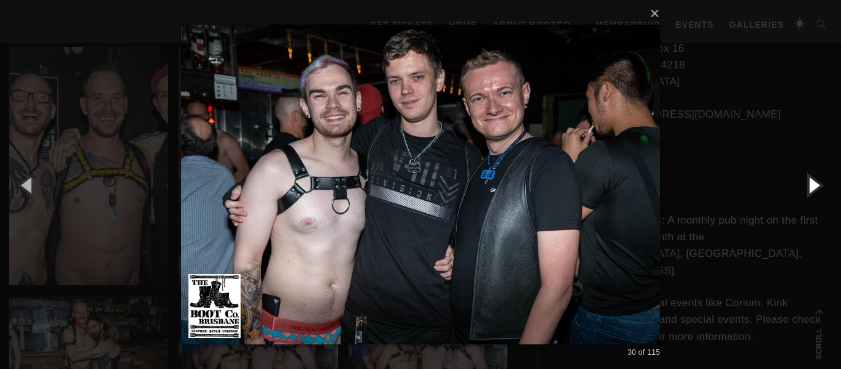
click at [810, 186] on button "button" at bounding box center [813, 185] width 55 height 68
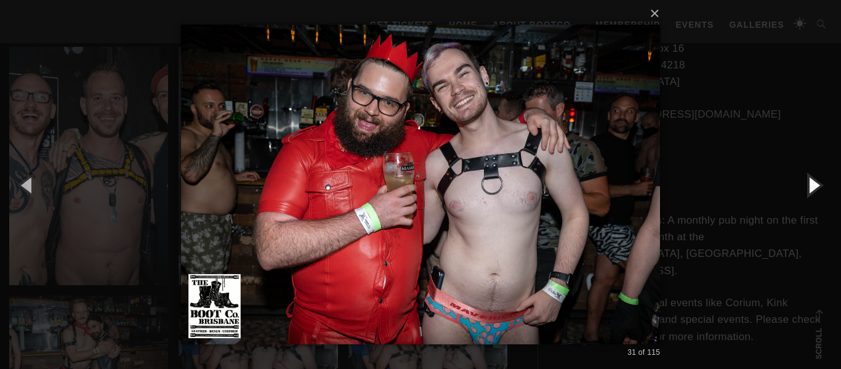
click at [810, 186] on button "button" at bounding box center [813, 185] width 55 height 68
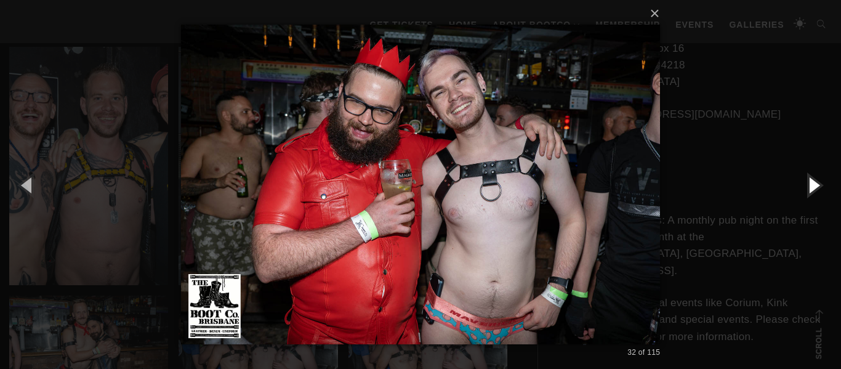
click at [810, 186] on button "button" at bounding box center [813, 185] width 55 height 68
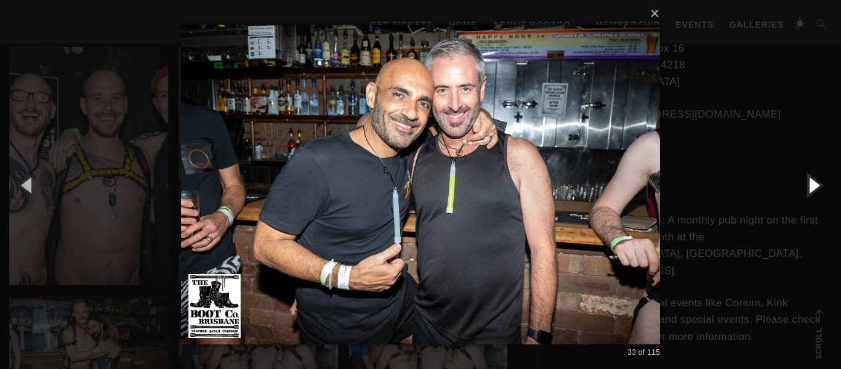
click at [810, 186] on button "button" at bounding box center [813, 185] width 55 height 68
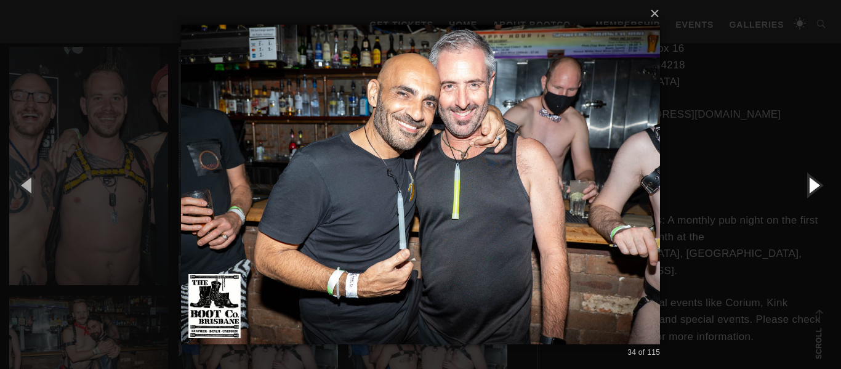
click at [810, 182] on button "button" at bounding box center [813, 185] width 55 height 68
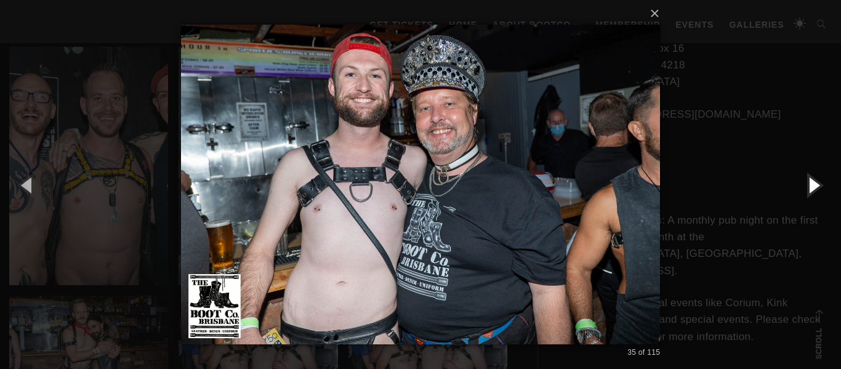
click at [810, 182] on button "button" at bounding box center [813, 185] width 55 height 68
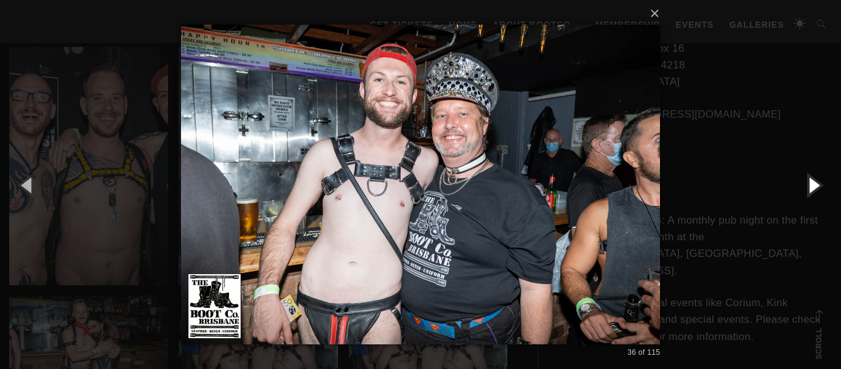
click at [810, 182] on button "button" at bounding box center [813, 185] width 55 height 68
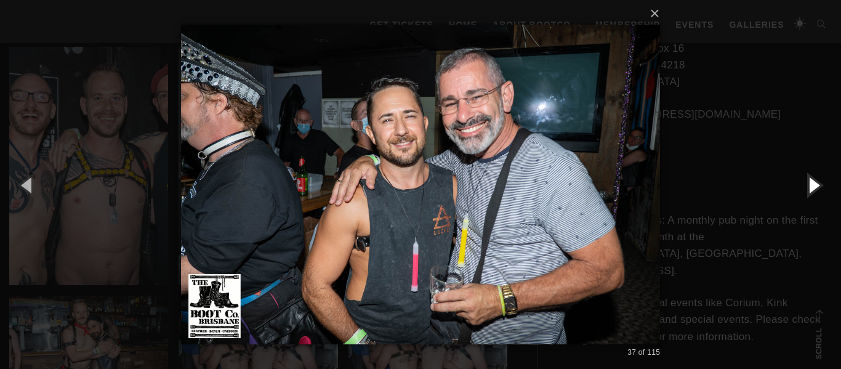
click at [810, 182] on button "button" at bounding box center [813, 185] width 55 height 68
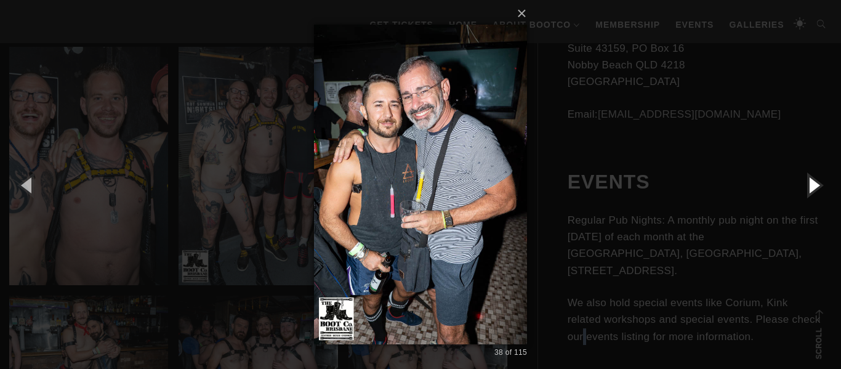
click at [810, 182] on button "button" at bounding box center [813, 185] width 55 height 68
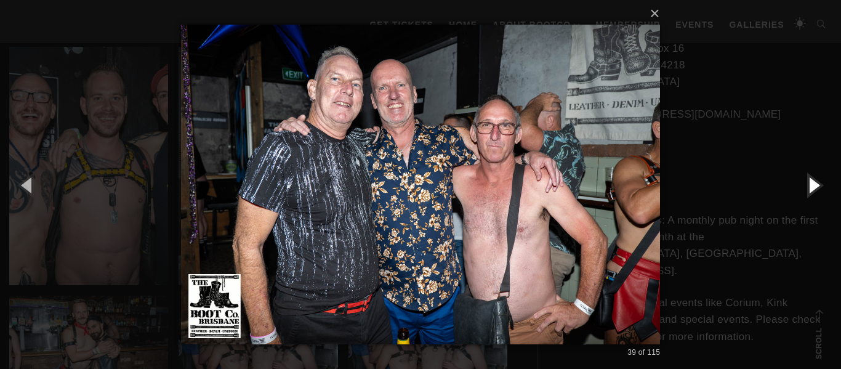
click at [810, 182] on button "button" at bounding box center [813, 185] width 55 height 68
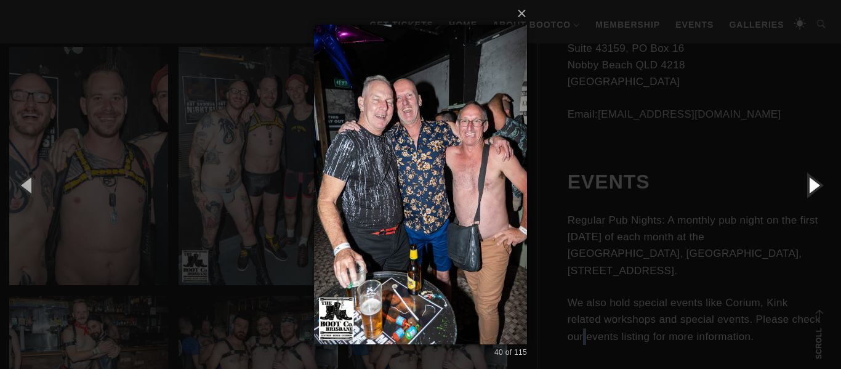
click at [810, 182] on button "button" at bounding box center [813, 185] width 55 height 68
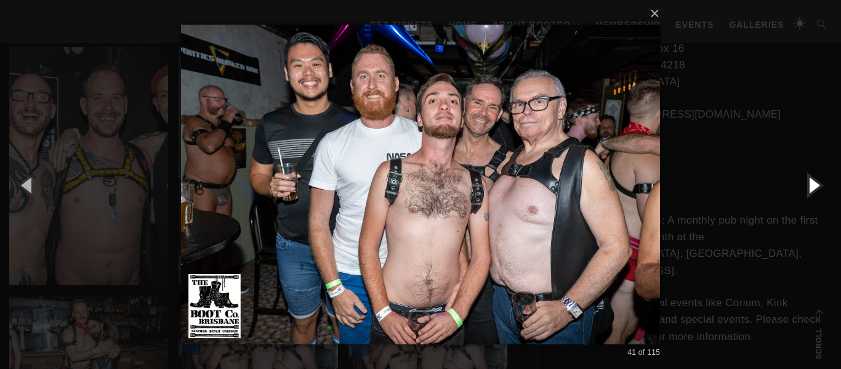
click at [810, 182] on button "button" at bounding box center [813, 185] width 55 height 68
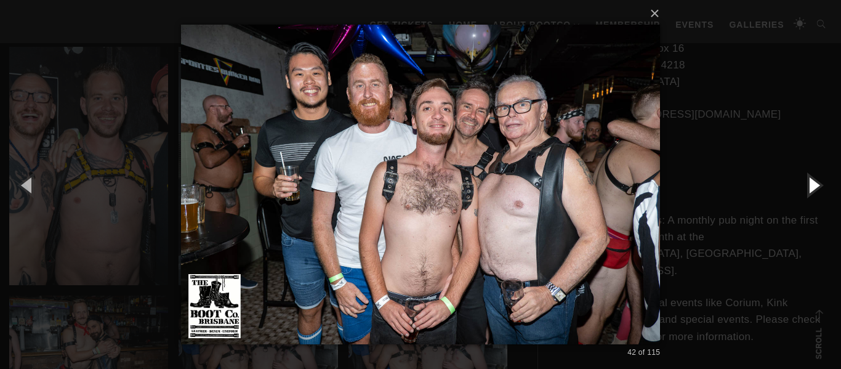
click at [810, 182] on button "button" at bounding box center [813, 185] width 55 height 68
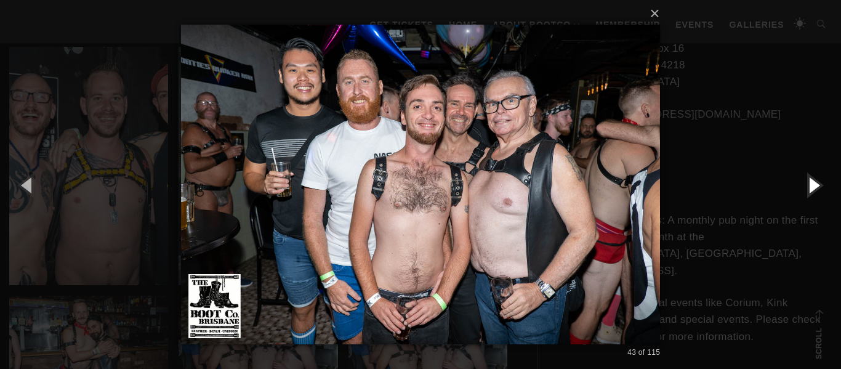
click at [810, 182] on button "button" at bounding box center [813, 185] width 55 height 68
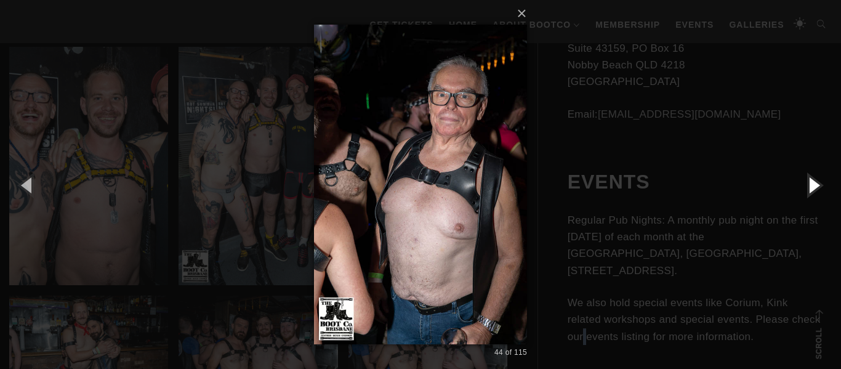
click at [810, 182] on button "button" at bounding box center [813, 185] width 55 height 68
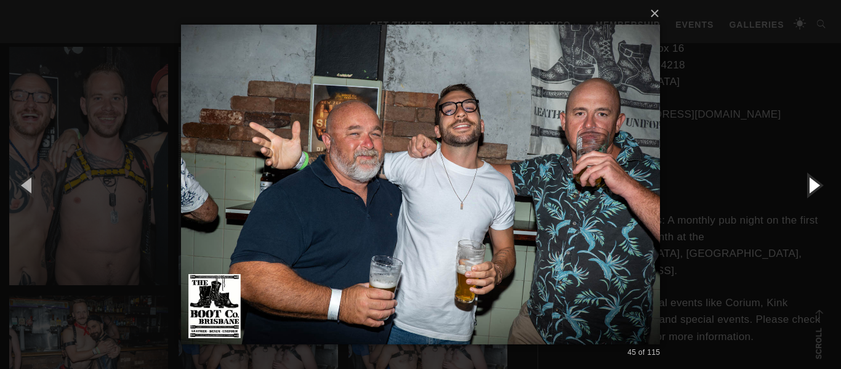
click at [810, 182] on button "button" at bounding box center [813, 185] width 55 height 68
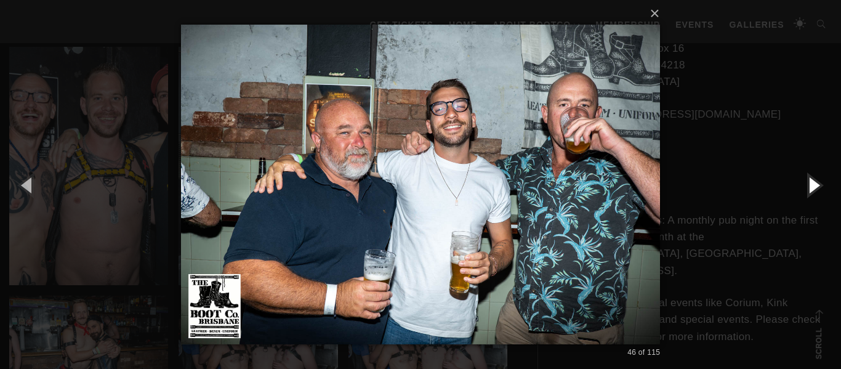
click at [810, 182] on button "button" at bounding box center [813, 185] width 55 height 68
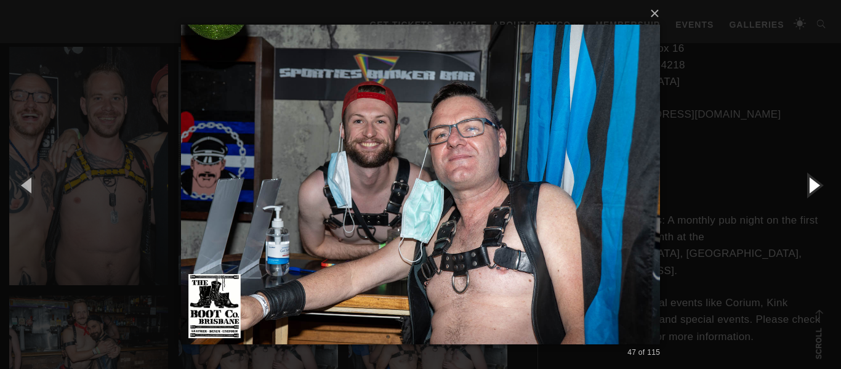
click at [810, 182] on button "button" at bounding box center [813, 185] width 55 height 68
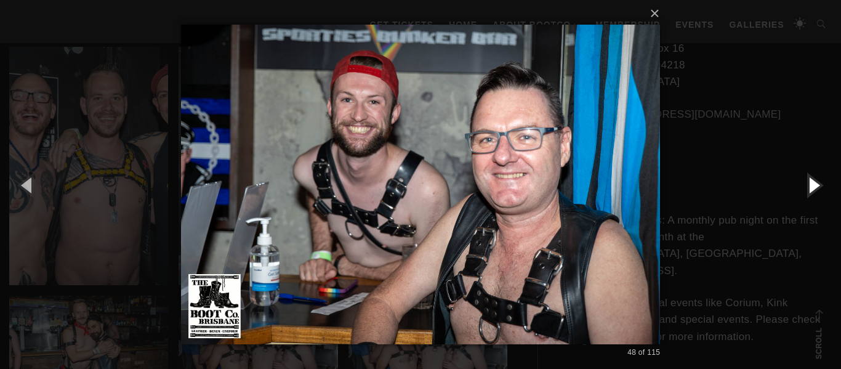
click at [810, 182] on button "button" at bounding box center [813, 185] width 55 height 68
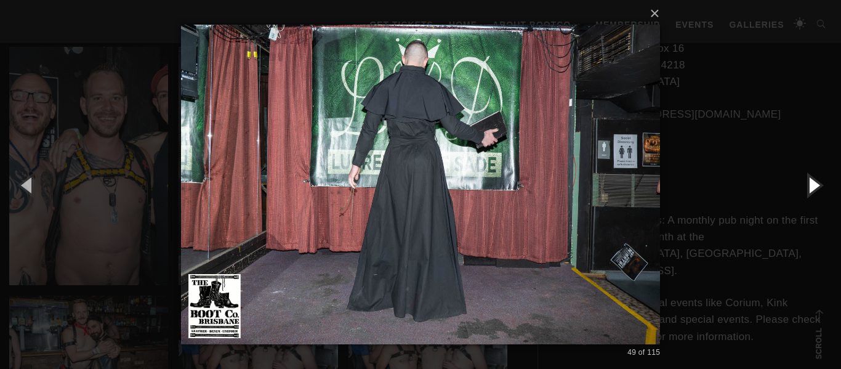
click at [810, 182] on button "button" at bounding box center [813, 185] width 55 height 68
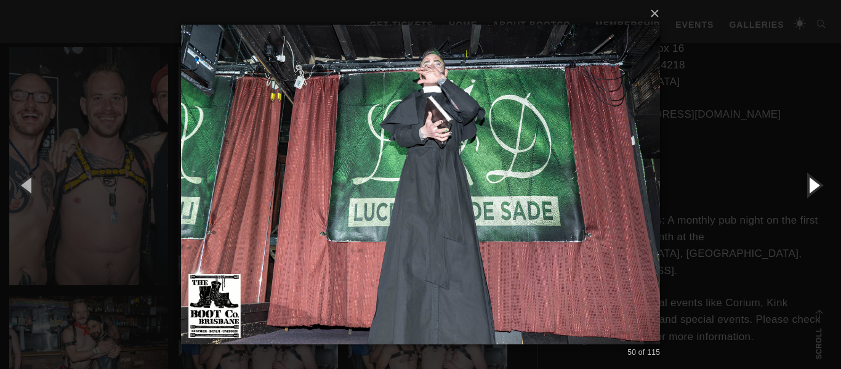
click at [810, 182] on button "button" at bounding box center [813, 185] width 55 height 68
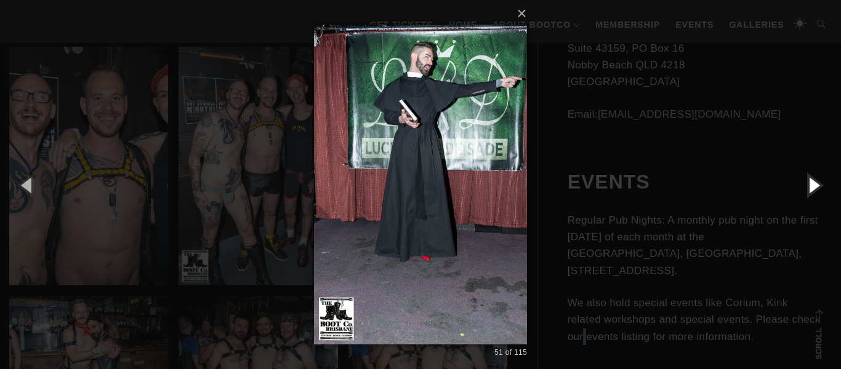
click at [810, 182] on button "button" at bounding box center [813, 185] width 55 height 68
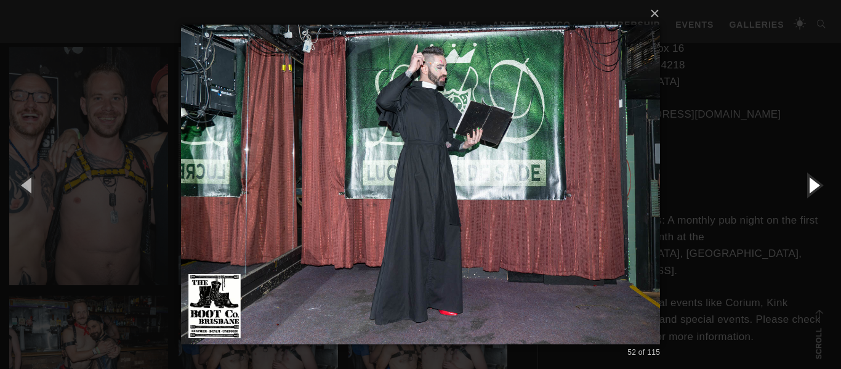
click at [810, 182] on button "button" at bounding box center [813, 185] width 55 height 68
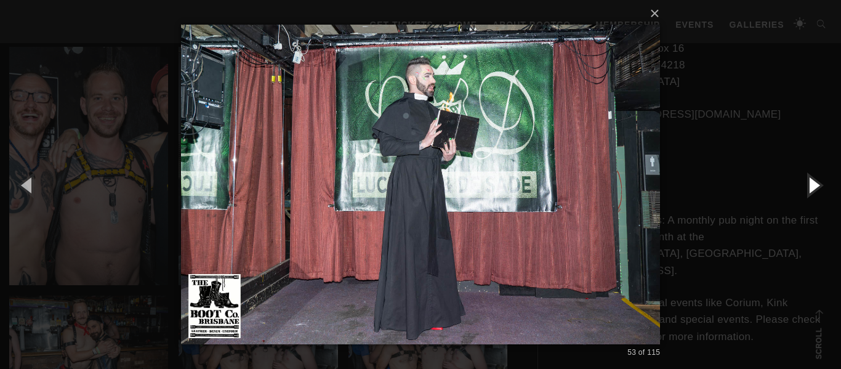
click at [810, 182] on button "button" at bounding box center [813, 185] width 55 height 68
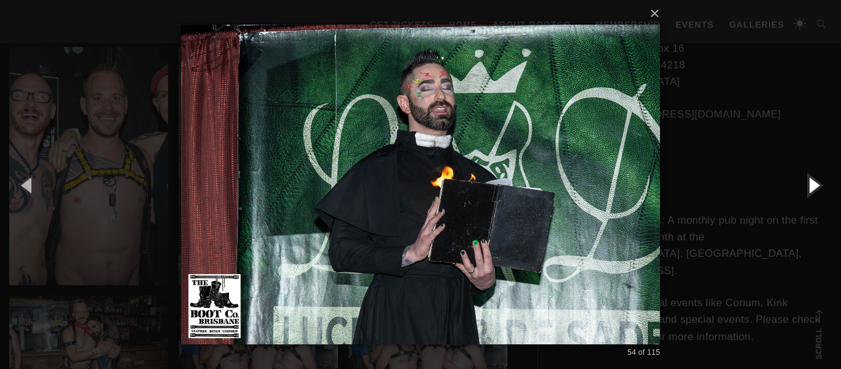
click at [810, 182] on button "button" at bounding box center [813, 185] width 55 height 68
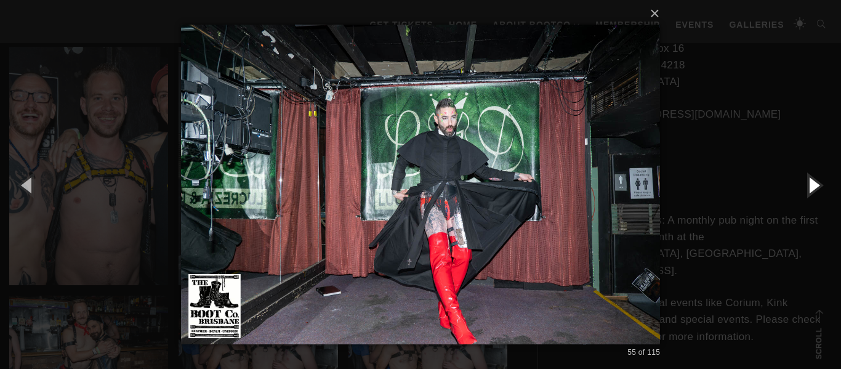
click at [813, 182] on button "button" at bounding box center [813, 185] width 55 height 68
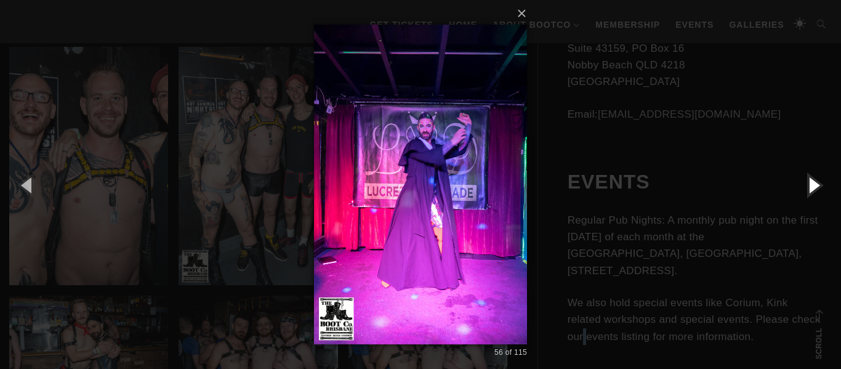
click at [813, 182] on button "button" at bounding box center [813, 185] width 55 height 68
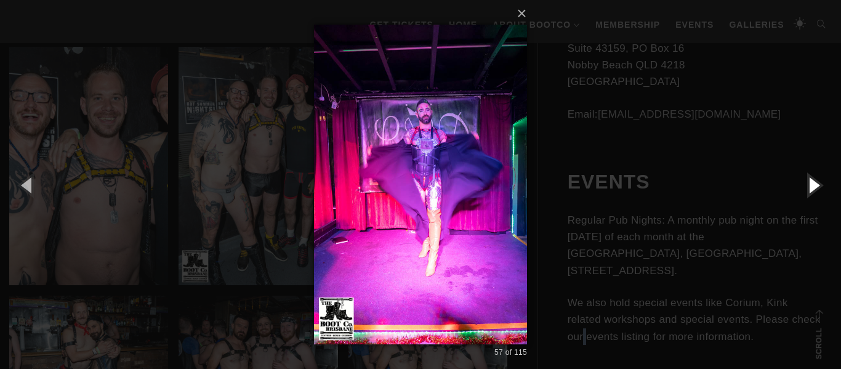
click at [813, 182] on button "button" at bounding box center [813, 185] width 55 height 68
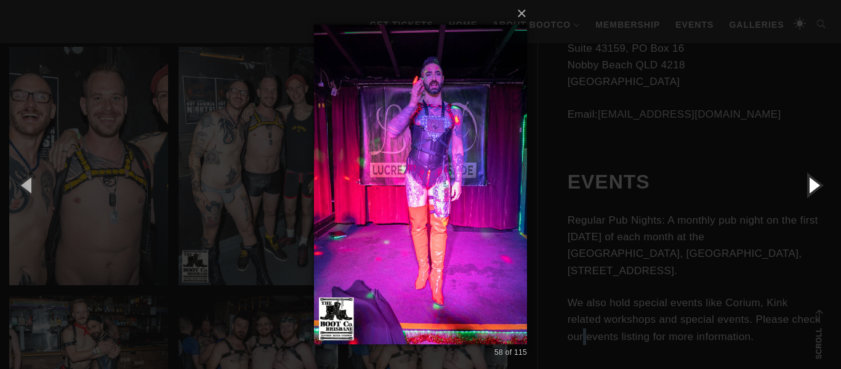
click at [813, 182] on button "button" at bounding box center [813, 185] width 55 height 68
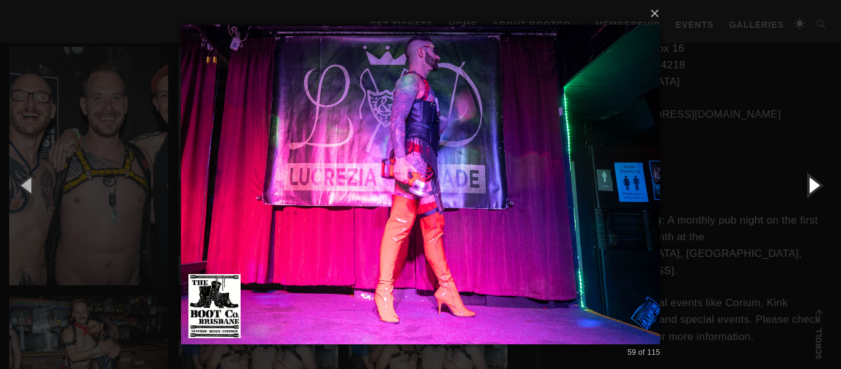
click at [813, 182] on button "button" at bounding box center [813, 185] width 55 height 68
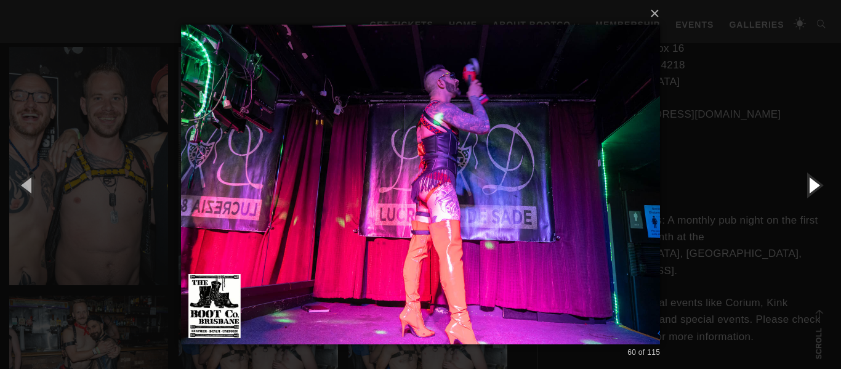
click at [813, 182] on button "button" at bounding box center [813, 185] width 55 height 68
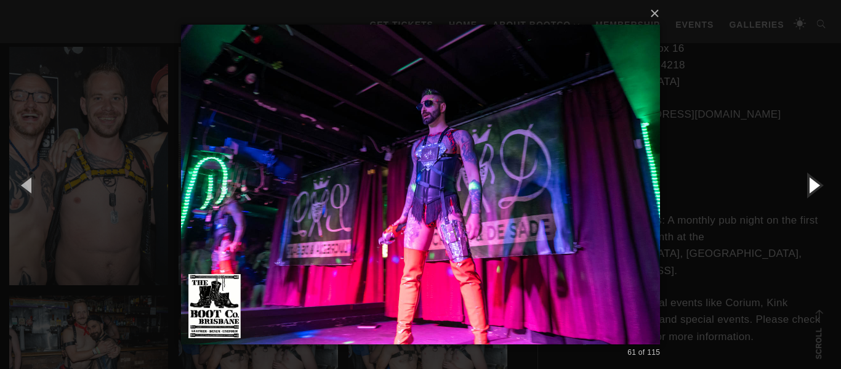
click at [813, 182] on button "button" at bounding box center [813, 185] width 55 height 68
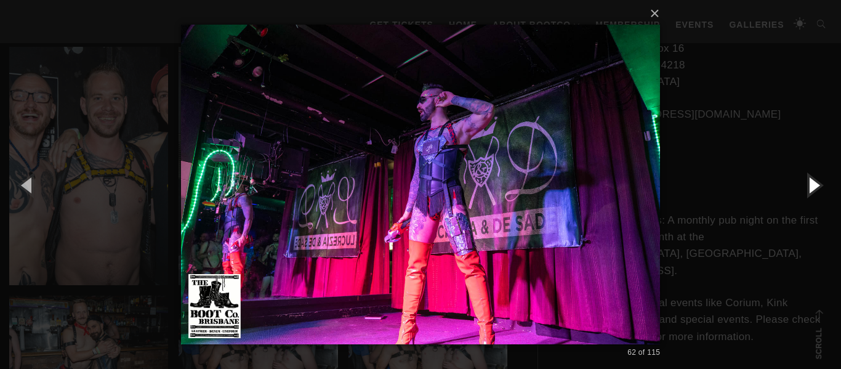
click at [813, 182] on button "button" at bounding box center [813, 185] width 55 height 68
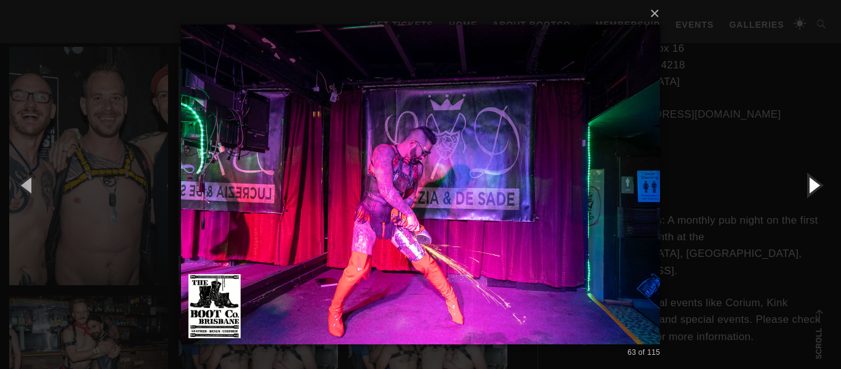
click at [813, 182] on button "button" at bounding box center [813, 185] width 55 height 68
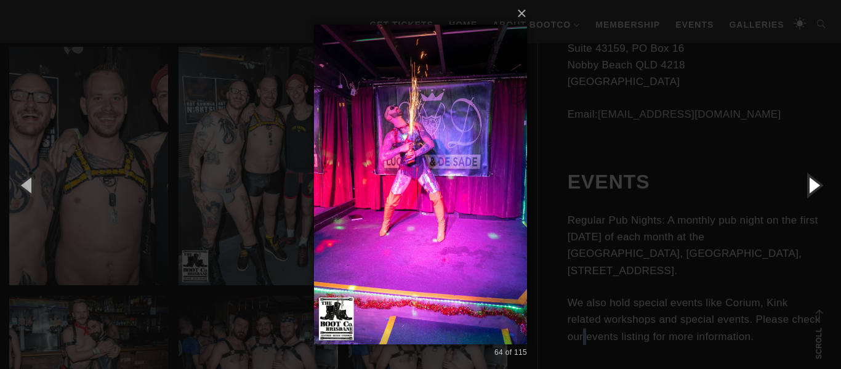
click at [813, 182] on button "button" at bounding box center [813, 185] width 55 height 68
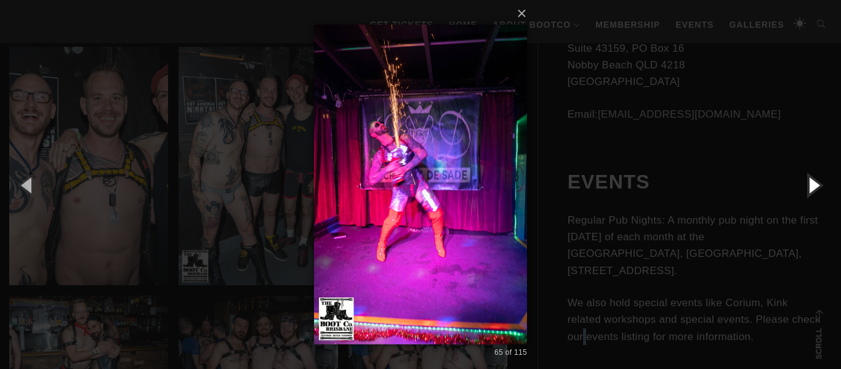
click at [813, 182] on button "button" at bounding box center [813, 185] width 55 height 68
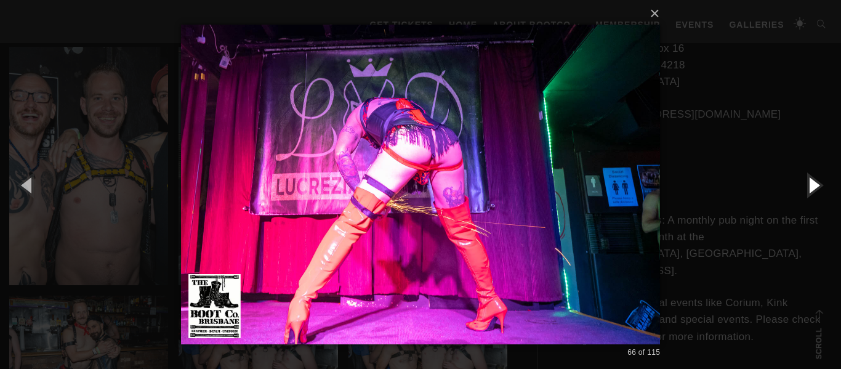
click at [813, 182] on button "button" at bounding box center [813, 185] width 55 height 68
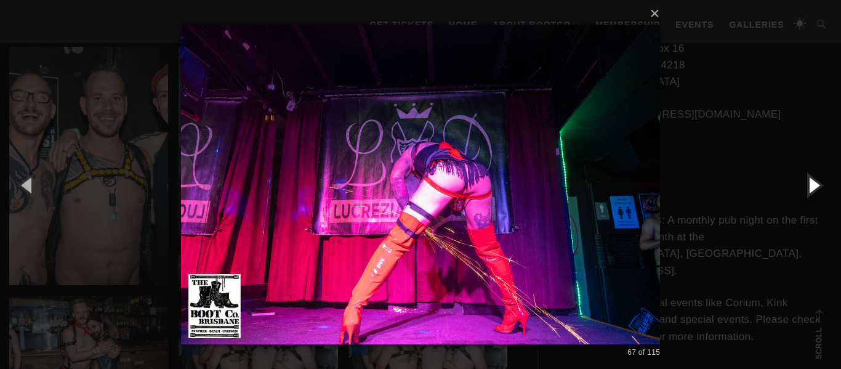
click at [813, 182] on button "button" at bounding box center [813, 185] width 55 height 68
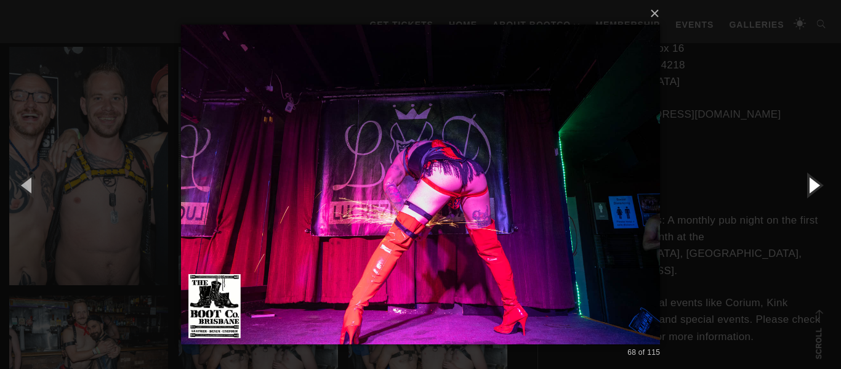
click at [813, 182] on button "button" at bounding box center [813, 185] width 55 height 68
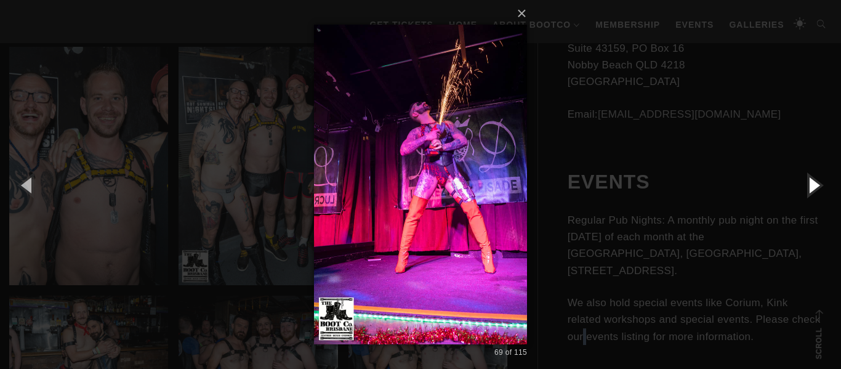
click at [813, 182] on button "button" at bounding box center [813, 185] width 55 height 68
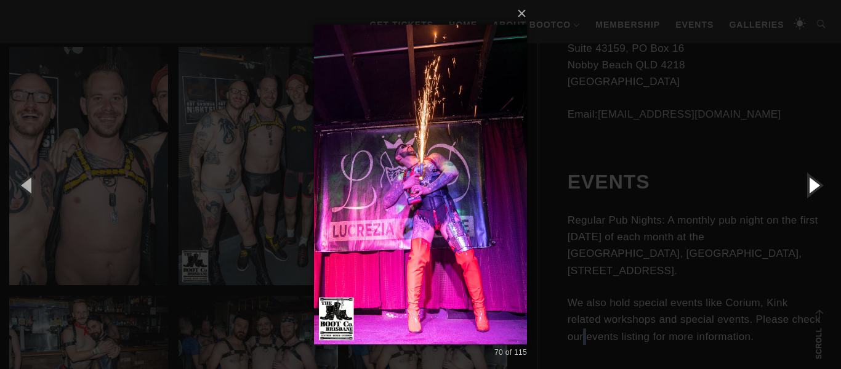
click at [813, 182] on button "button" at bounding box center [813, 185] width 55 height 68
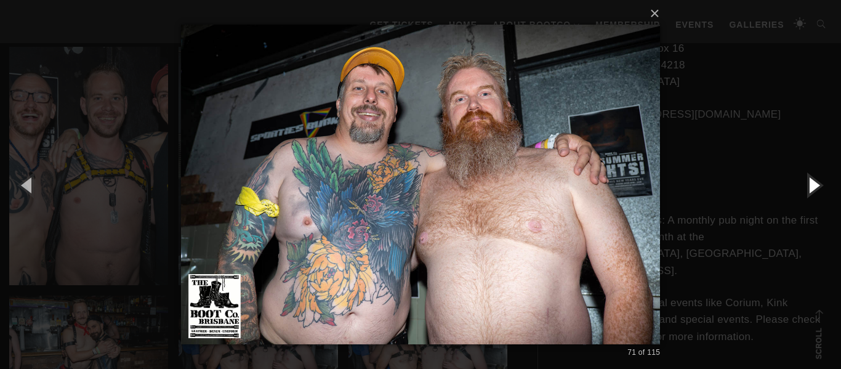
click at [813, 182] on button "button" at bounding box center [813, 185] width 55 height 68
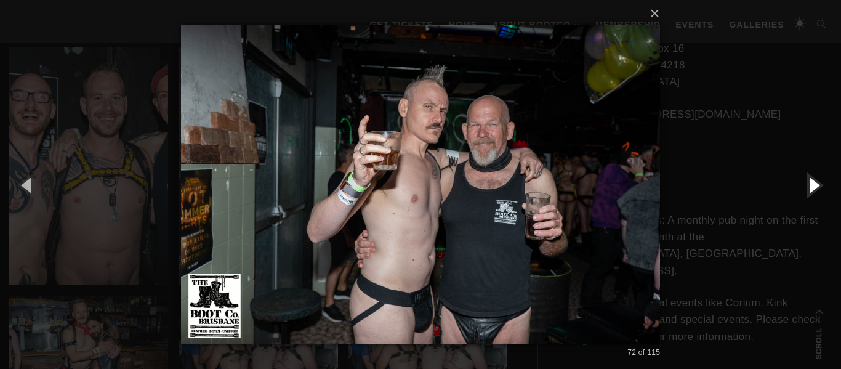
click at [813, 182] on button "button" at bounding box center [813, 185] width 55 height 68
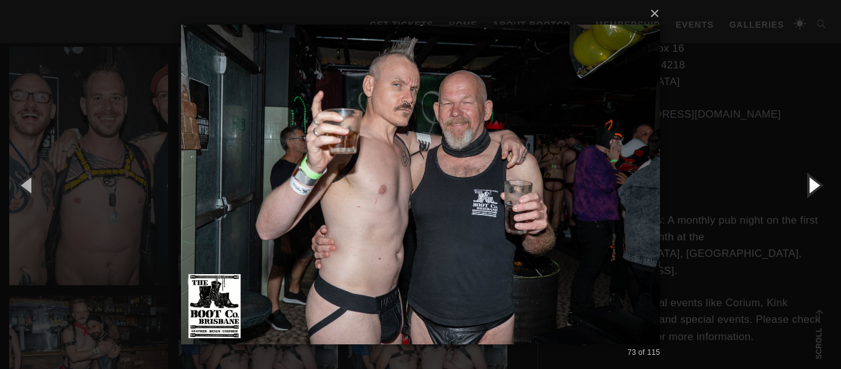
click at [813, 182] on button "button" at bounding box center [813, 185] width 55 height 68
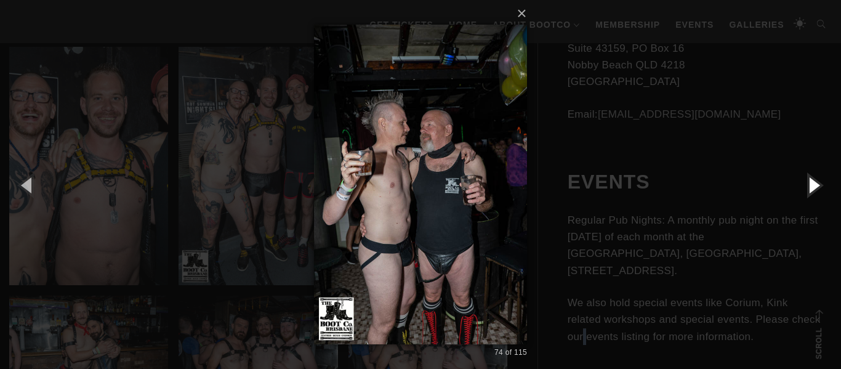
click at [813, 182] on button "button" at bounding box center [813, 185] width 55 height 68
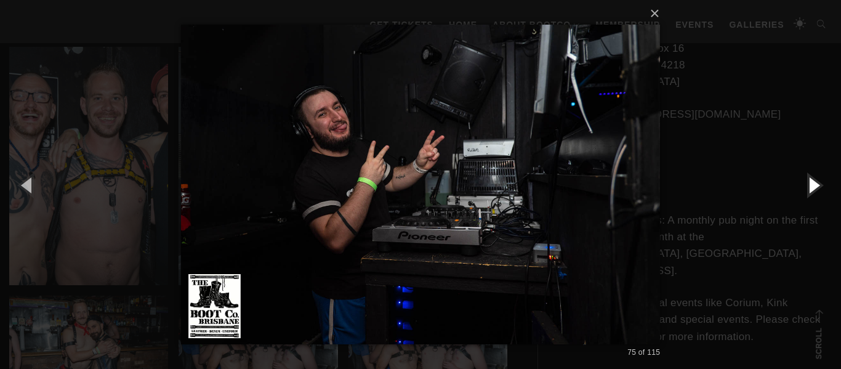
click at [813, 182] on button "button" at bounding box center [813, 185] width 55 height 68
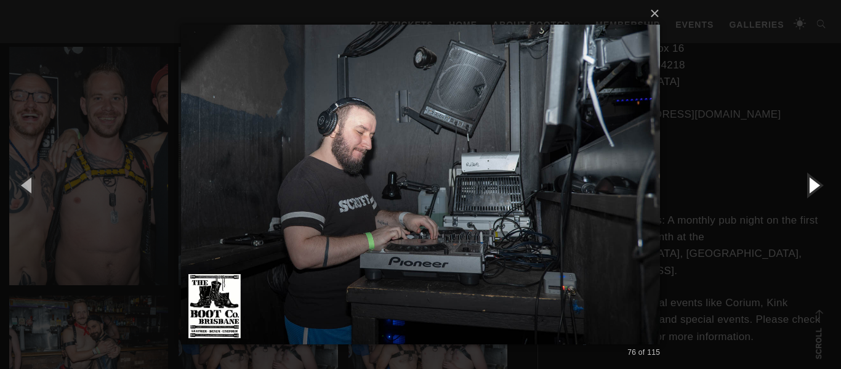
click at [813, 183] on button "button" at bounding box center [813, 185] width 55 height 68
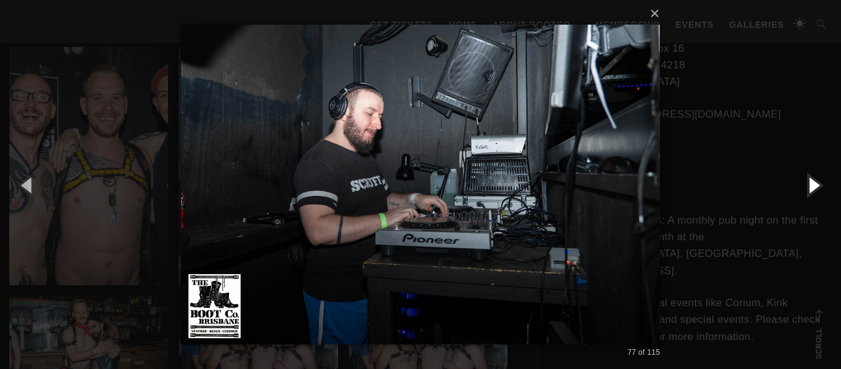
click at [813, 183] on button "button" at bounding box center [813, 185] width 55 height 68
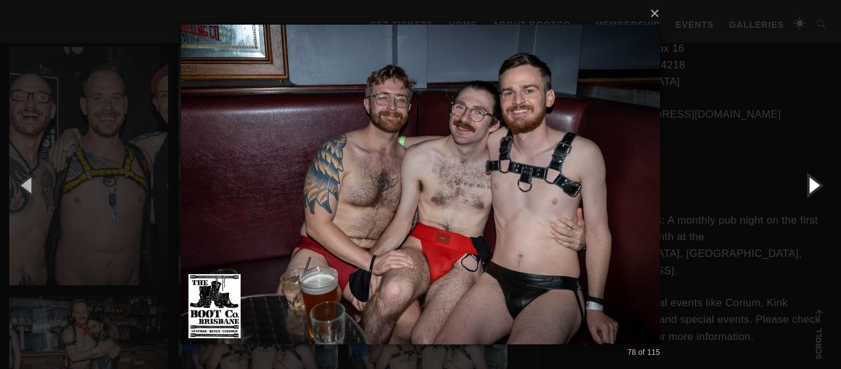
click at [813, 183] on button "button" at bounding box center [813, 185] width 55 height 68
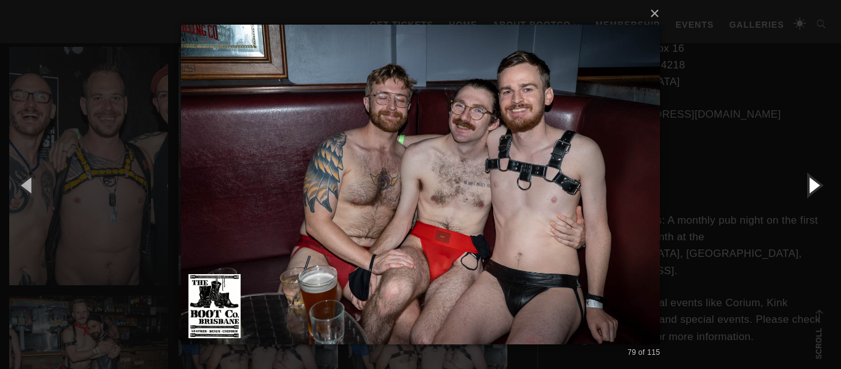
click at [813, 183] on button "button" at bounding box center [813, 185] width 55 height 68
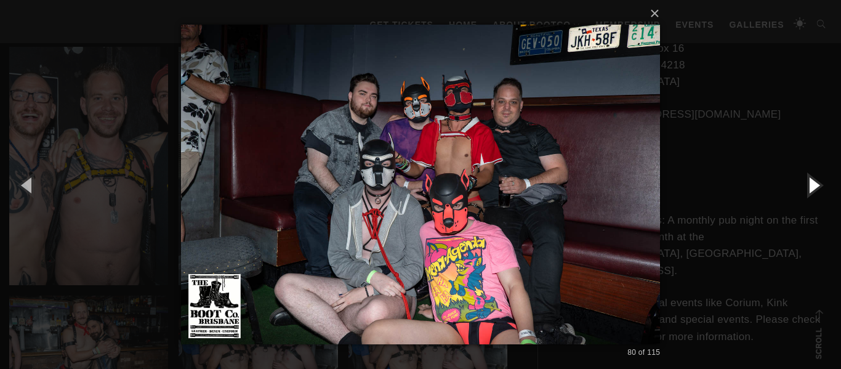
click at [813, 183] on button "button" at bounding box center [813, 185] width 55 height 68
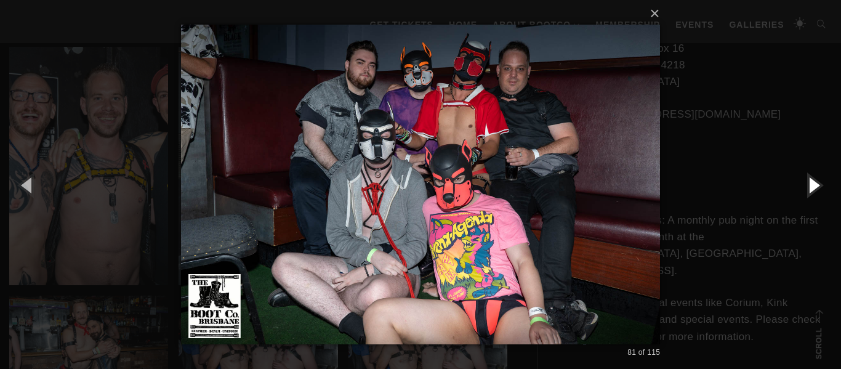
click at [813, 183] on button "button" at bounding box center [813, 185] width 55 height 68
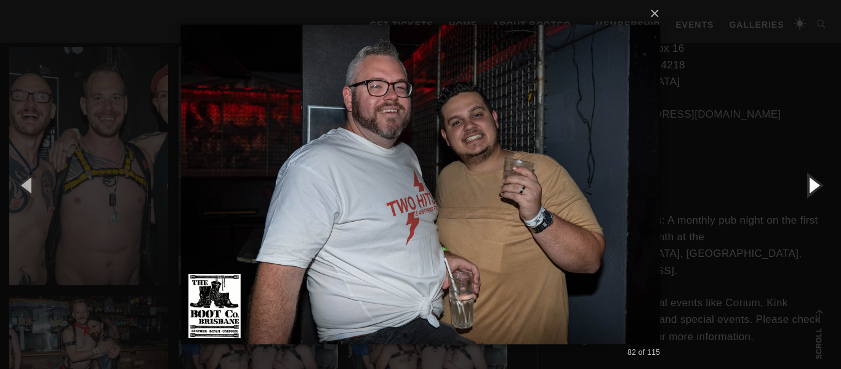
click at [813, 183] on button "button" at bounding box center [813, 185] width 55 height 68
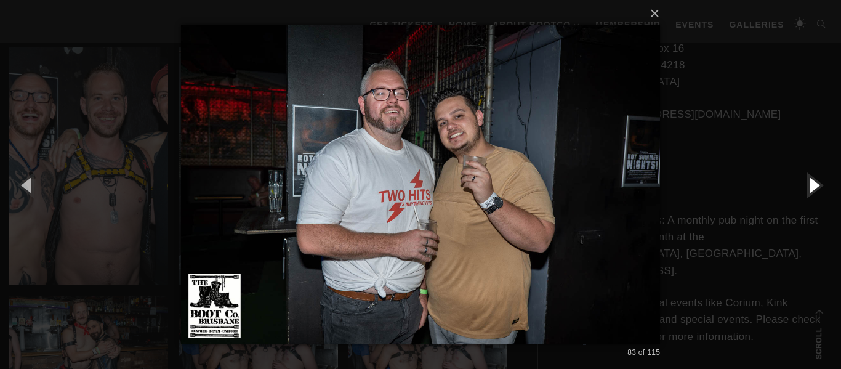
click at [813, 188] on button "button" at bounding box center [813, 185] width 55 height 68
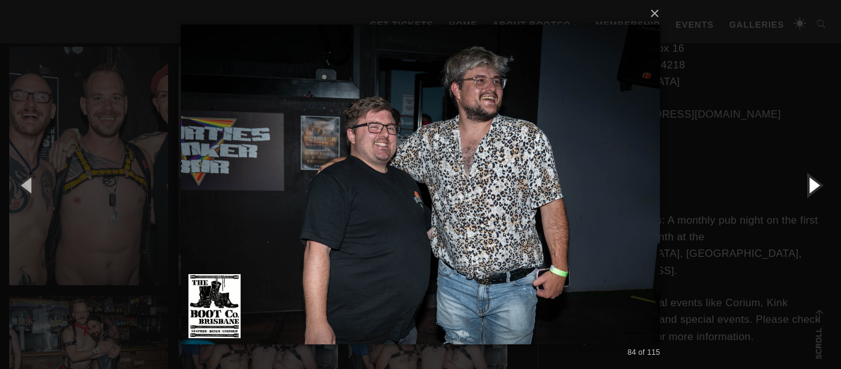
click at [813, 184] on button "button" at bounding box center [813, 185] width 55 height 68
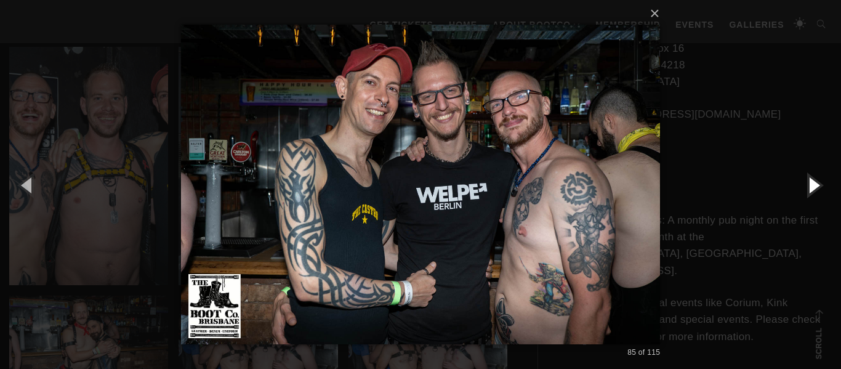
click at [813, 184] on button "button" at bounding box center [813, 185] width 55 height 68
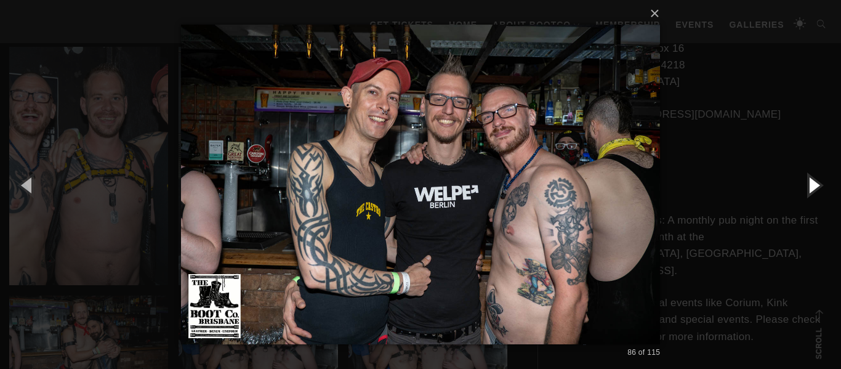
click at [813, 183] on button "button" at bounding box center [813, 185] width 55 height 68
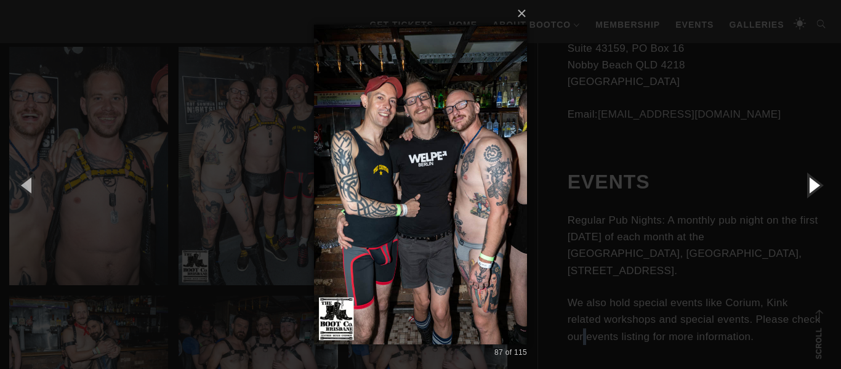
click at [813, 183] on button "button" at bounding box center [813, 185] width 55 height 68
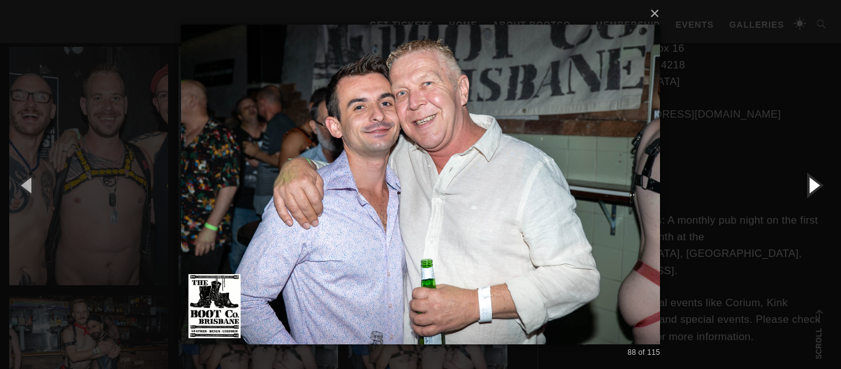
click at [813, 183] on button "button" at bounding box center [813, 185] width 55 height 68
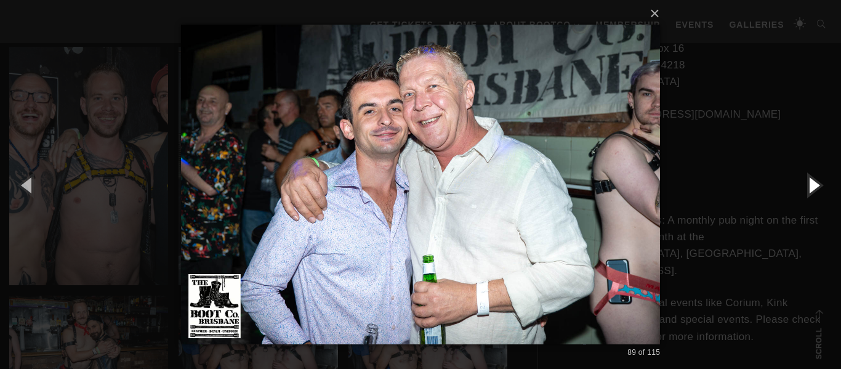
click at [813, 183] on button "button" at bounding box center [813, 185] width 55 height 68
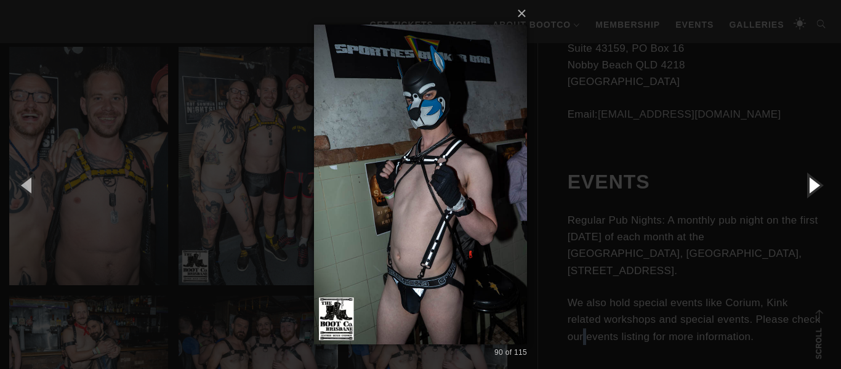
click at [813, 183] on button "button" at bounding box center [813, 185] width 55 height 68
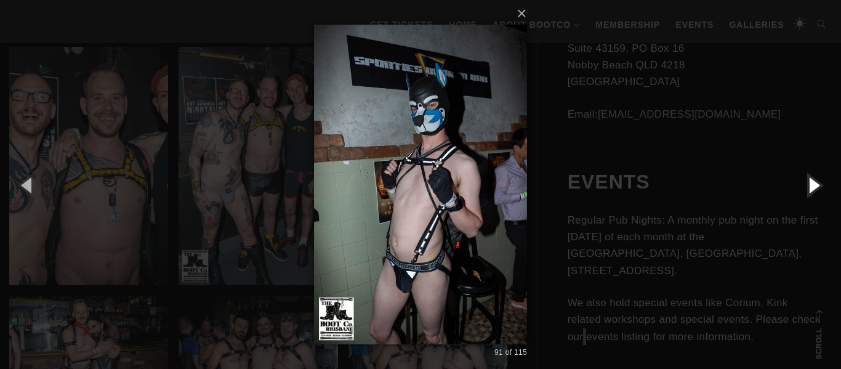
click at [813, 183] on button "button" at bounding box center [813, 185] width 55 height 68
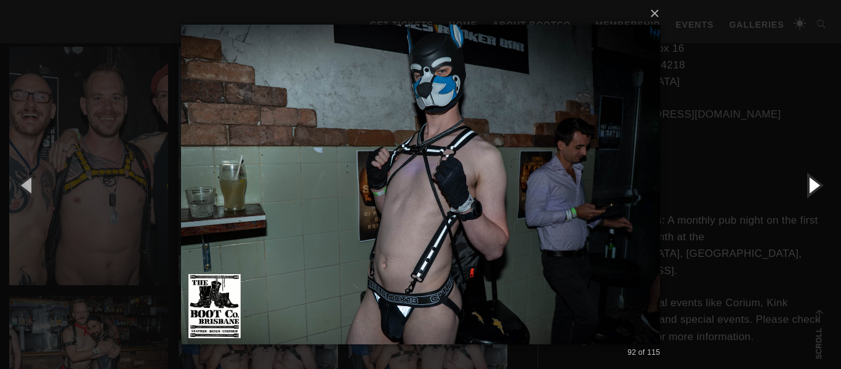
click at [813, 183] on button "button" at bounding box center [813, 185] width 55 height 68
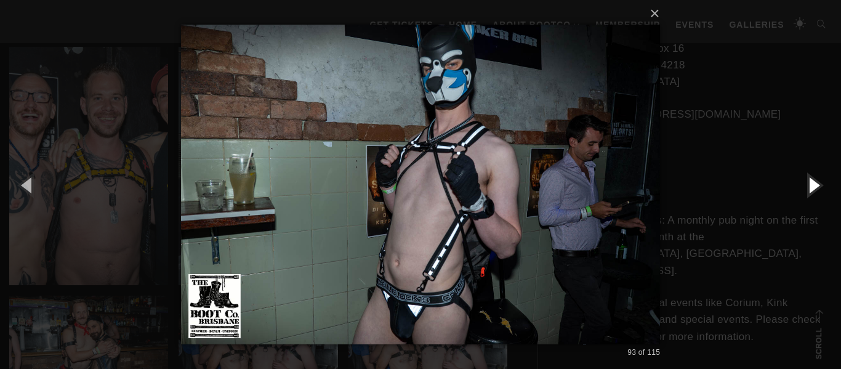
click at [813, 183] on button "button" at bounding box center [813, 185] width 55 height 68
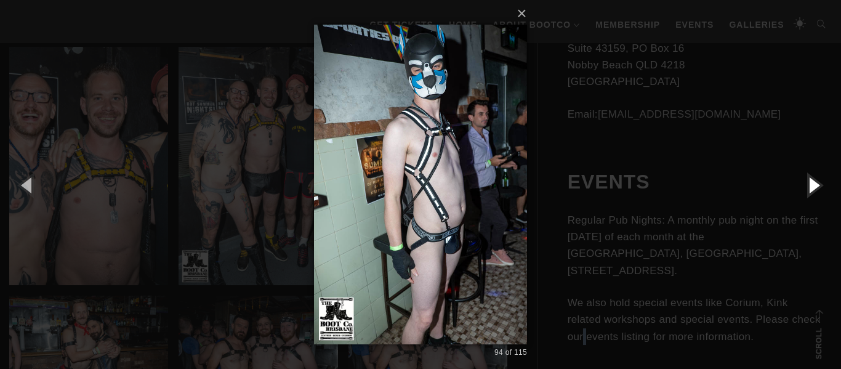
click at [813, 183] on button "button" at bounding box center [813, 185] width 55 height 68
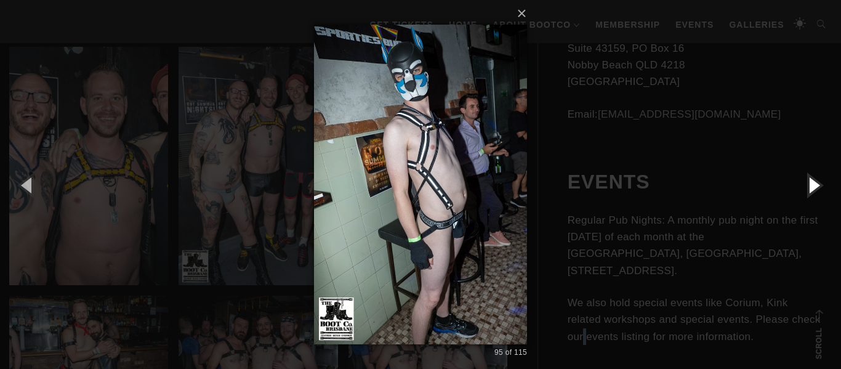
click at [813, 183] on button "button" at bounding box center [813, 185] width 55 height 68
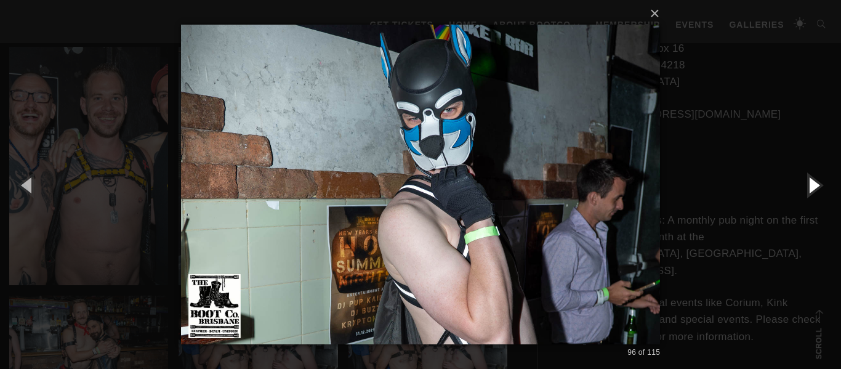
click at [813, 183] on button "button" at bounding box center [813, 185] width 55 height 68
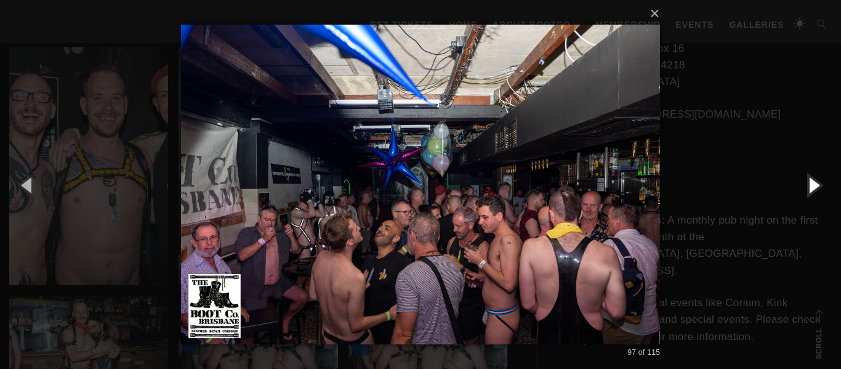
click at [813, 183] on button "button" at bounding box center [813, 185] width 55 height 68
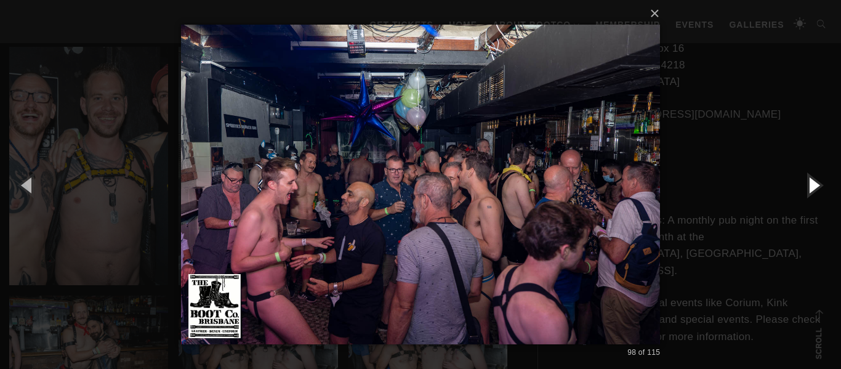
click at [813, 183] on button "button" at bounding box center [813, 185] width 55 height 68
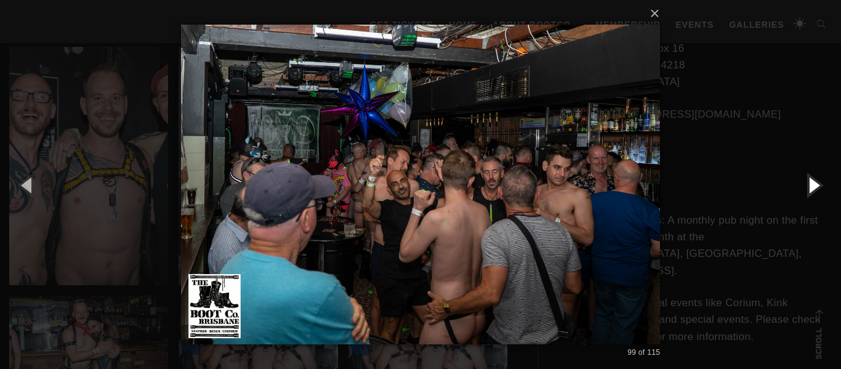
click at [813, 180] on button "button" at bounding box center [813, 185] width 55 height 68
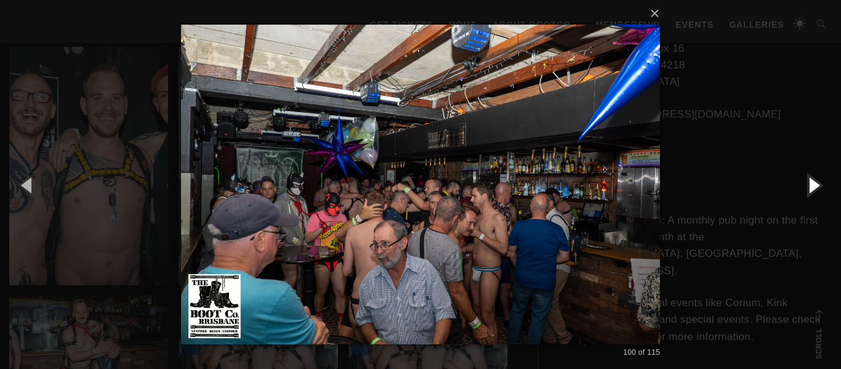
click at [813, 180] on button "button" at bounding box center [813, 185] width 55 height 68
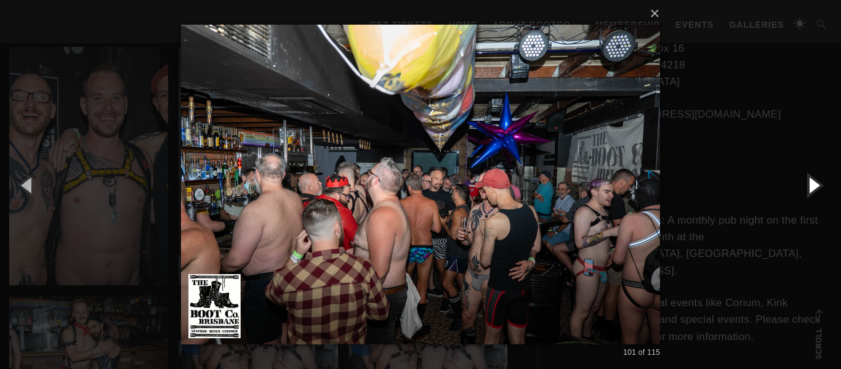
click at [813, 180] on button "button" at bounding box center [813, 185] width 55 height 68
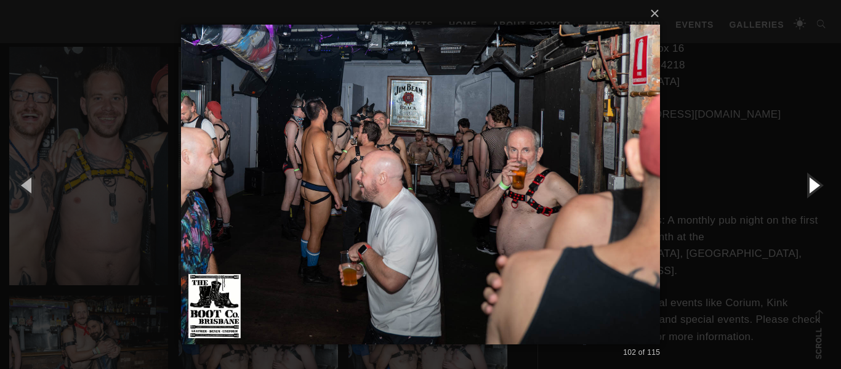
click at [813, 180] on button "button" at bounding box center [813, 185] width 55 height 68
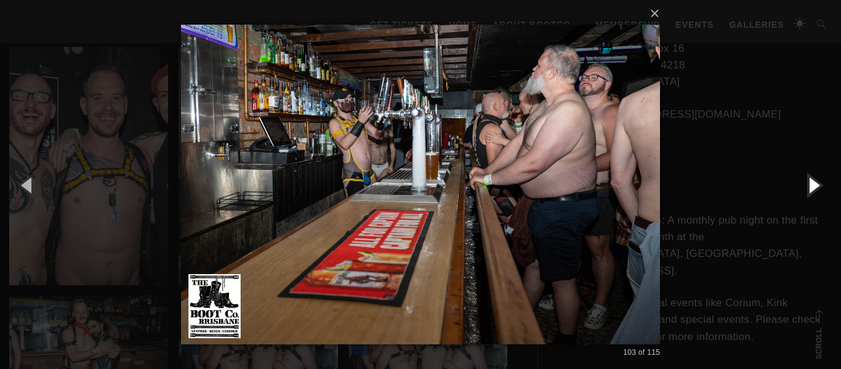
click at [813, 180] on button "button" at bounding box center [813, 185] width 55 height 68
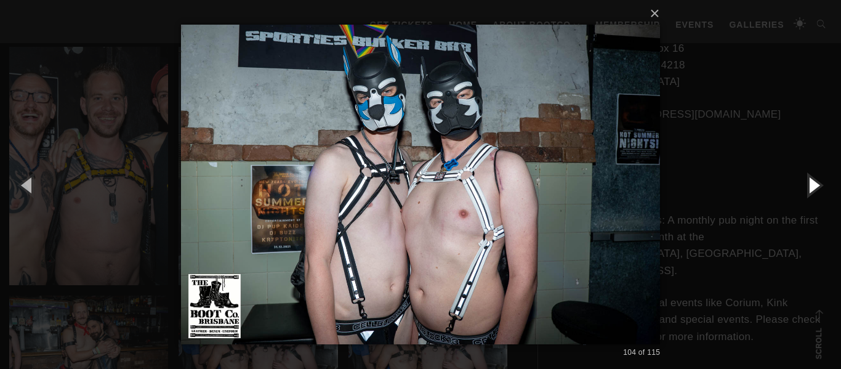
click at [813, 180] on button "button" at bounding box center [813, 185] width 55 height 68
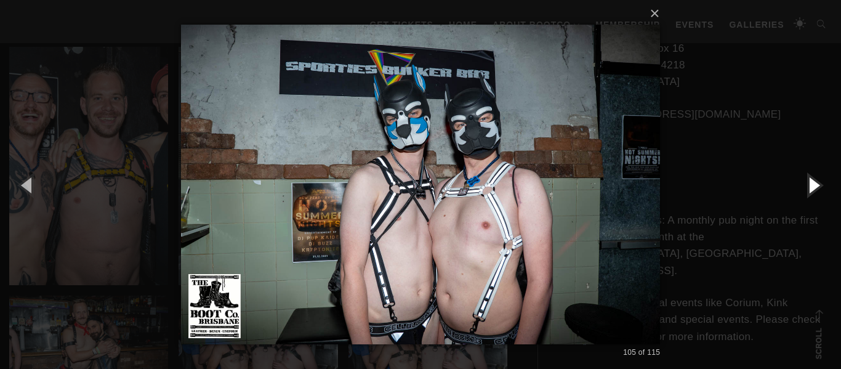
click at [812, 181] on button "button" at bounding box center [813, 185] width 55 height 68
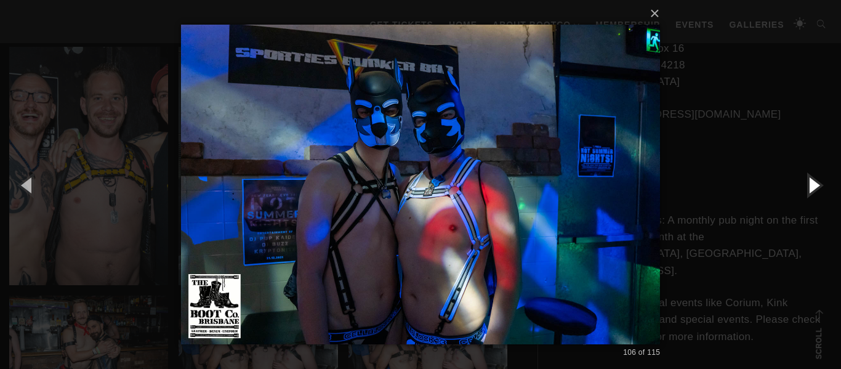
click at [812, 181] on button "button" at bounding box center [813, 185] width 55 height 68
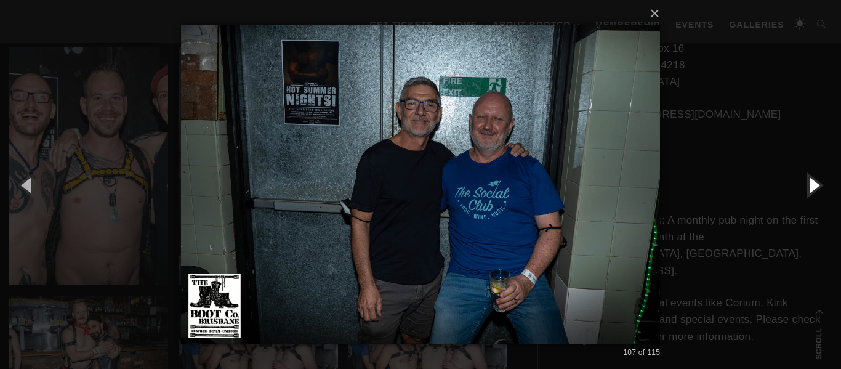
click at [812, 181] on button "button" at bounding box center [813, 185] width 55 height 68
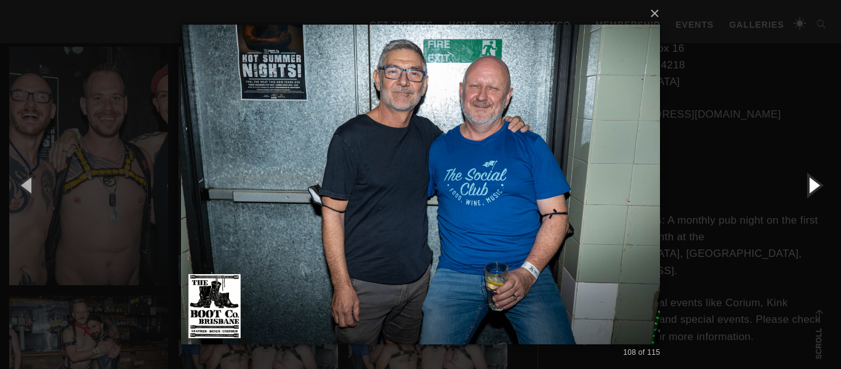
click at [812, 181] on button "button" at bounding box center [813, 185] width 55 height 68
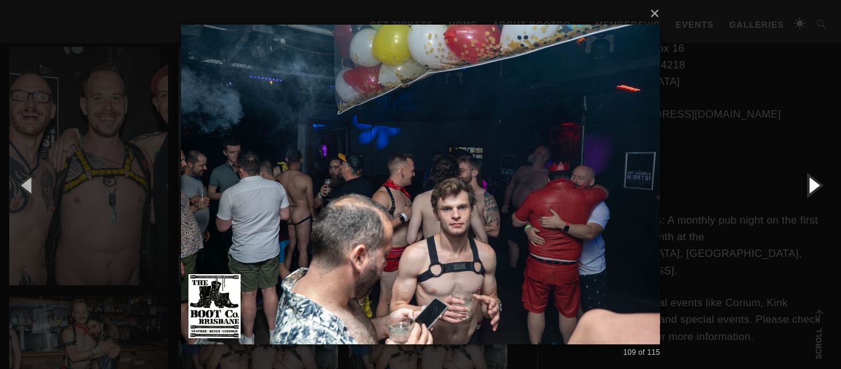
click at [812, 181] on button "button" at bounding box center [813, 185] width 55 height 68
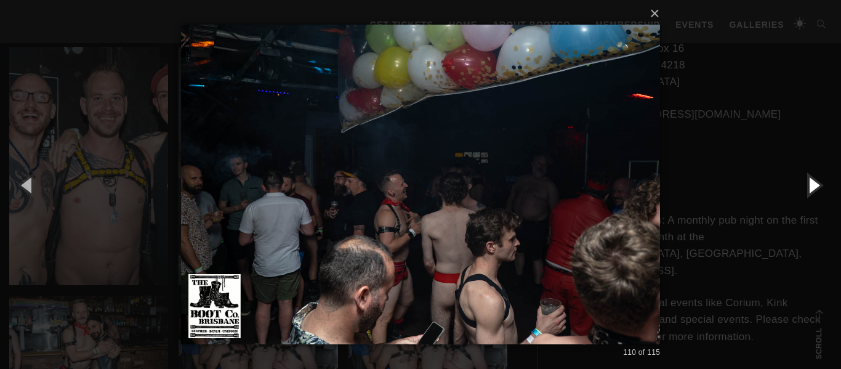
click at [812, 181] on button "button" at bounding box center [813, 185] width 55 height 68
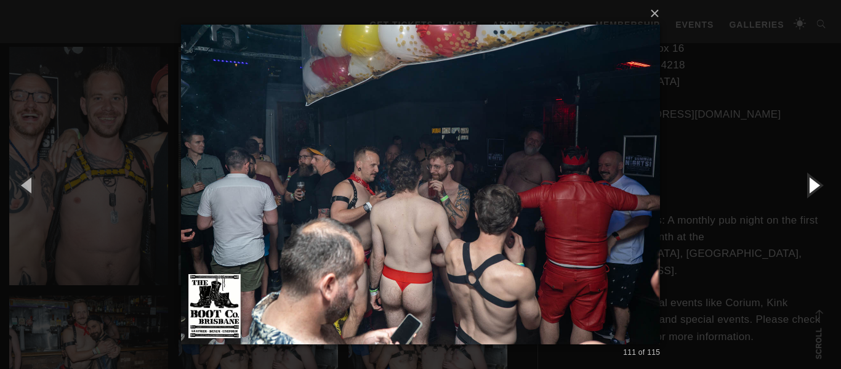
click at [812, 181] on button "button" at bounding box center [813, 185] width 55 height 68
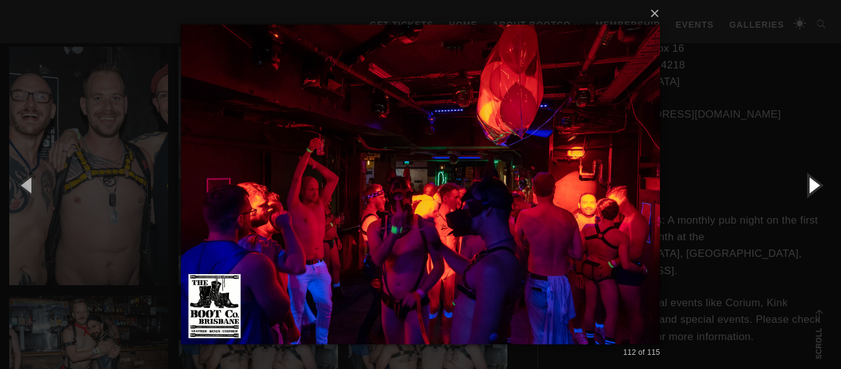
click at [812, 181] on button "button" at bounding box center [813, 185] width 55 height 68
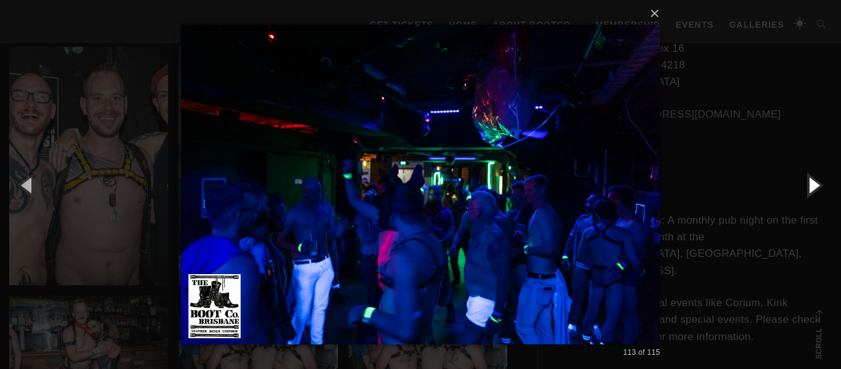
click at [812, 181] on button "button" at bounding box center [813, 185] width 55 height 68
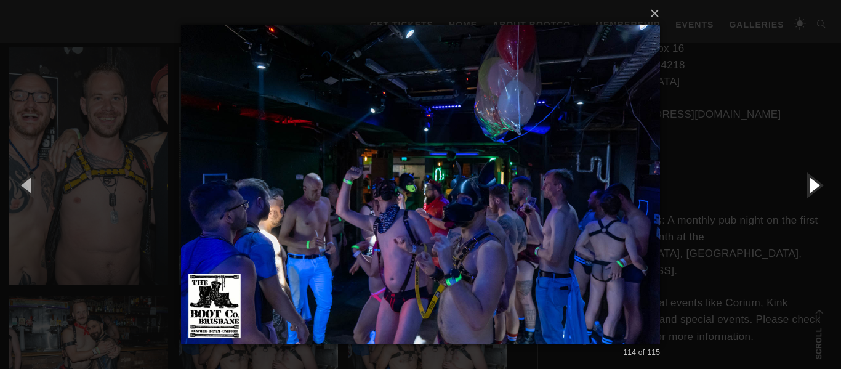
click at [812, 181] on button "button" at bounding box center [813, 185] width 55 height 68
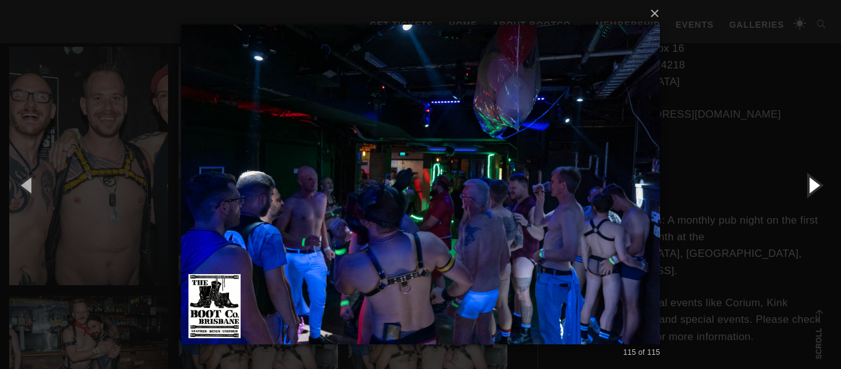
click at [812, 181] on button "button" at bounding box center [813, 185] width 55 height 68
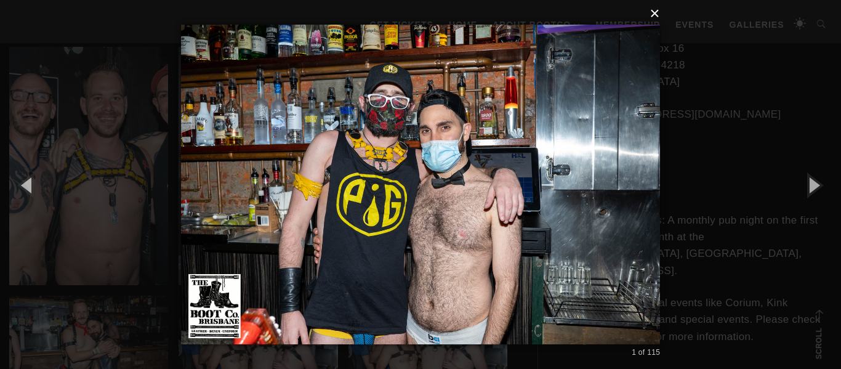
click at [658, 20] on button "×" at bounding box center [425, 13] width 480 height 27
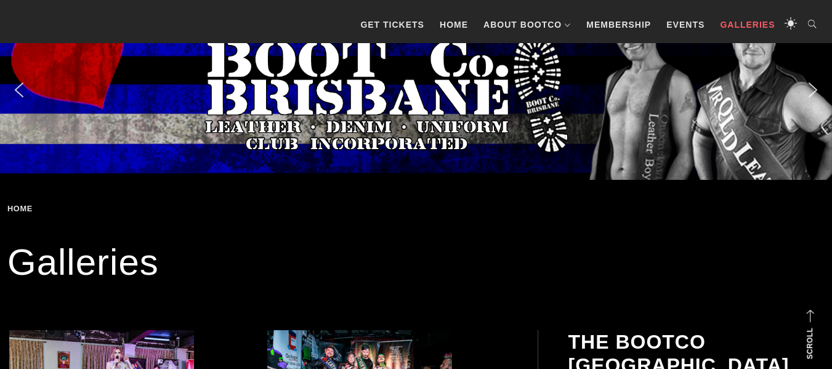
scroll to position [222, 0]
